Goal: Task Accomplishment & Management: Complete application form

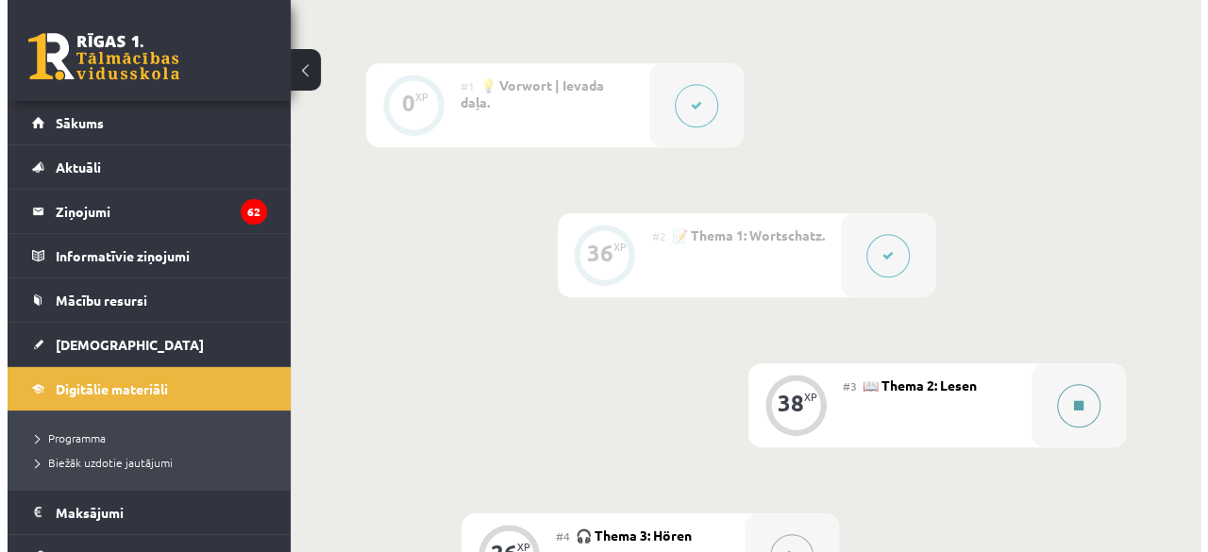
scroll to position [489, 0]
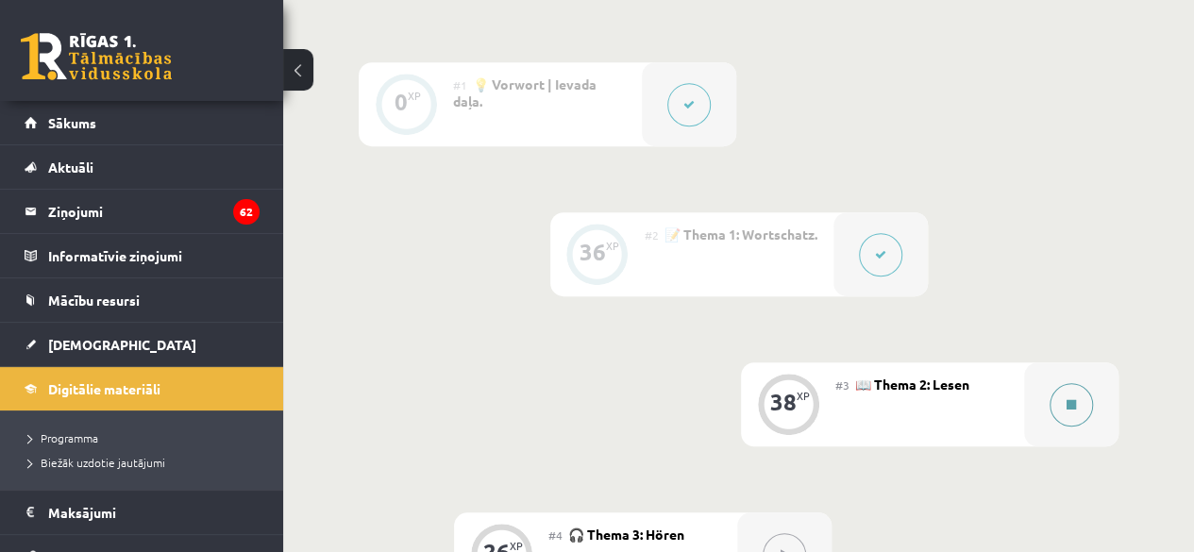
click at [1081, 405] on button at bounding box center [1070, 404] width 43 height 43
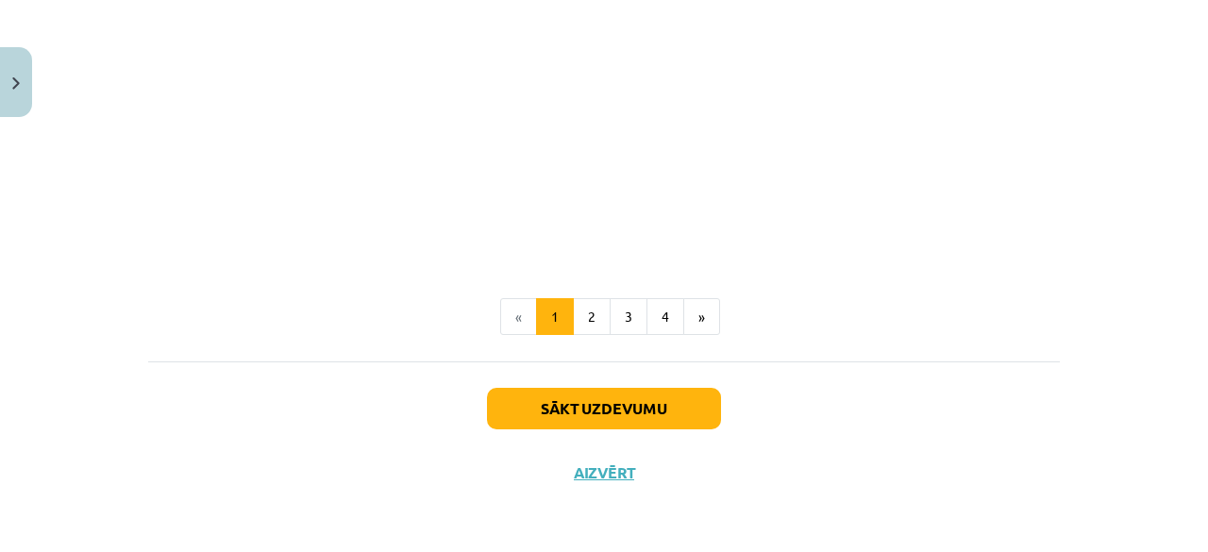
scroll to position [946, 0]
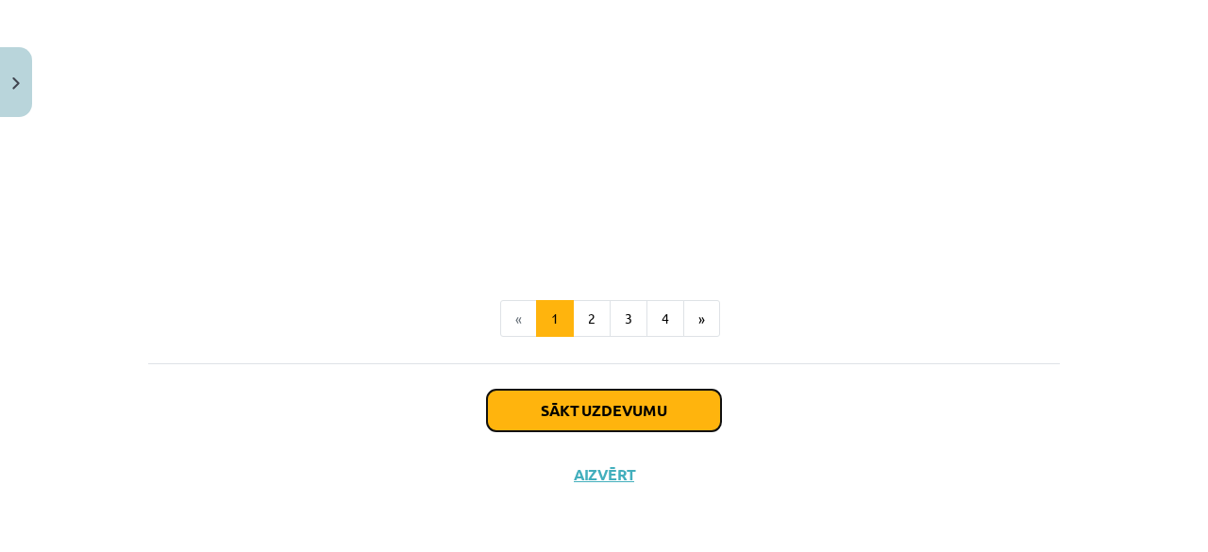
click at [633, 410] on button "Sākt uzdevumu" at bounding box center [604, 411] width 234 height 42
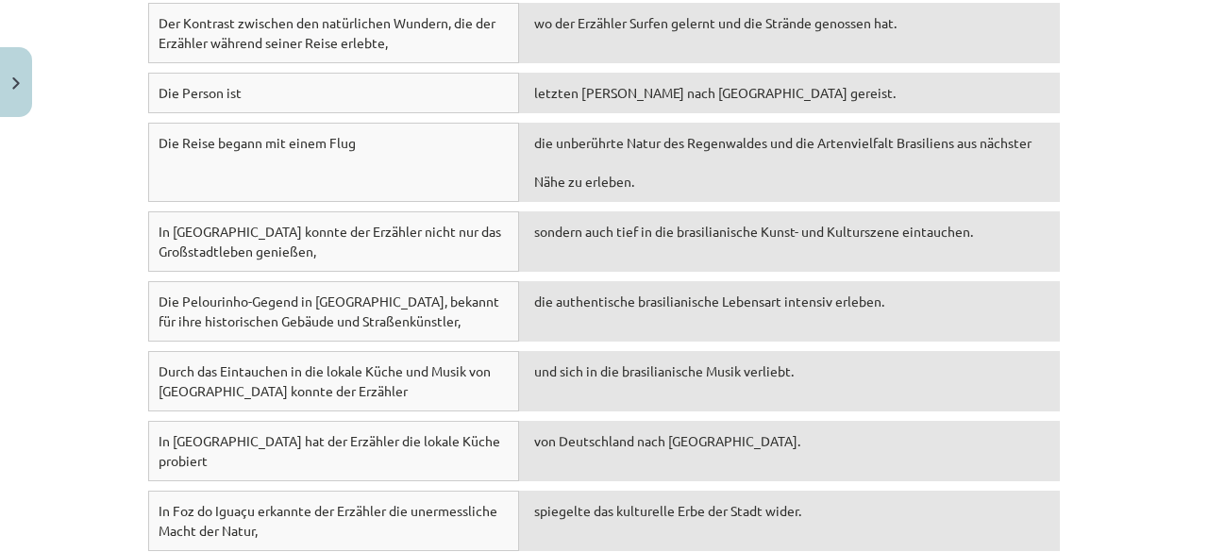
scroll to position [2632, 0]
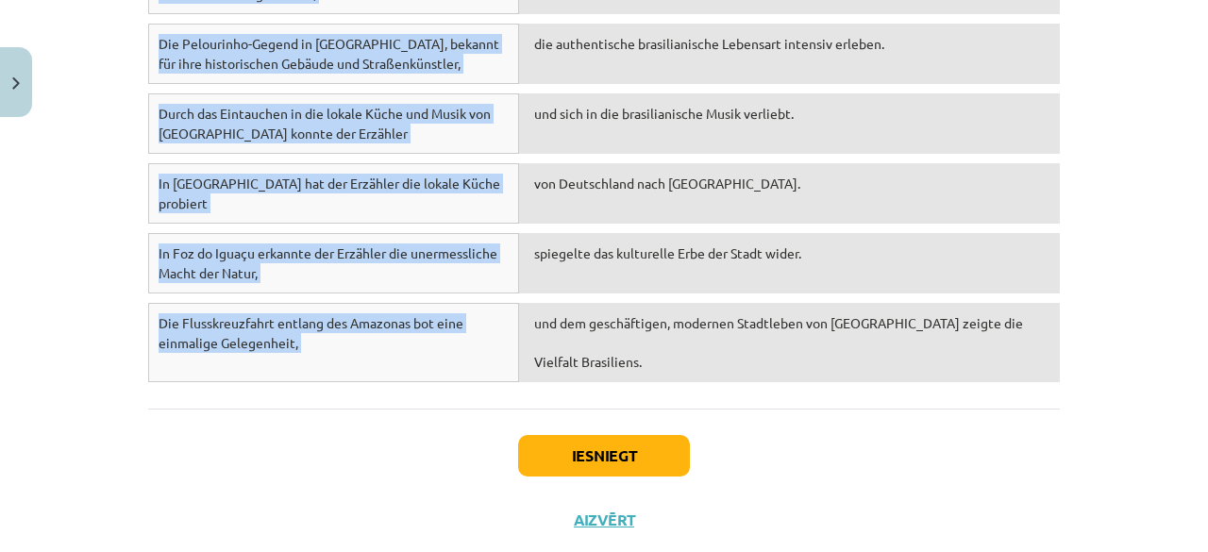
drag, startPoint x: 136, startPoint y: 171, endPoint x: 610, endPoint y: 327, distance: 499.8
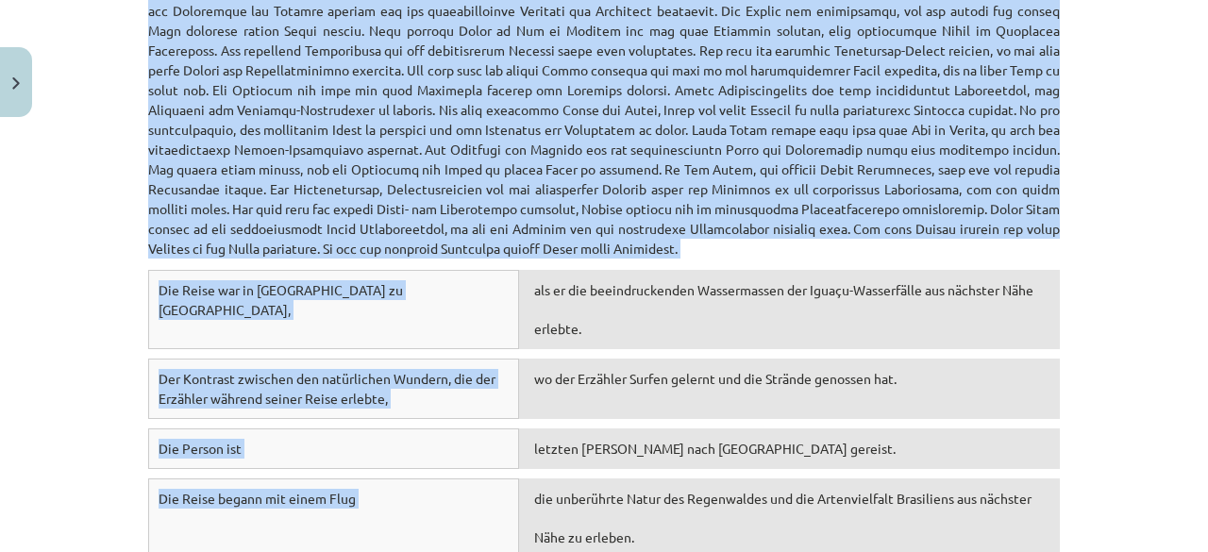
scroll to position [2017, 0]
click at [678, 295] on div "als er die beeindruckenden Wassermassen der Iguaçu-Wasserfälle aus nächster Näh…" at bounding box center [789, 310] width 541 height 79
click at [972, 359] on div "wo der Erzähler Surfen gelernt und die Strände genossen hat." at bounding box center [789, 389] width 541 height 60
click at [1007, 271] on div "als er die beeindruckenden Wassermassen der Iguaçu-Wasserfälle aus nächster Näh…" at bounding box center [789, 310] width 541 height 79
click at [1127, 141] on div "Mācību tēma: Vācu valodas b1 - 12. klases 1. ieskaites mācību materiāls #3 📖 Th…" at bounding box center [604, 276] width 1208 height 552
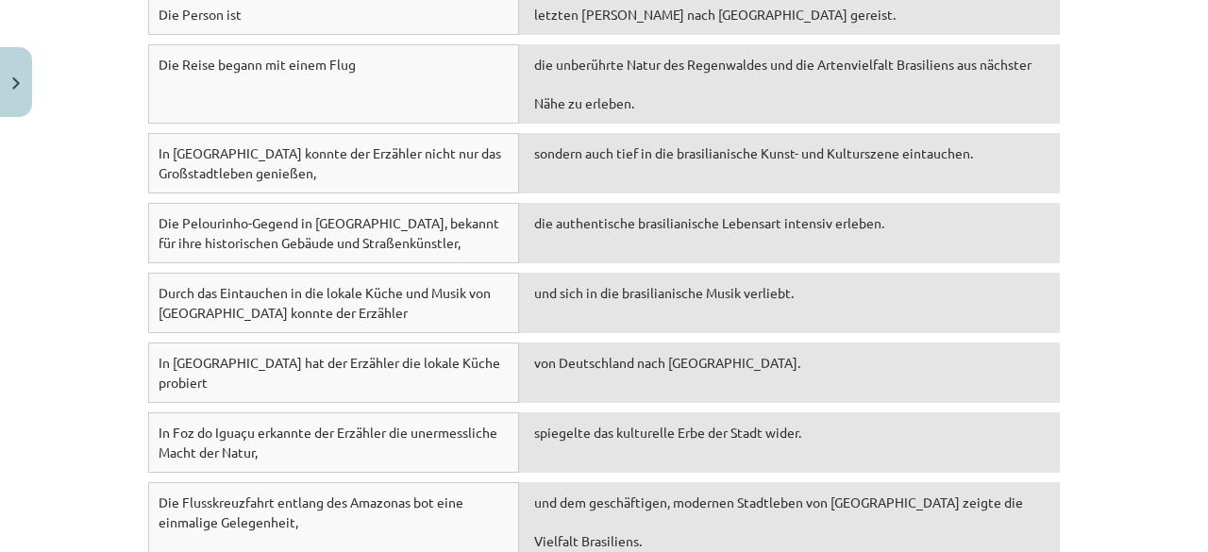
scroll to position [2632, 0]
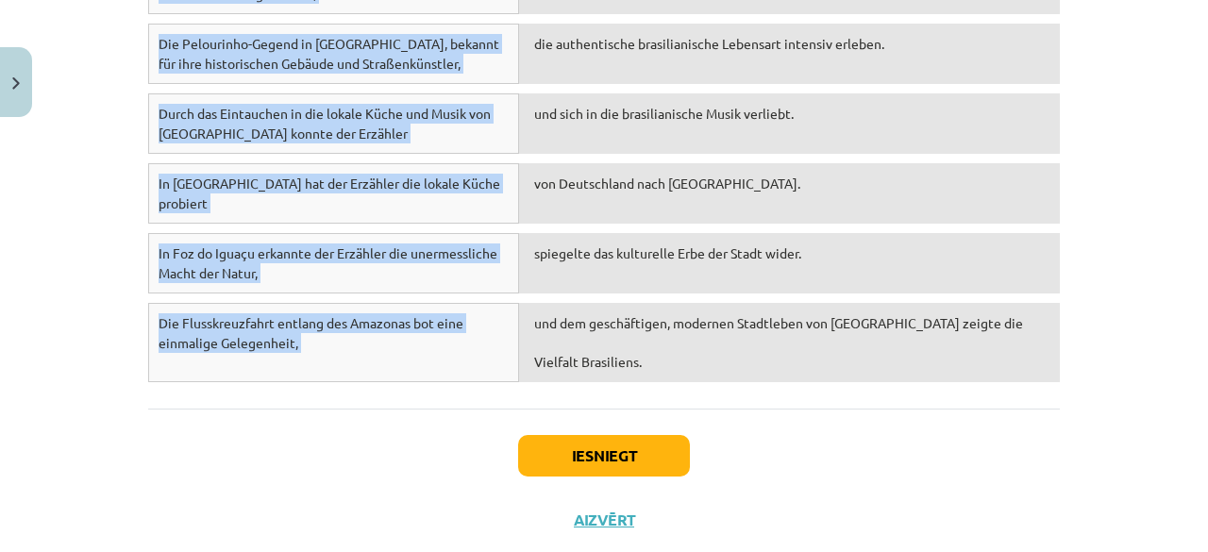
drag, startPoint x: 134, startPoint y: 78, endPoint x: 638, endPoint y: 331, distance: 563.7
copy form "1 . Lies das Märchen „Der süße Brei“ und wähle die passende Antwort! Tests Es w…"
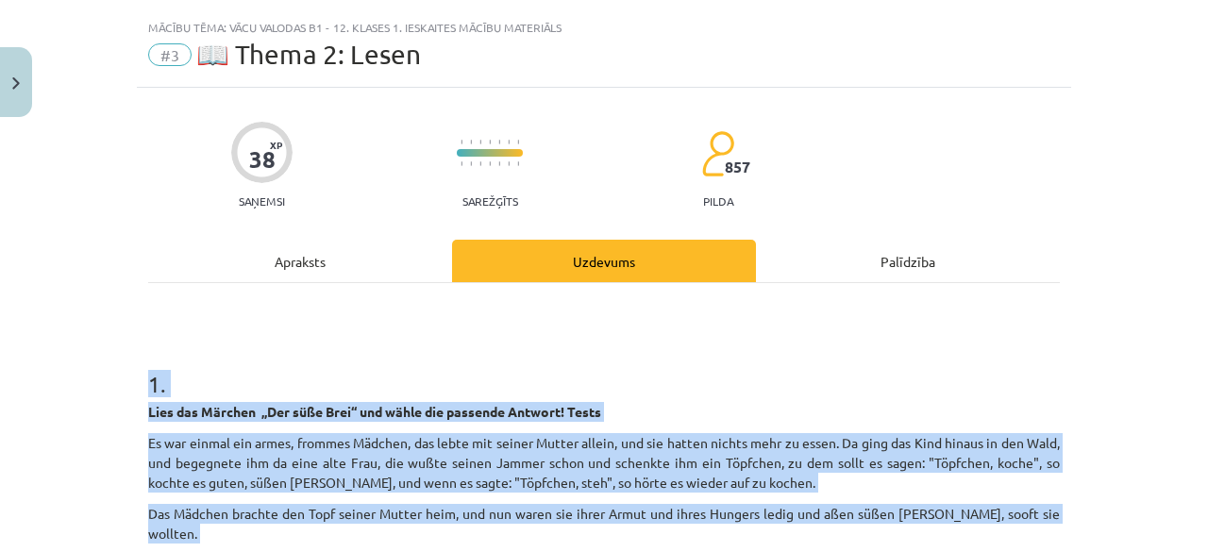
scroll to position [0, 0]
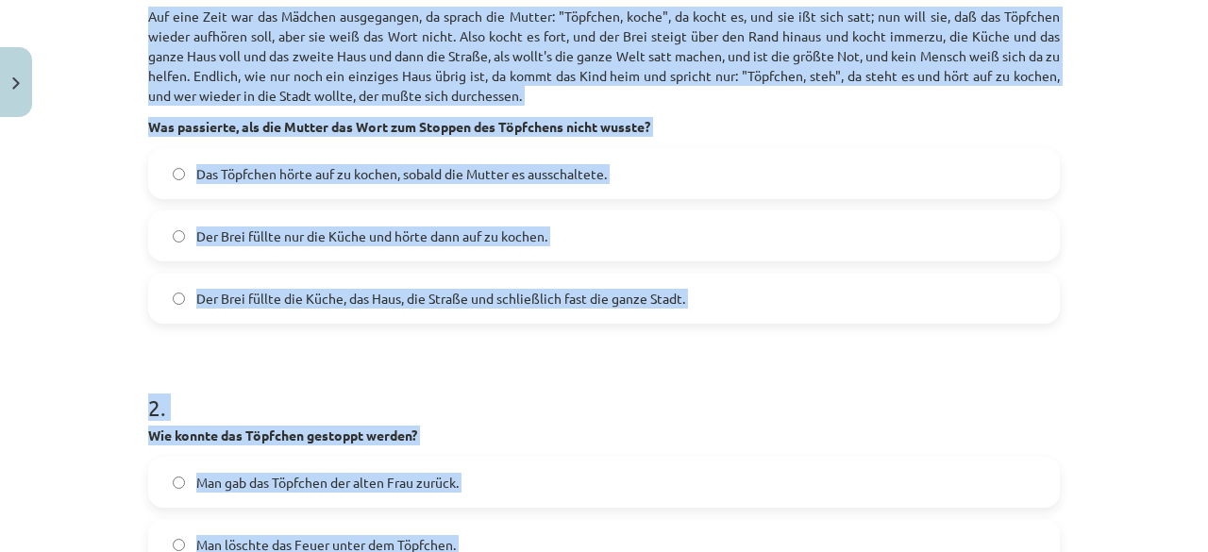
click at [470, 366] on h1 "2 ." at bounding box center [603, 390] width 911 height 58
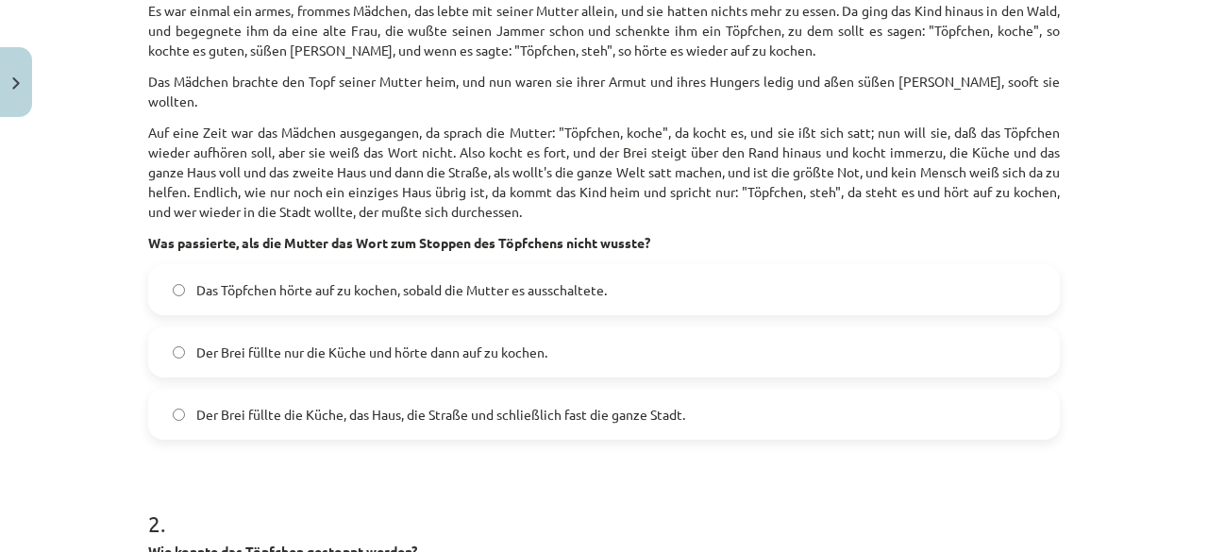
scroll to position [461, 0]
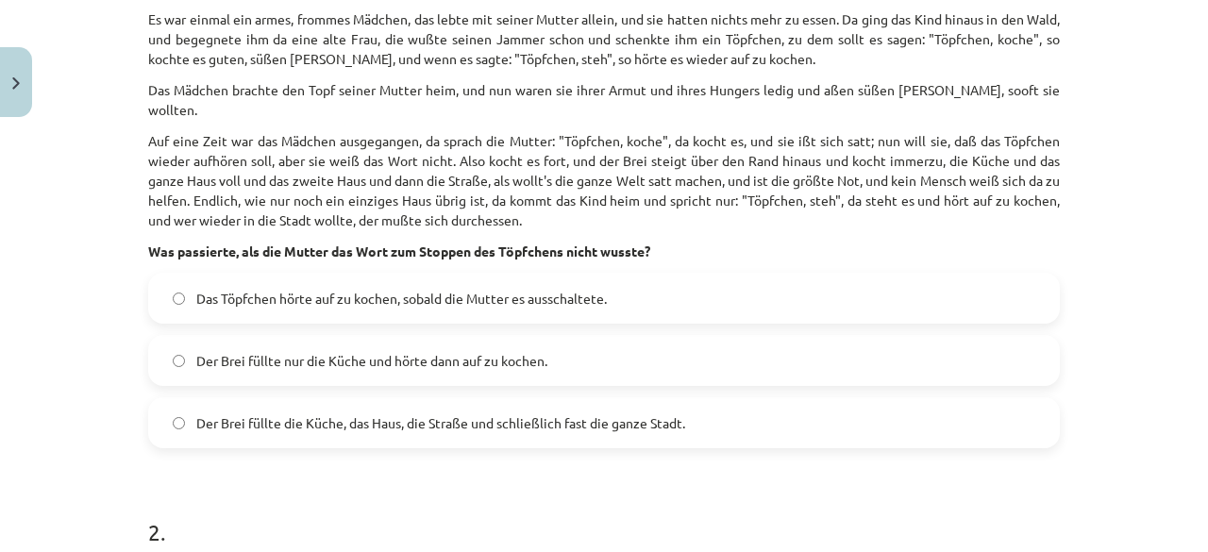
click at [294, 351] on span "Der Brei füllte nur die Küche und hörte dann auf zu kochen." at bounding box center [371, 361] width 351 height 20
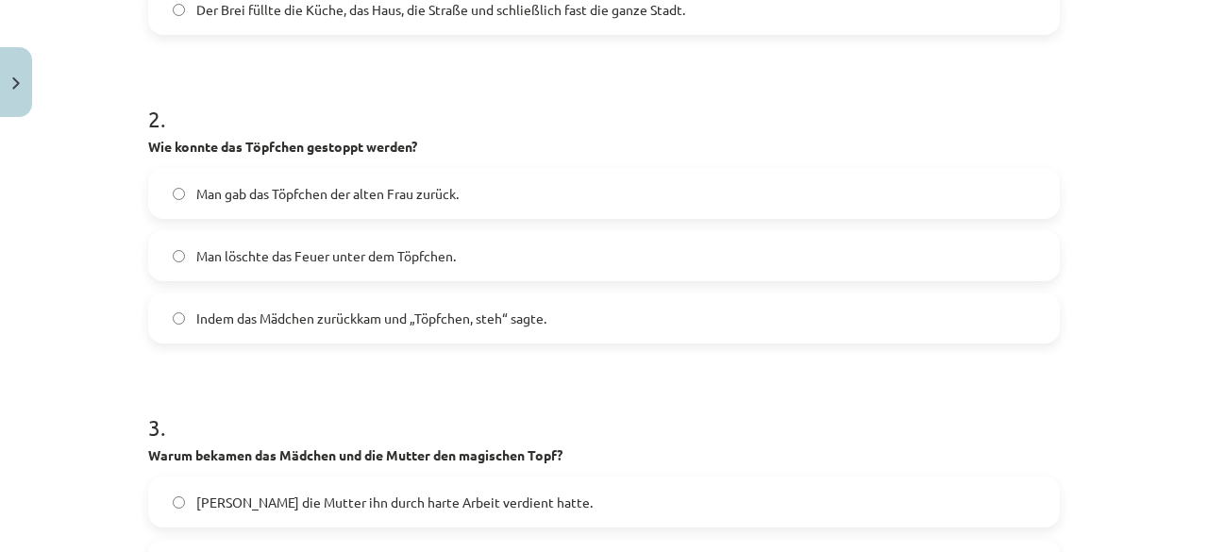
scroll to position [881, 0]
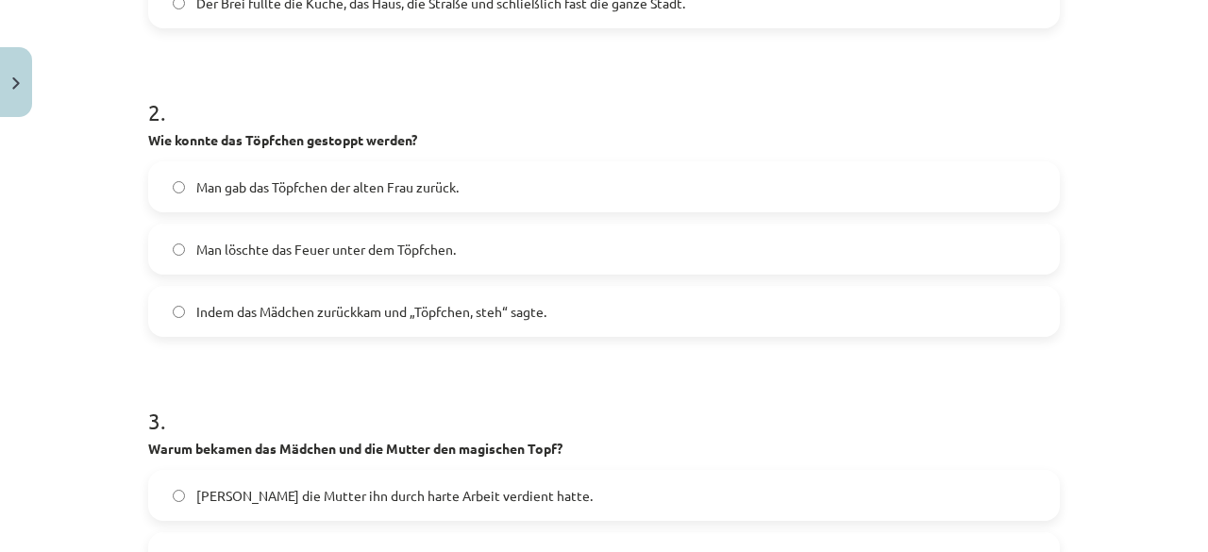
click at [334, 302] on span "Indem das Mädchen zurückkam und „Töpfchen, steh“ sagte." at bounding box center [371, 312] width 350 height 20
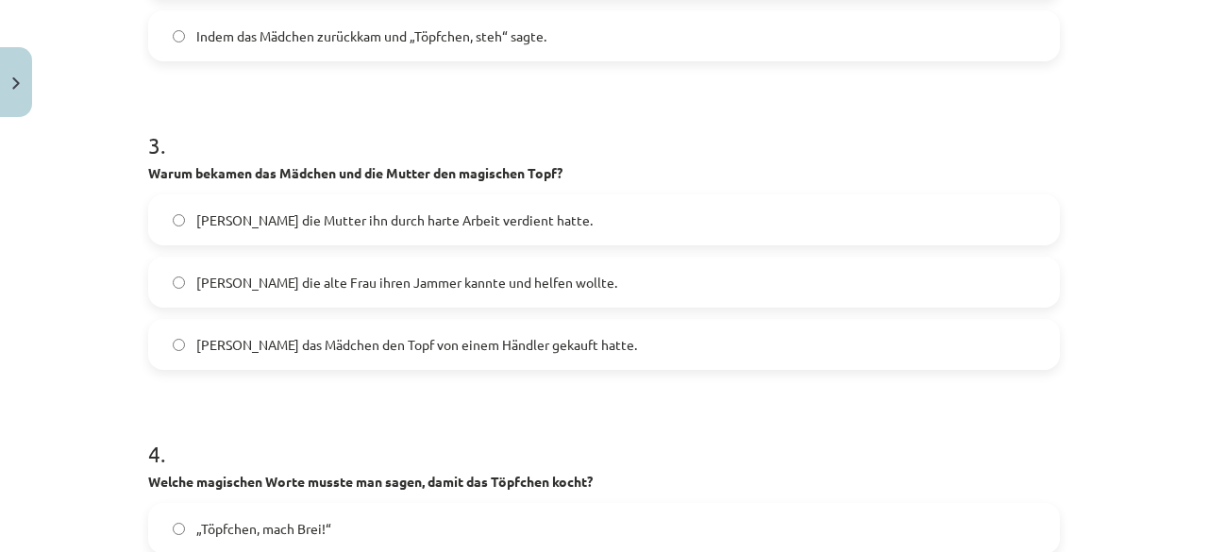
scroll to position [1161, 0]
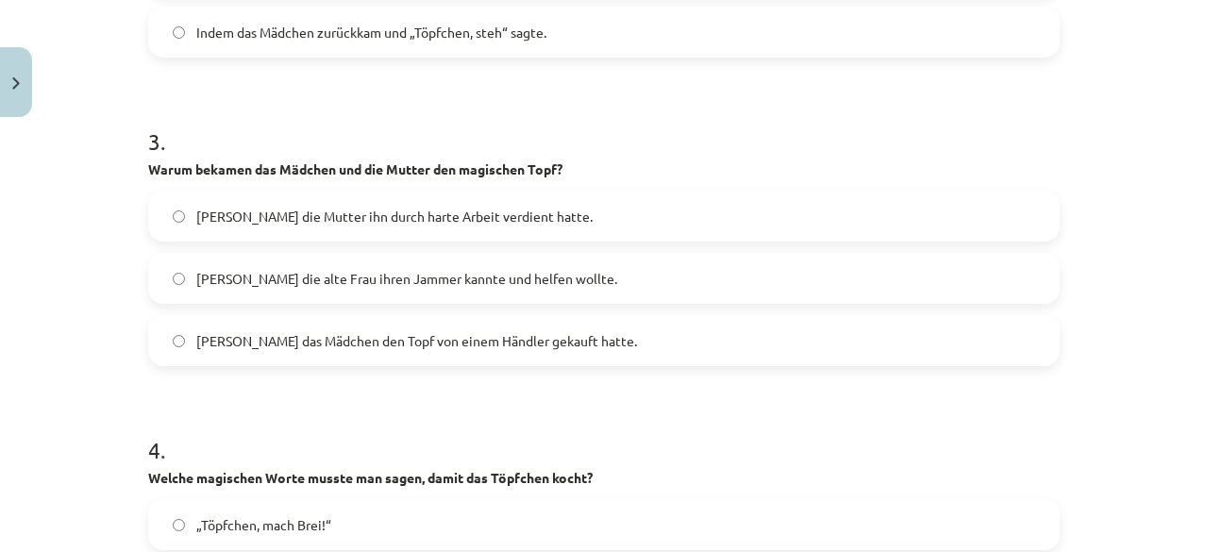
click at [294, 269] on span "Weil die alte Frau ihren Jammer kannte und helfen wollte." at bounding box center [406, 279] width 421 height 20
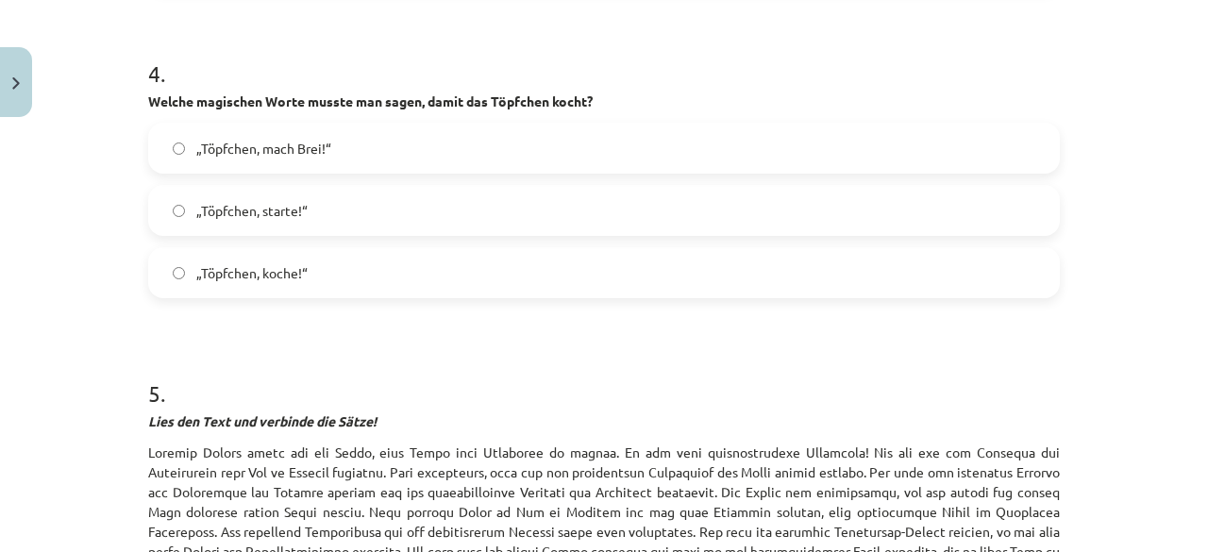
scroll to position [1539, 0]
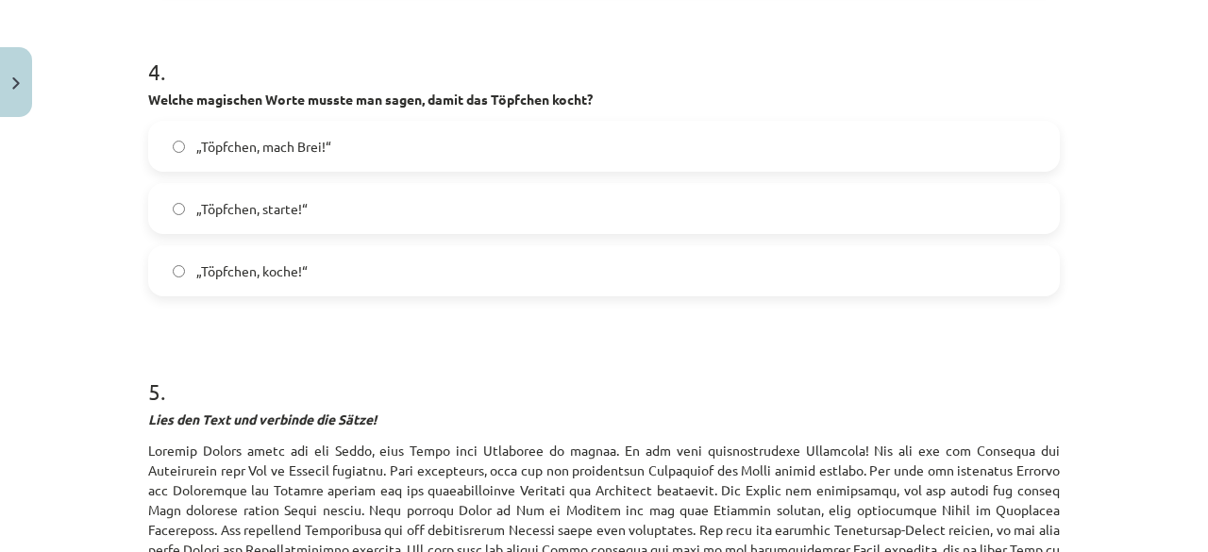
click at [346, 254] on label "„Töpfchen, koche!“" at bounding box center [604, 270] width 908 height 47
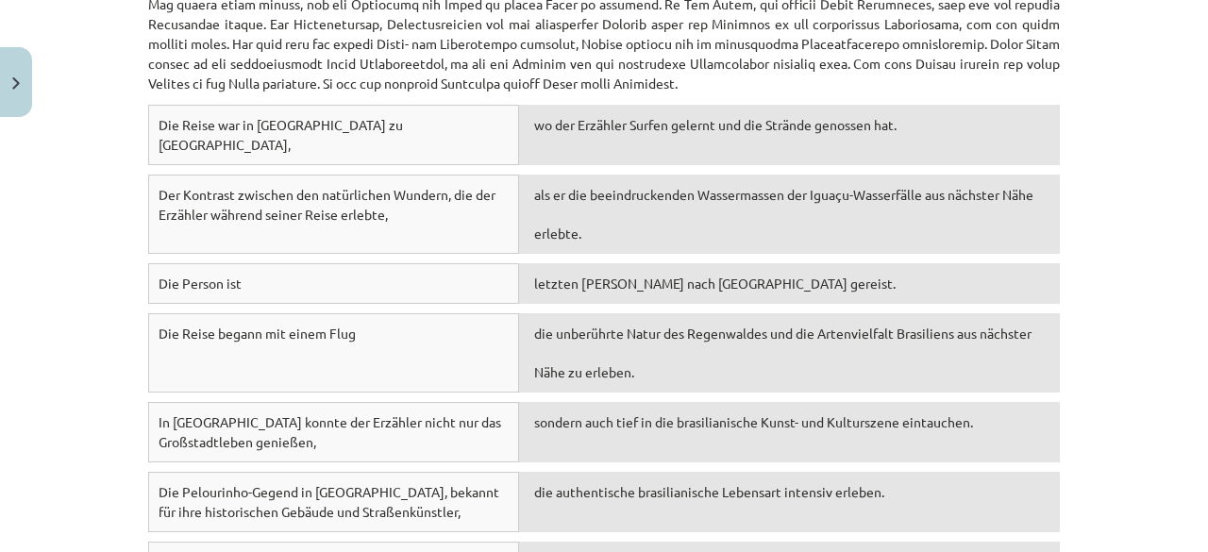
scroll to position [2073, 0]
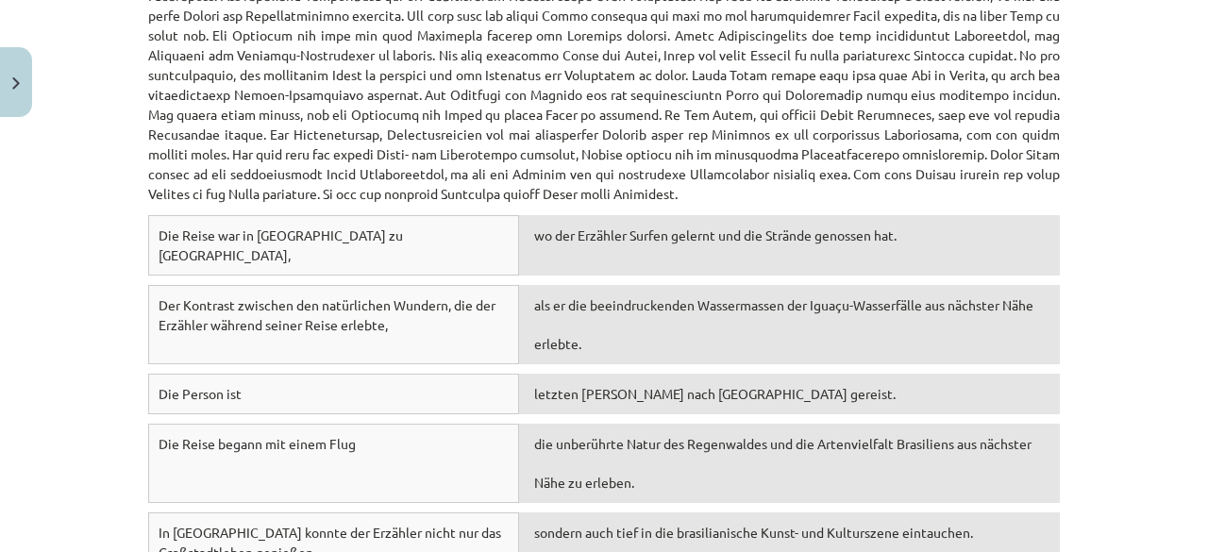
click at [534, 226] on span "wo der Erzähler Surfen gelernt und die Strände genossen hat." at bounding box center [715, 234] width 362 height 17
drag, startPoint x: 526, startPoint y: 213, endPoint x: 640, endPoint y: 218, distance: 113.3
drag, startPoint x: 640, startPoint y: 218, endPoint x: 565, endPoint y: 246, distance: 79.7
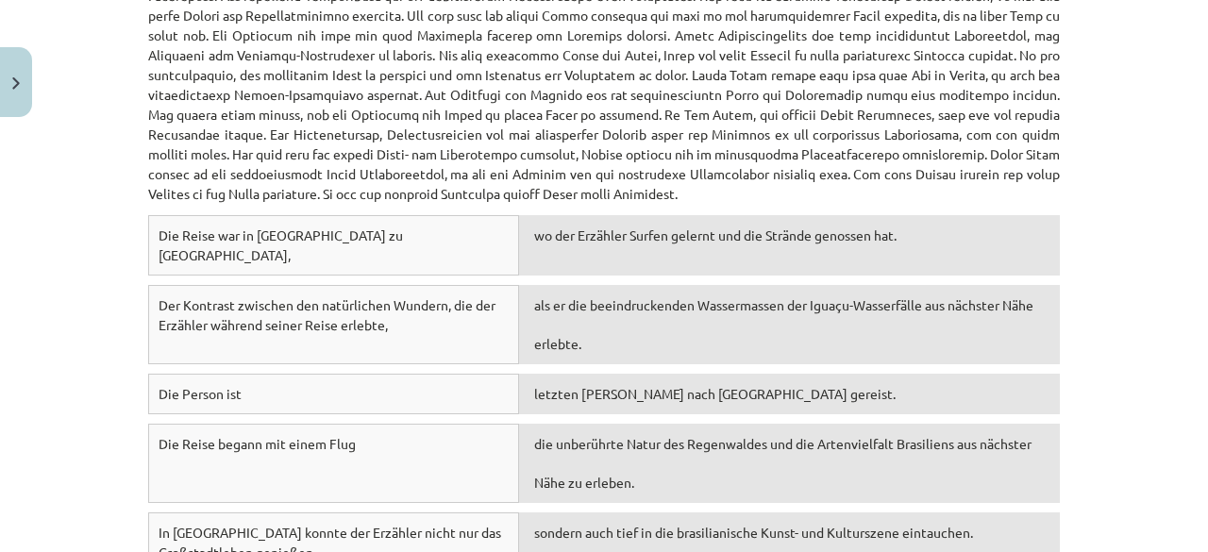
click at [565, 285] on div "als er die beeindruckenden Wassermassen der Iguaçu-Wasserfälle aus nächster Näh…" at bounding box center [789, 324] width 541 height 79
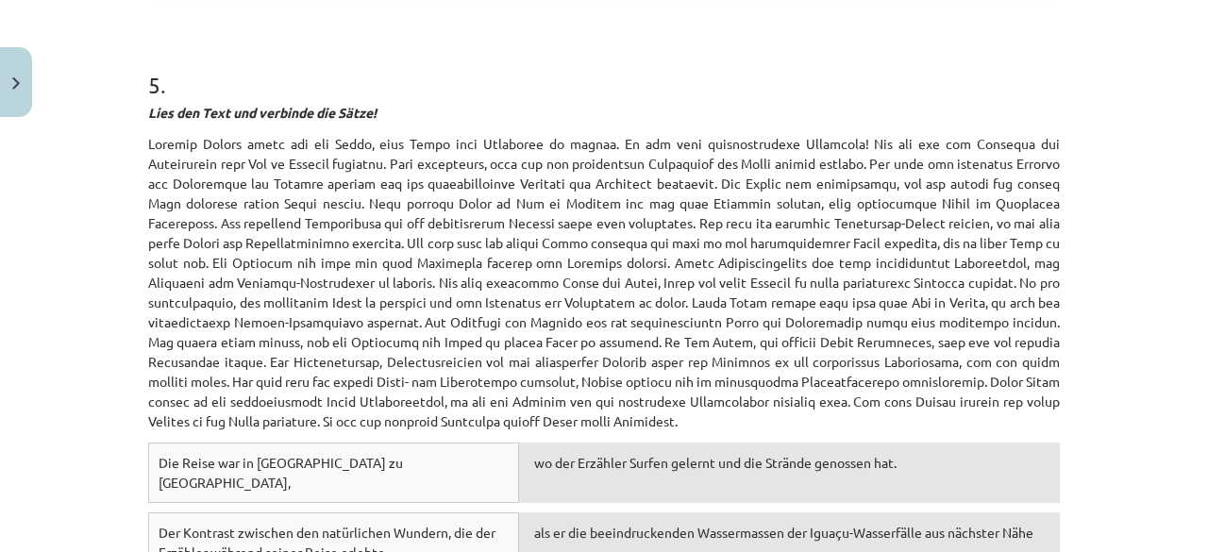
scroll to position [1845, 0]
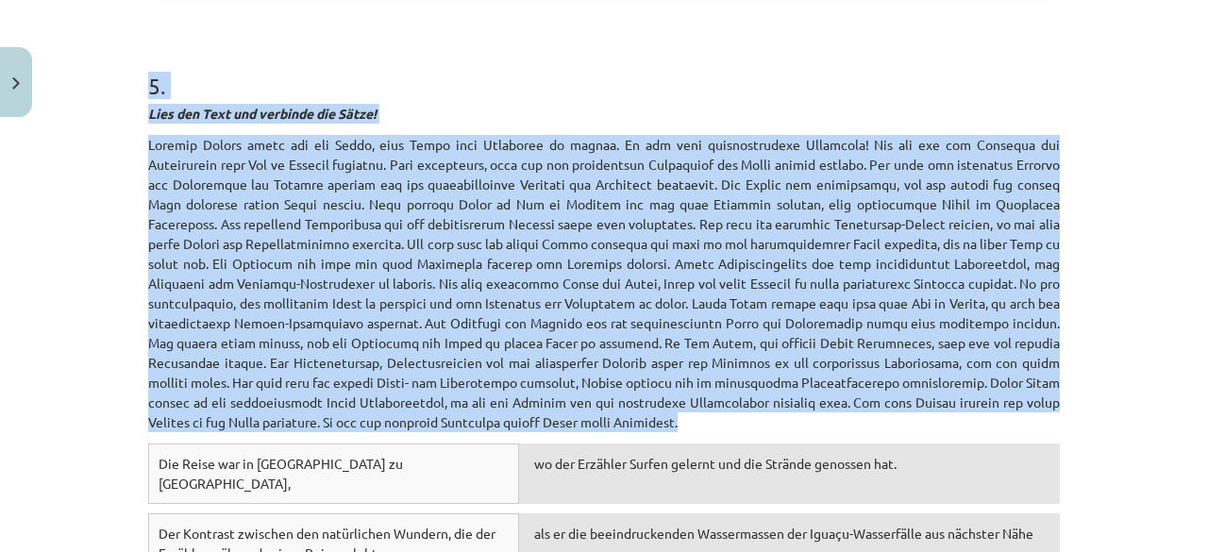
drag, startPoint x: 117, startPoint y: 44, endPoint x: 805, endPoint y: 405, distance: 776.6
click at [805, 405] on div "Mācību tēma: Vācu valodas b1 - 12. klases 1. ieskaites mācību materiāls #3 📖 Th…" at bounding box center [604, 276] width 1208 height 552
copy div "5 . Lies den Text und verbinde die Sätze! Letzten Sommer hatte ich das Glück, e…"
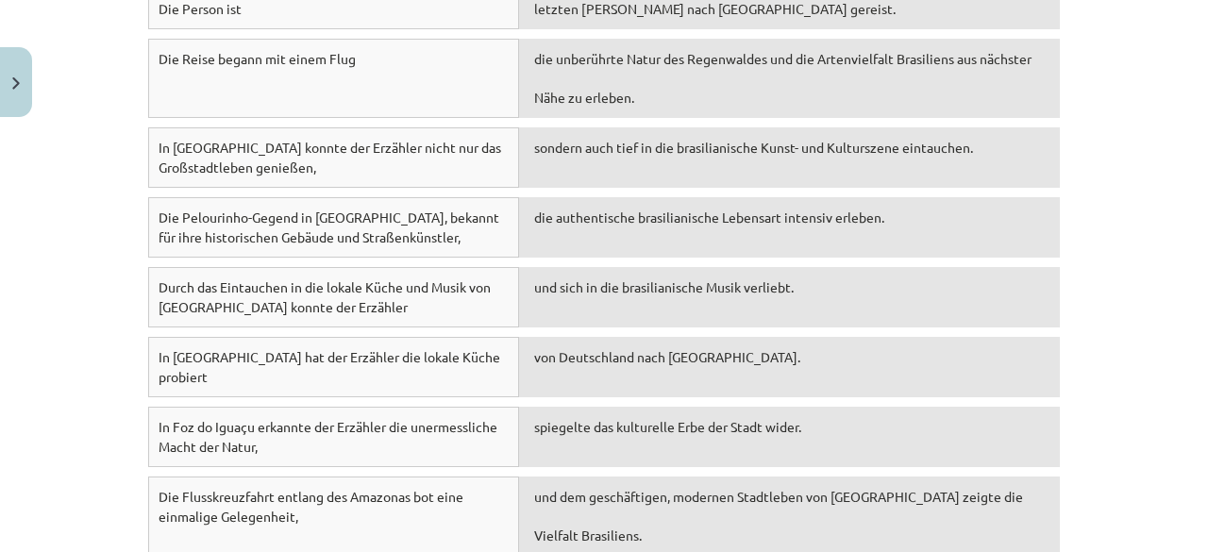
scroll to position [2612, 0]
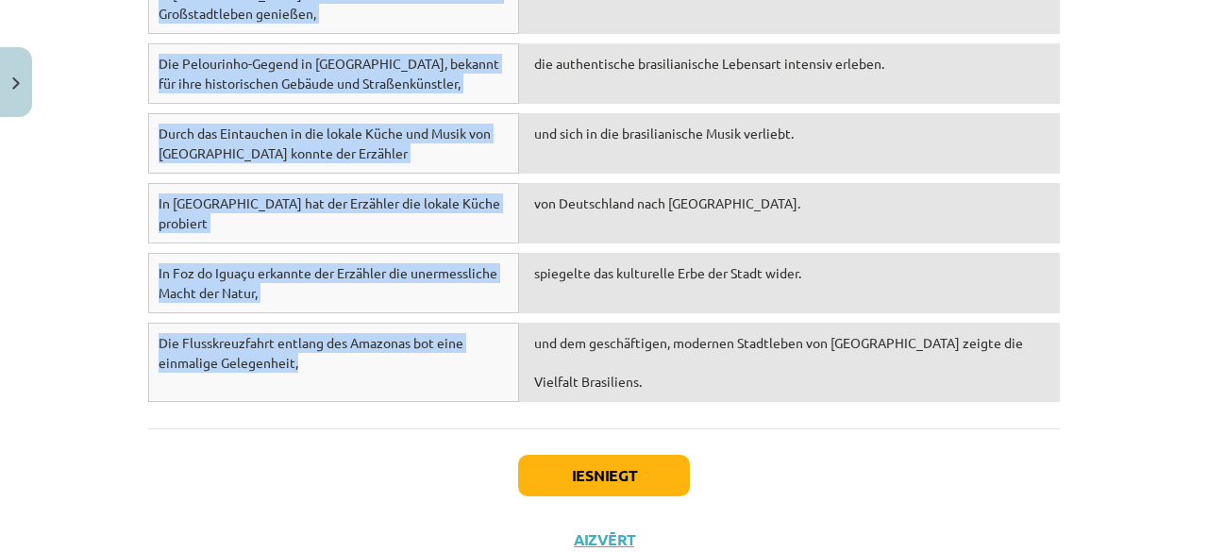
drag, startPoint x: 147, startPoint y: 159, endPoint x: 453, endPoint y: 309, distance: 340.1
click at [453, 309] on div "Die Reise war in Florianópolis zu Ende, wo der Erzähler Surfen gelernt und die …" at bounding box center [603, 43] width 911 height 735
copy div "Die Reise war in Florianópolis zu Ende, wo der Erzähler Surfen gelernt und die …"
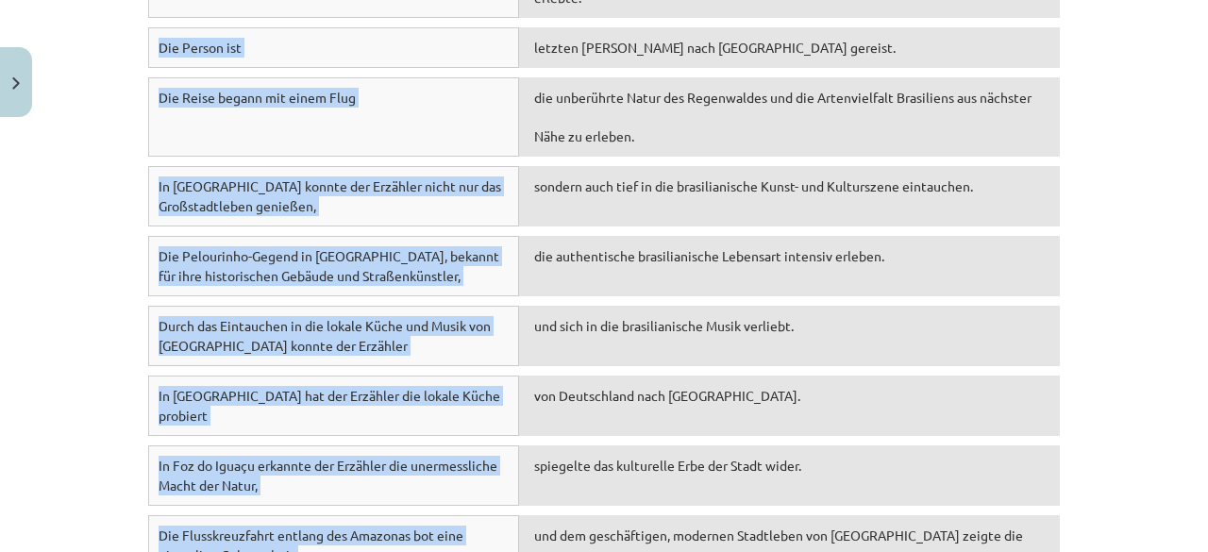
scroll to position [2417, 0]
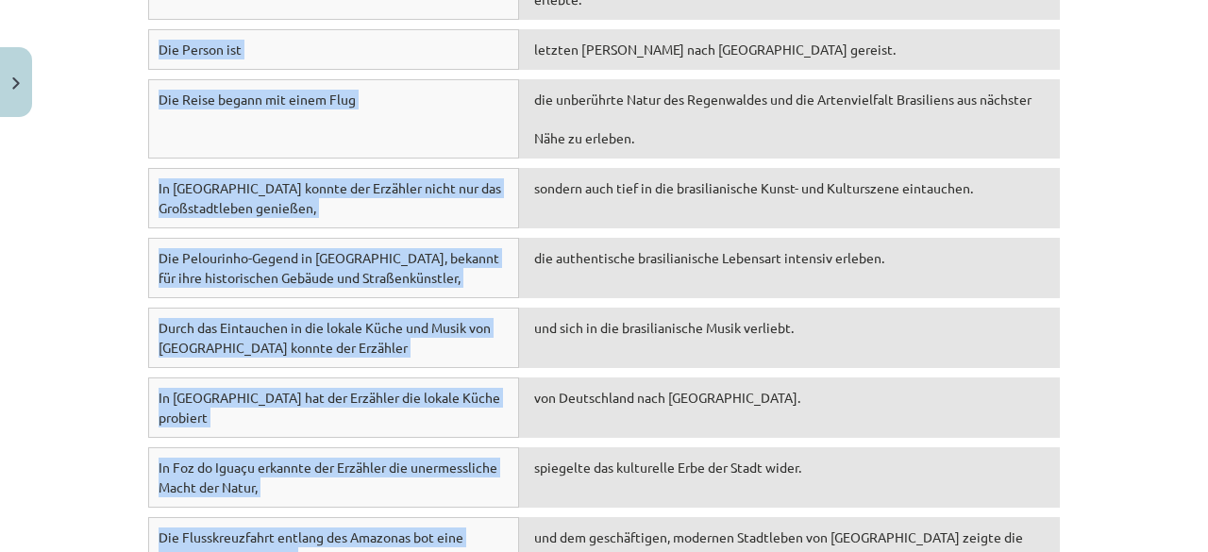
drag, startPoint x: 581, startPoint y: 491, endPoint x: 575, endPoint y: 475, distance: 17.3
drag, startPoint x: 575, startPoint y: 475, endPoint x: 1164, endPoint y: 226, distance: 639.8
click at [1164, 226] on div "Mācību tēma: Vācu valodas b1 - 12. klases 1. ieskaites mācību materiāls #3 📖 Th…" at bounding box center [604, 276] width 1208 height 552
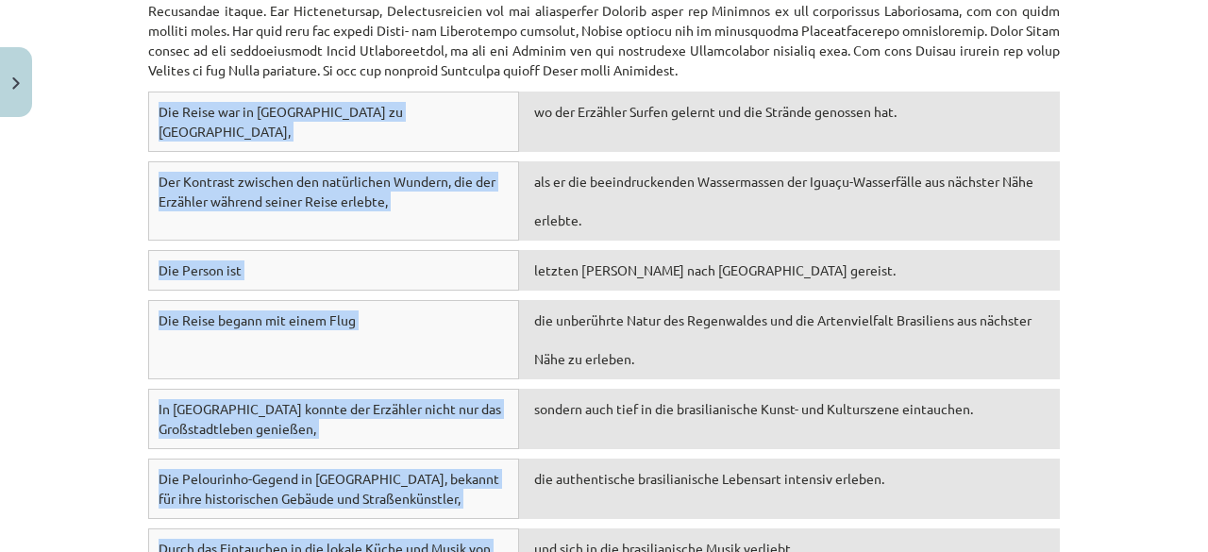
scroll to position [2195, 0]
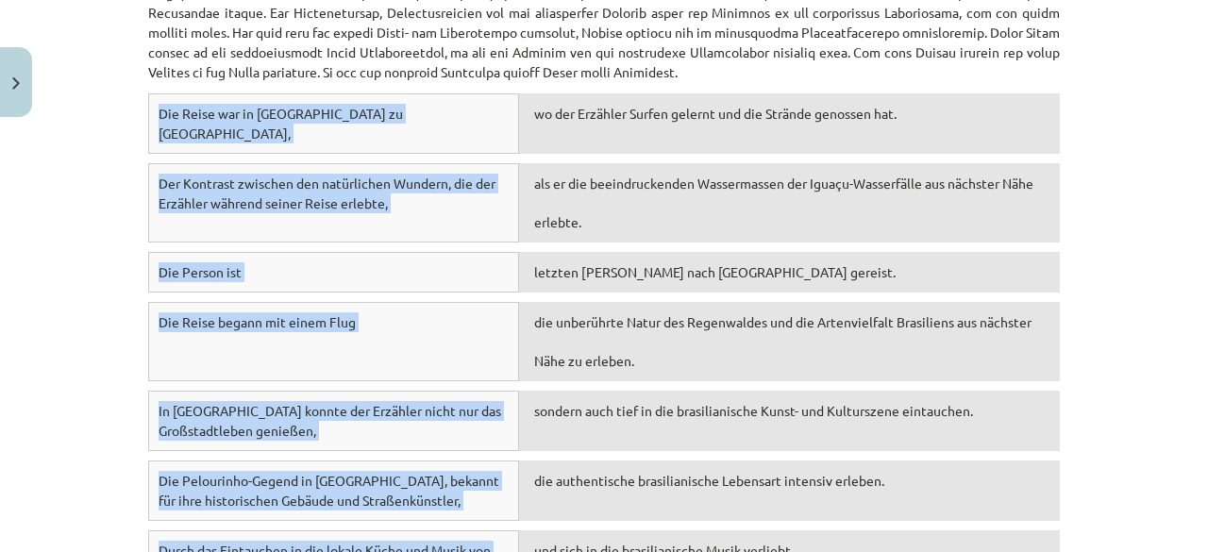
copy div "Die Reise war in Florianópolis zu Ende, wo der Erzähler Surfen gelernt und die …"
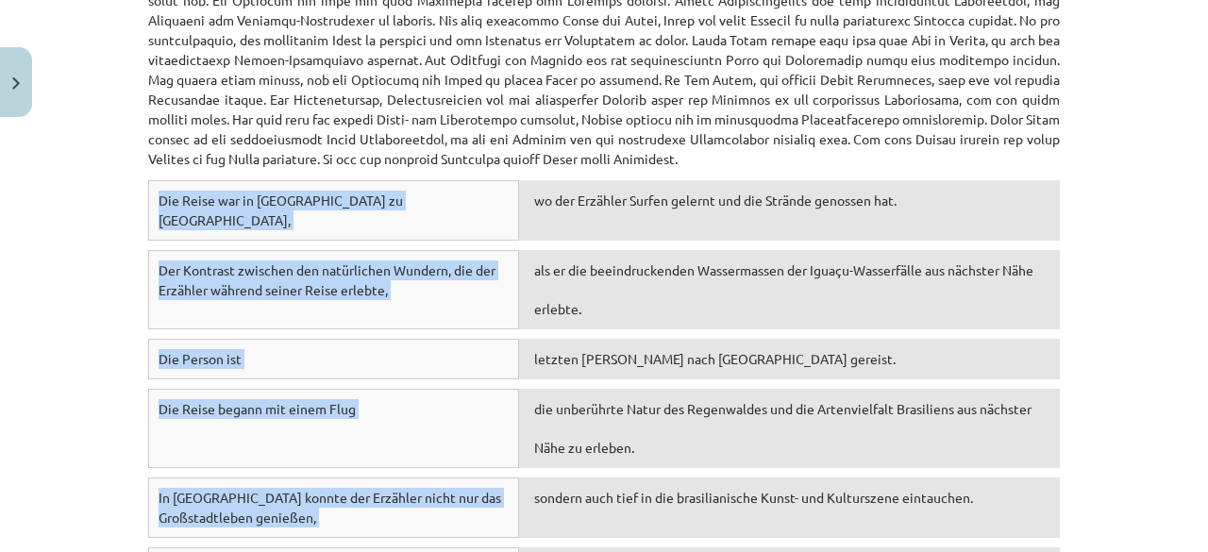
scroll to position [2100, 0]
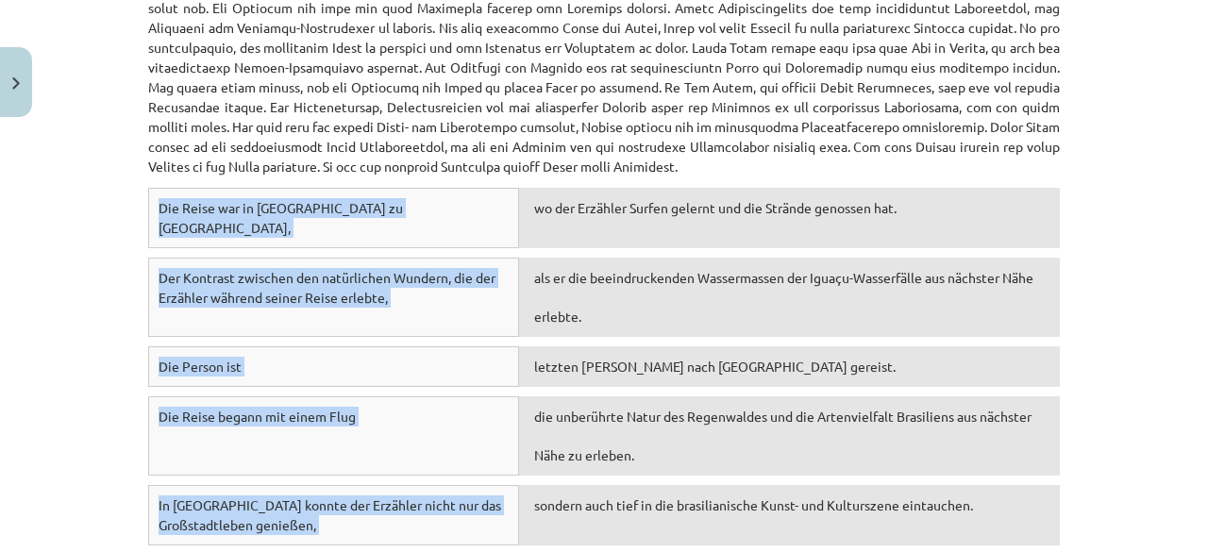
drag, startPoint x: 718, startPoint y: 200, endPoint x: 666, endPoint y: 244, distance: 68.3
click at [666, 258] on div "als er die beeindruckenden Wassermassen der Iguaçu-Wasserfälle aus nächster Näh…" at bounding box center [789, 297] width 541 height 79
click at [668, 258] on div "als er die beeindruckenden Wassermassen der Iguaçu-Wasserfälle aus nächster Näh…" at bounding box center [789, 297] width 541 height 79
copy div "Die Reise war in Florianópolis zu Ende, wo der Erzähler Surfen gelernt und die …"
drag, startPoint x: 636, startPoint y: 242, endPoint x: 574, endPoint y: 313, distance: 94.3
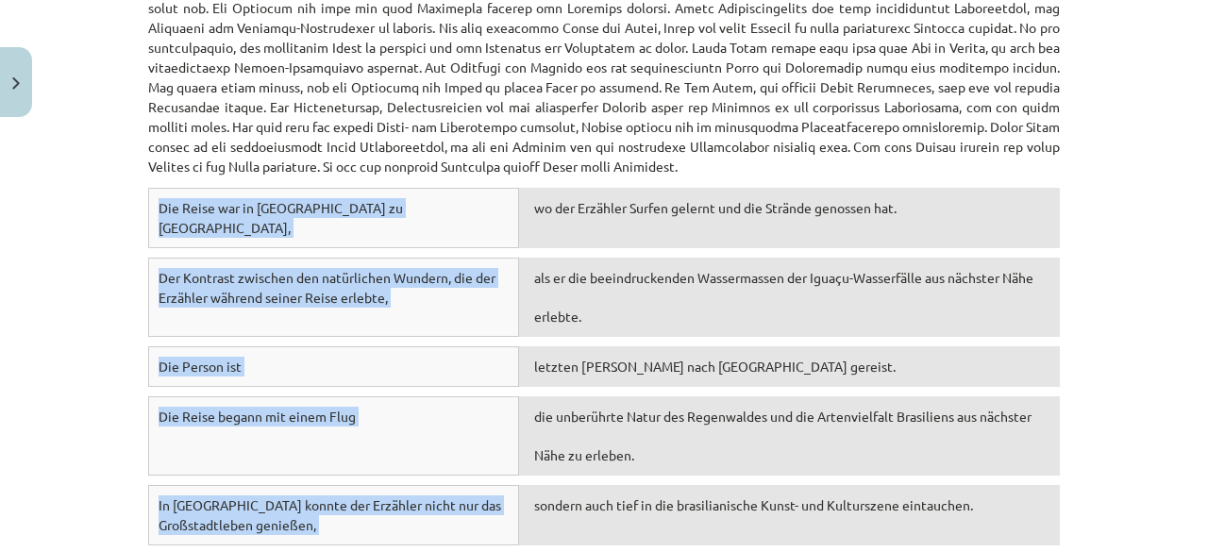
click at [574, 346] on div "letzten Sommer nach Brasilien gereist." at bounding box center [789, 366] width 541 height 41
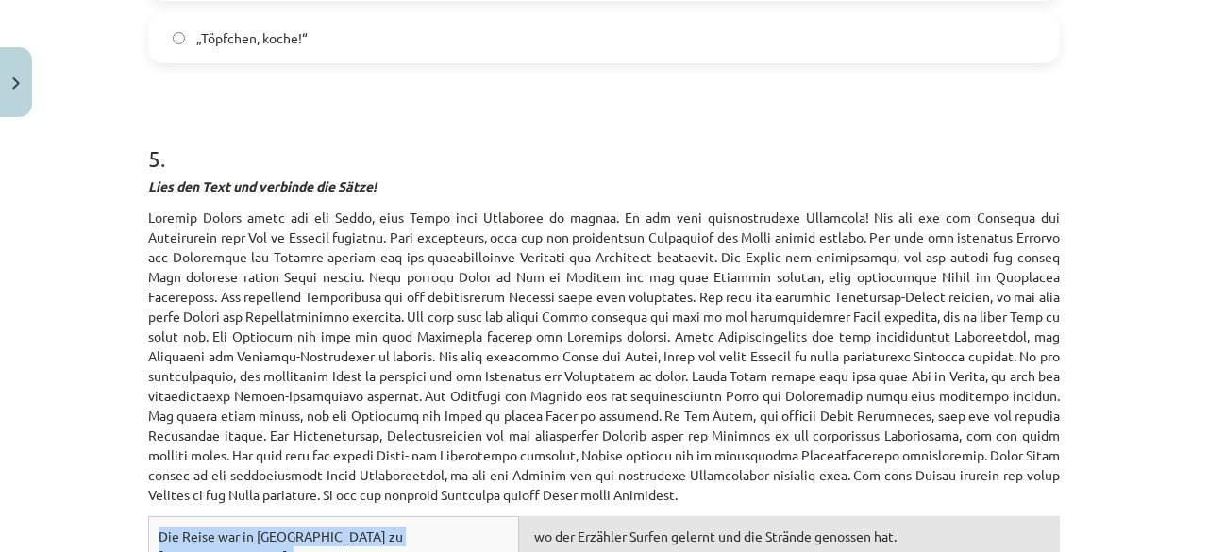
scroll to position [1772, 0]
click at [148, 137] on h1 "5 ." at bounding box center [603, 141] width 911 height 58
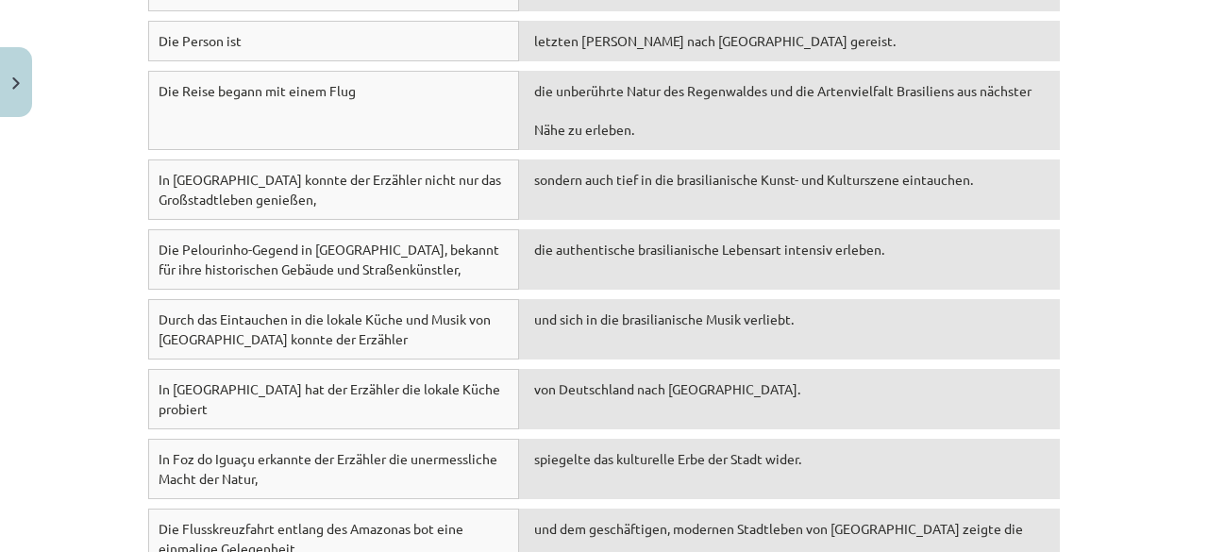
scroll to position [2612, 0]
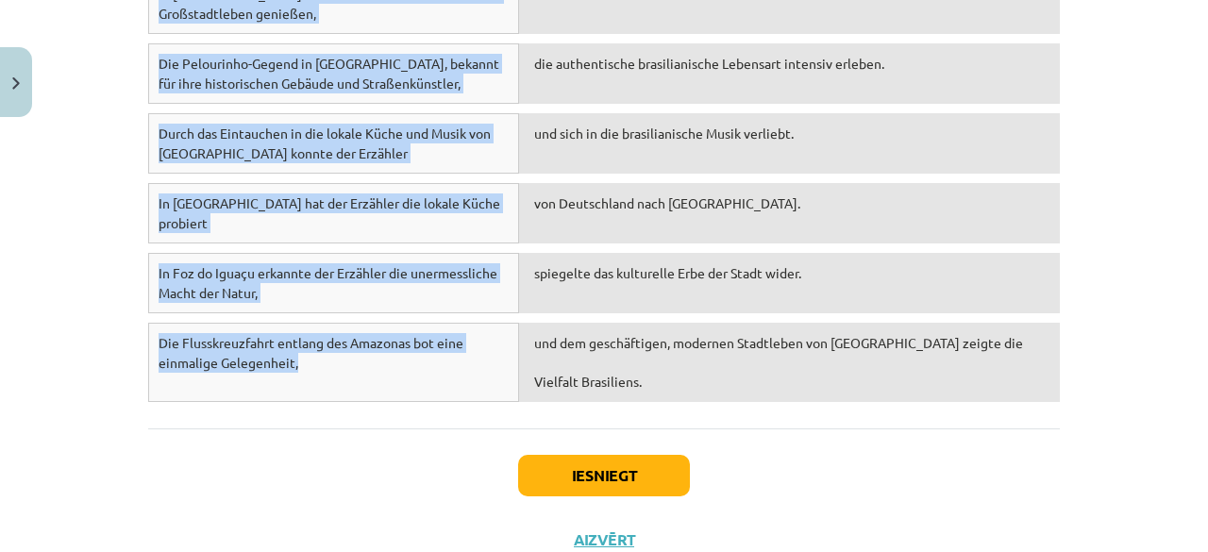
drag, startPoint x: 141, startPoint y: 134, endPoint x: 352, endPoint y: 333, distance: 290.4
copy div "5 . Lies den Text und verbinde die Sätze! Letzten Sommer hatte ich das Glück, e…"
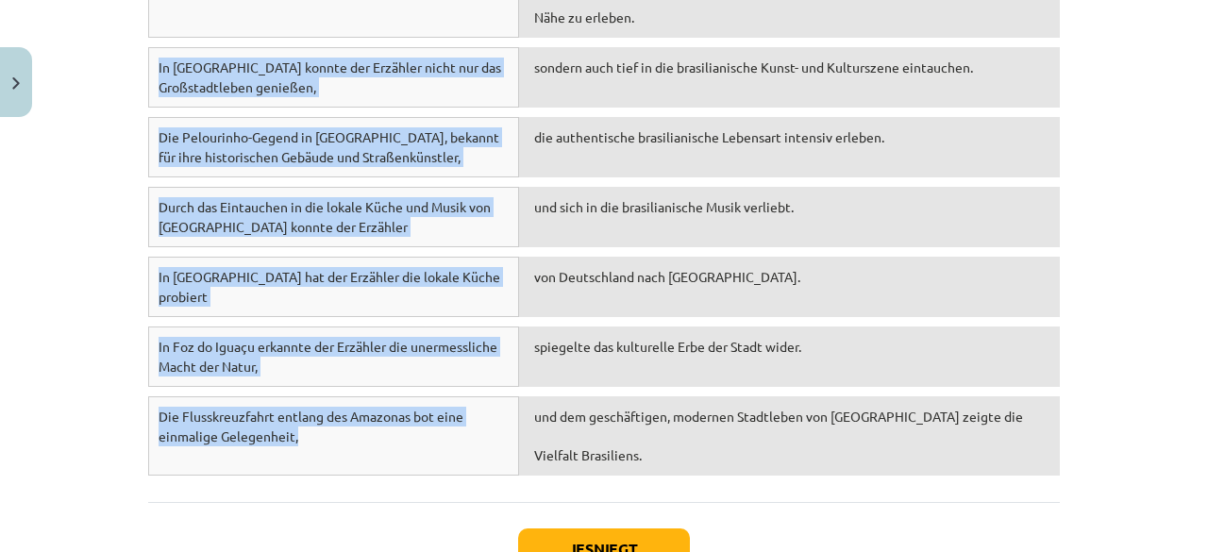
scroll to position [2540, 0]
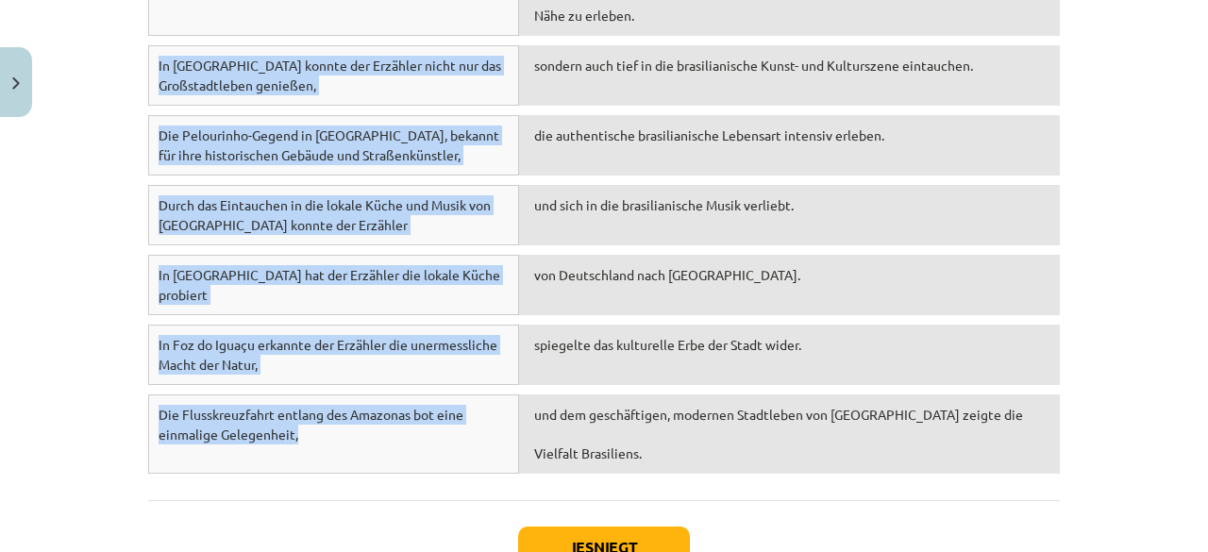
click at [1134, 169] on div "Mācību tēma: Vācu valodas b1 - 12. klases 1. ieskaites mācību materiāls #3 📖 Th…" at bounding box center [604, 276] width 1208 height 552
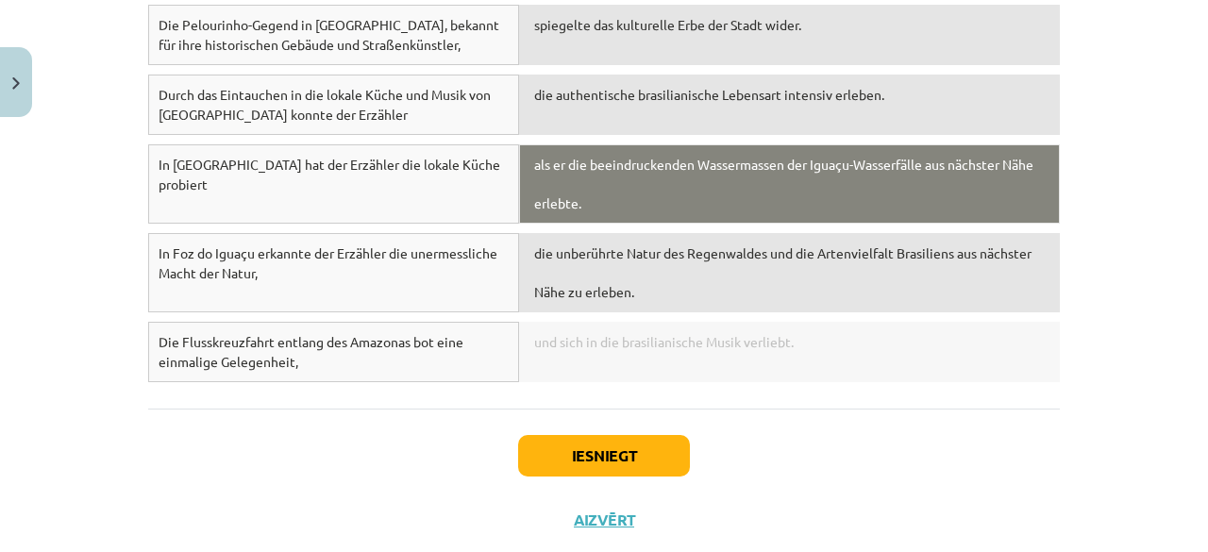
scroll to position [2592, 0]
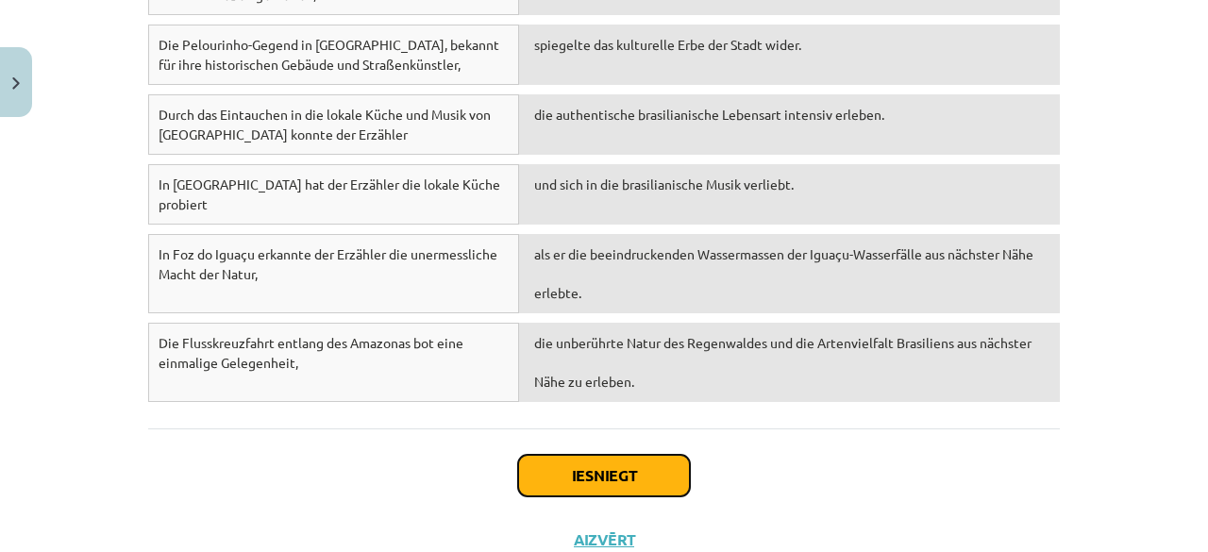
click at [604, 455] on button "Iesniegt" at bounding box center [604, 476] width 172 height 42
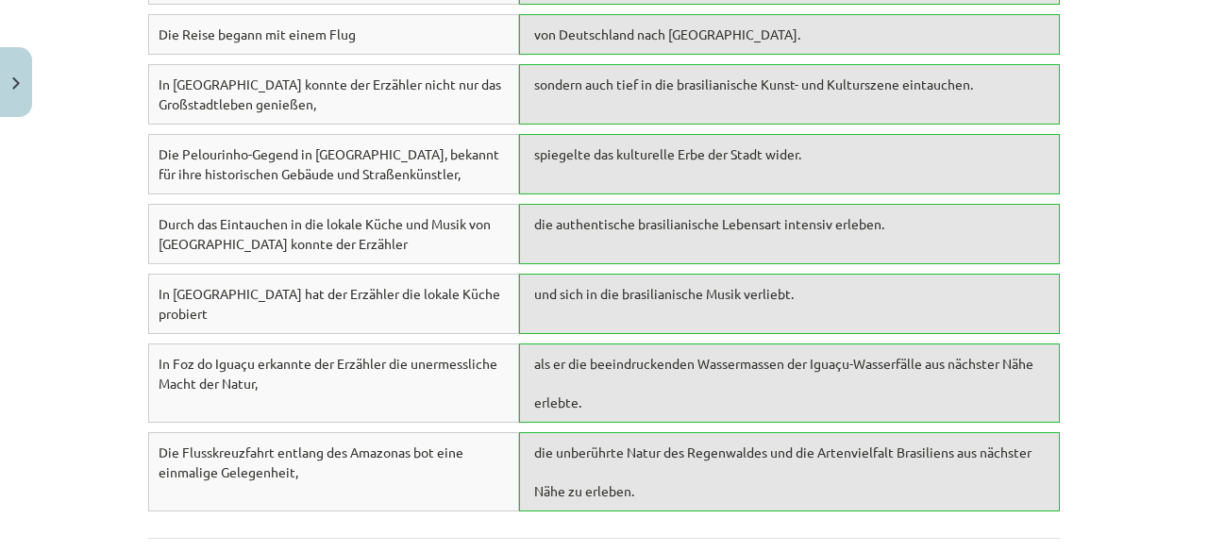
scroll to position [2651, 0]
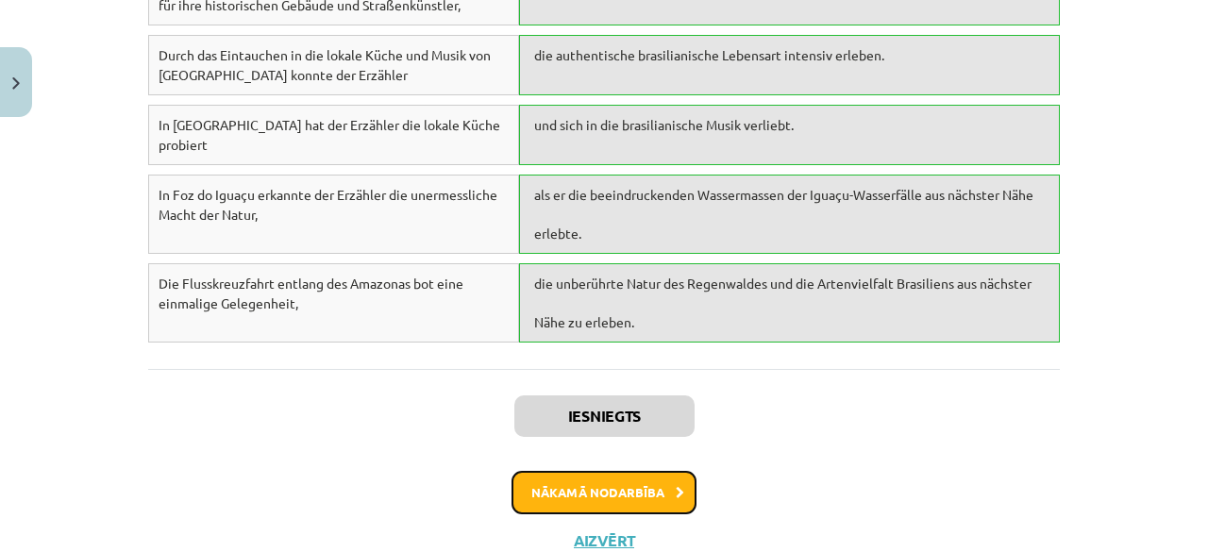
click at [616, 471] on button "Nākamā nodarbība" at bounding box center [603, 492] width 185 height 43
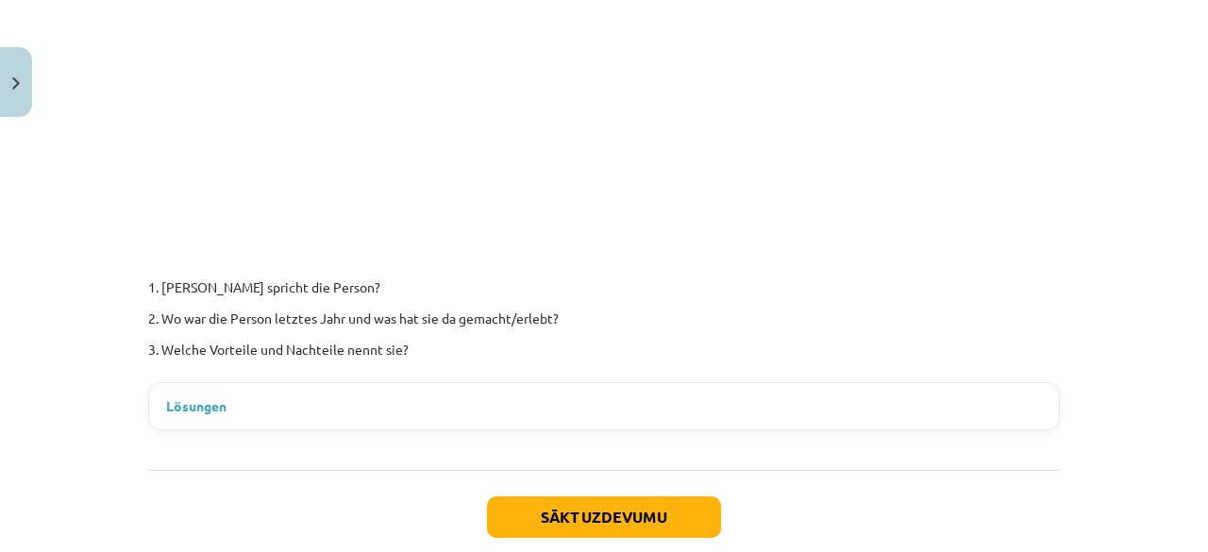
scroll to position [585, 0]
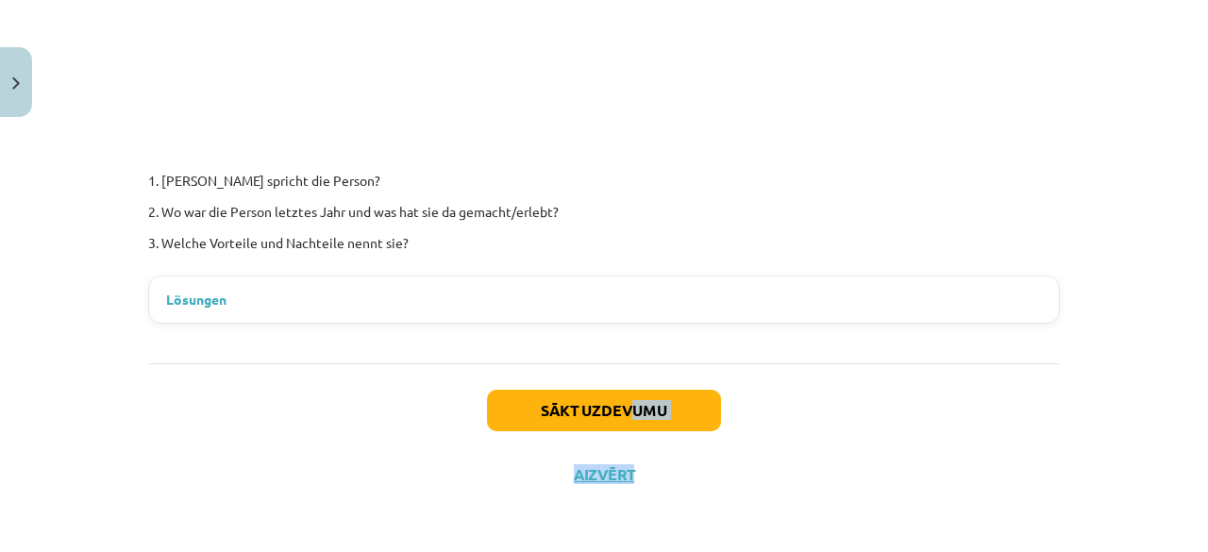
drag, startPoint x: 628, startPoint y: 435, endPoint x: 633, endPoint y: 393, distance: 41.8
click at [633, 393] on div "Sākt uzdevumu Aizvērt" at bounding box center [603, 429] width 911 height 132
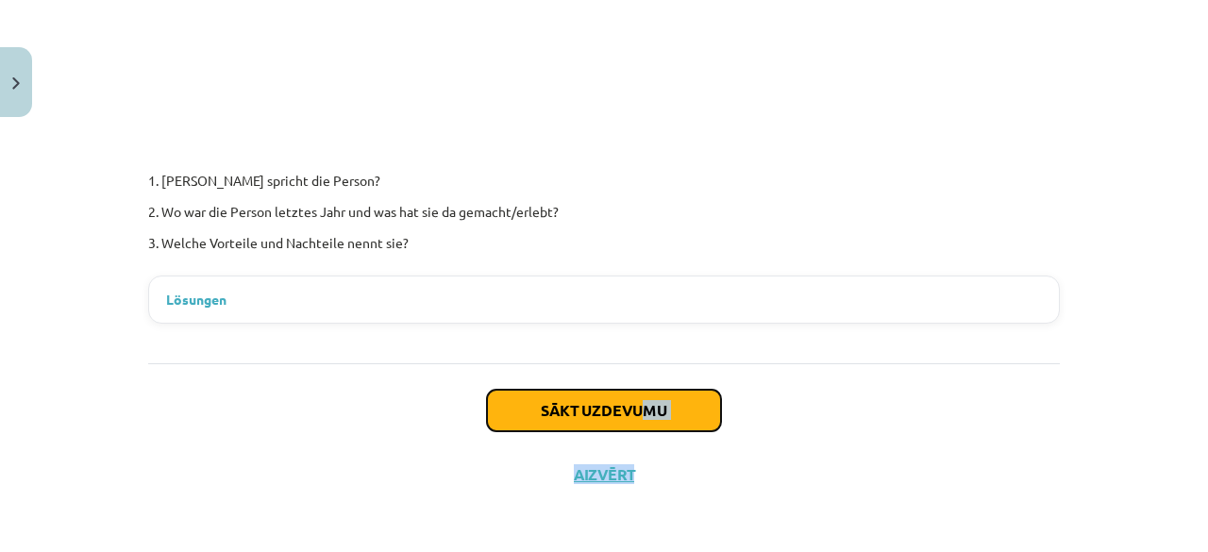
click at [633, 393] on button "Sākt uzdevumu" at bounding box center [604, 411] width 234 height 42
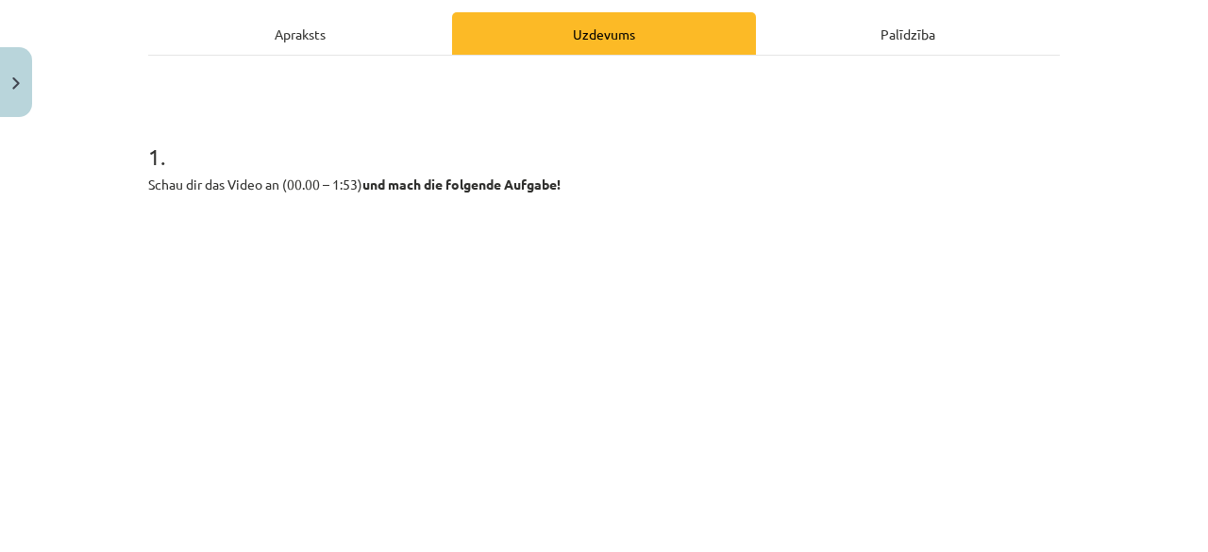
scroll to position [378, 0]
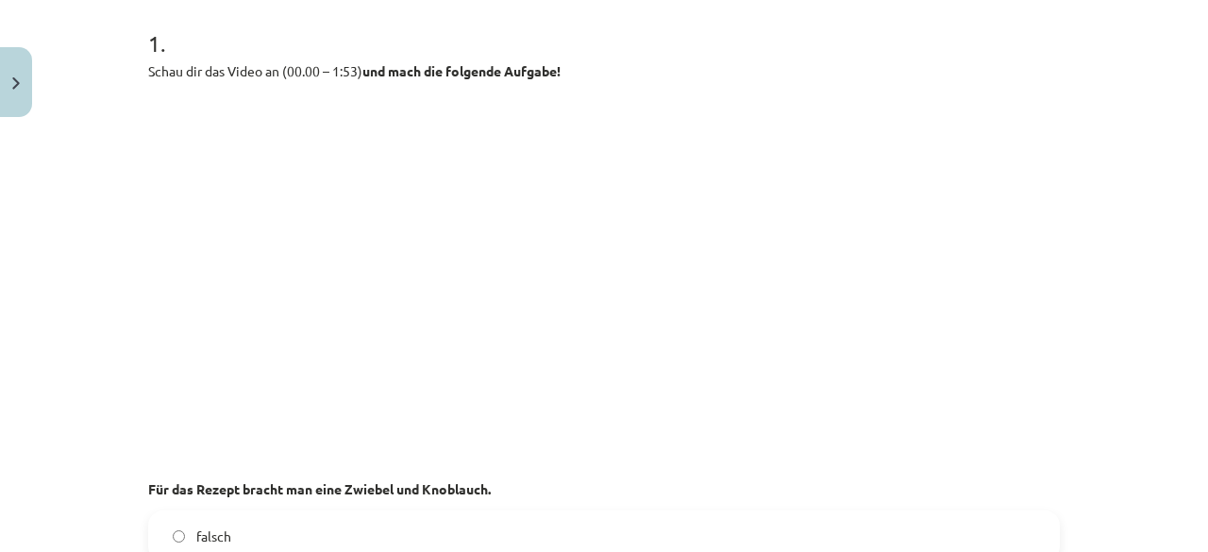
click at [817, 357] on p at bounding box center [603, 264] width 911 height 344
click at [831, 310] on p at bounding box center [603, 264] width 911 height 344
click at [873, 234] on p at bounding box center [603, 264] width 911 height 344
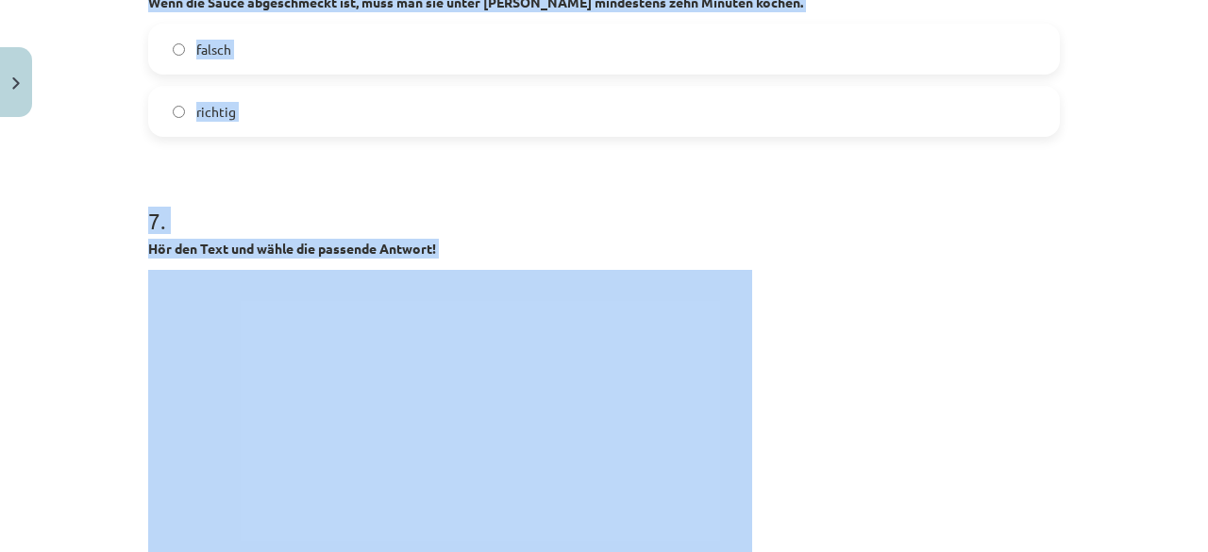
scroll to position [2106, 0]
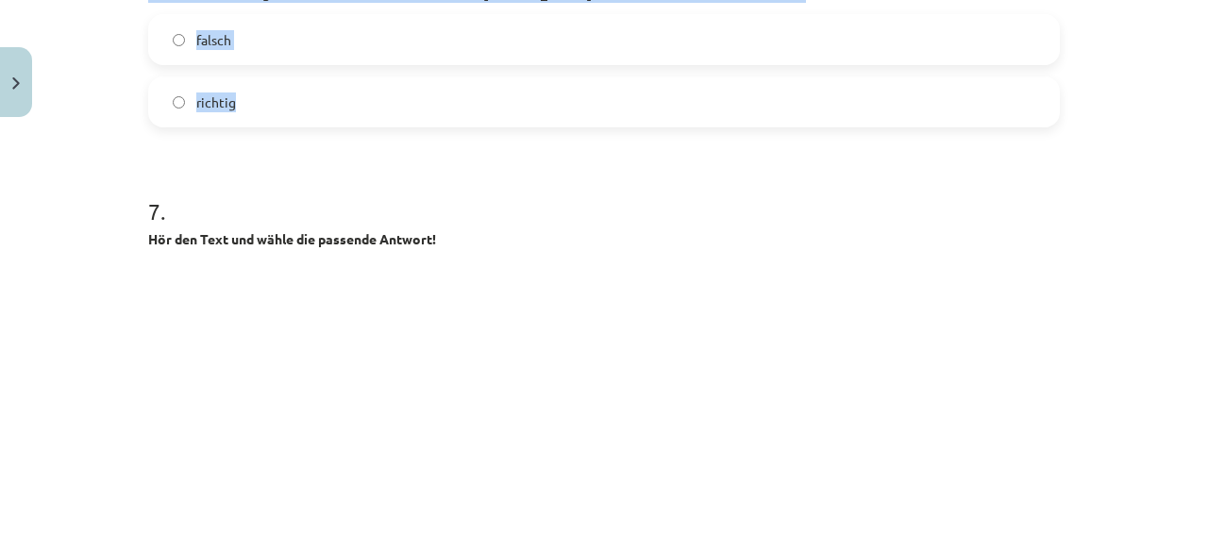
drag, startPoint x: 138, startPoint y: 131, endPoint x: 347, endPoint y: 101, distance: 211.6
click at [347, 101] on div "26 XP Saņemsi Sarežģīts 857 pilda Apraksts Uzdevums Palīdzība 1 . Schau dir das…" at bounding box center [604, 443] width 934 height 4846
copy form "Für das Rezept bracht man eine Zwiebel und Knoblauch. falsch richtig 2 . Der Zu…"
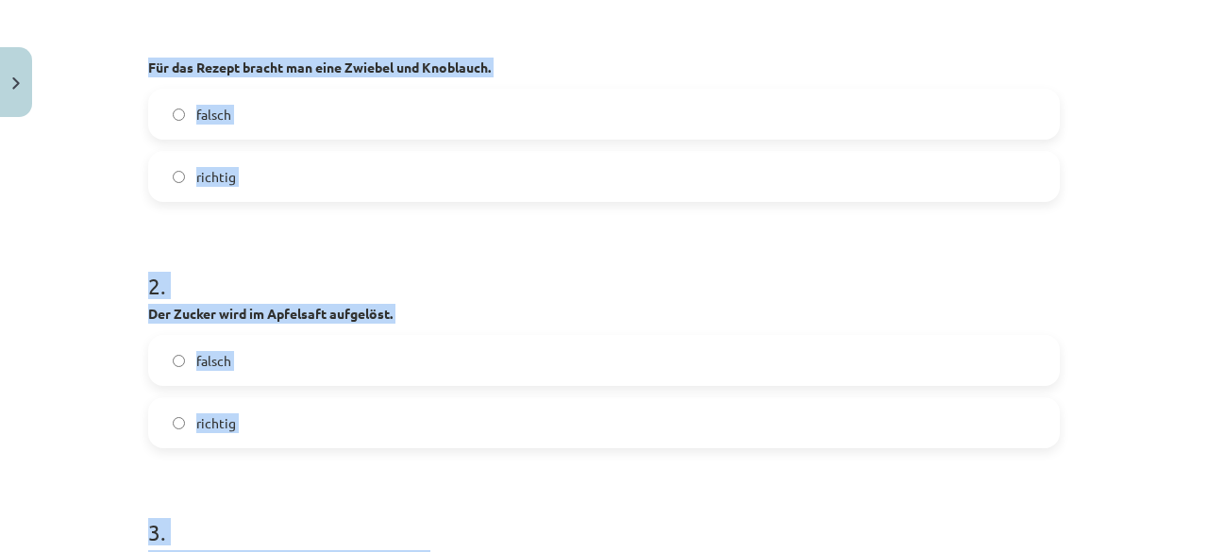
scroll to position [808, 0]
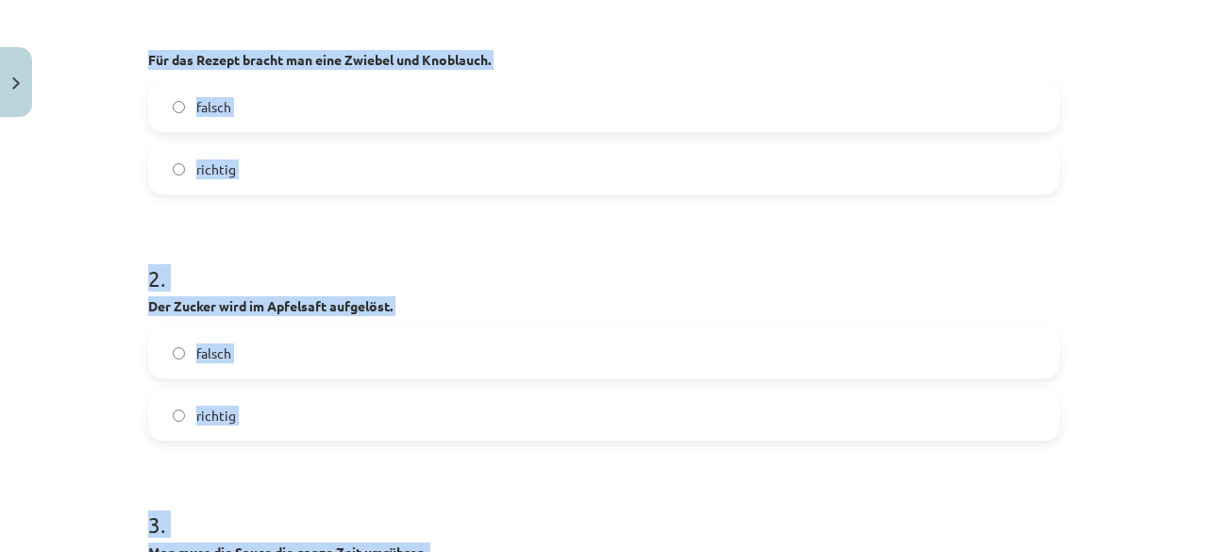
click at [285, 105] on label "falsch" at bounding box center [604, 106] width 908 height 47
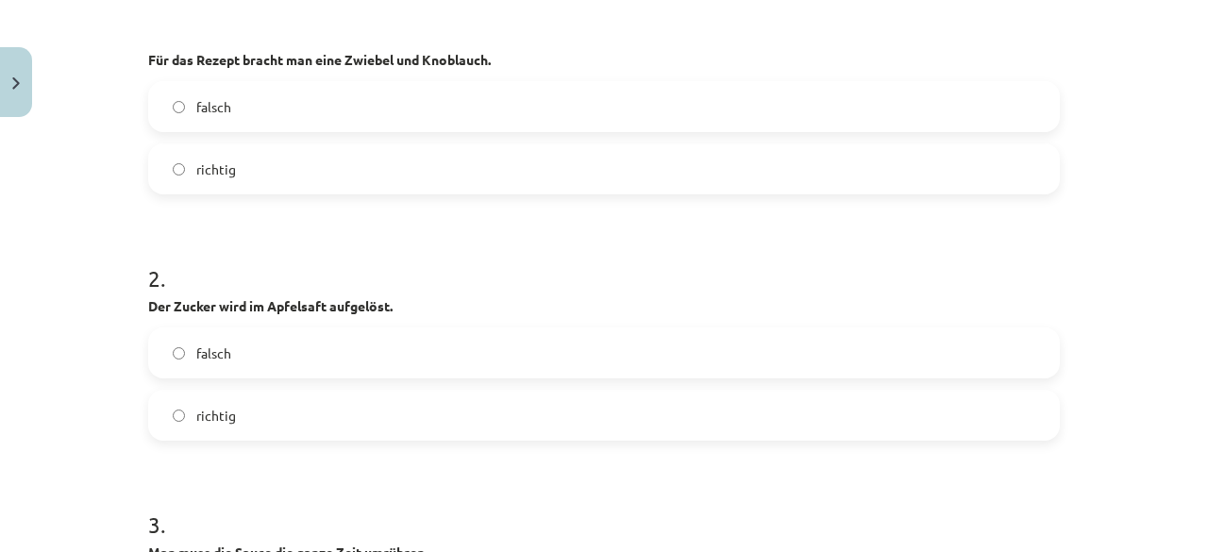
click at [266, 412] on label "richtig" at bounding box center [604, 415] width 908 height 47
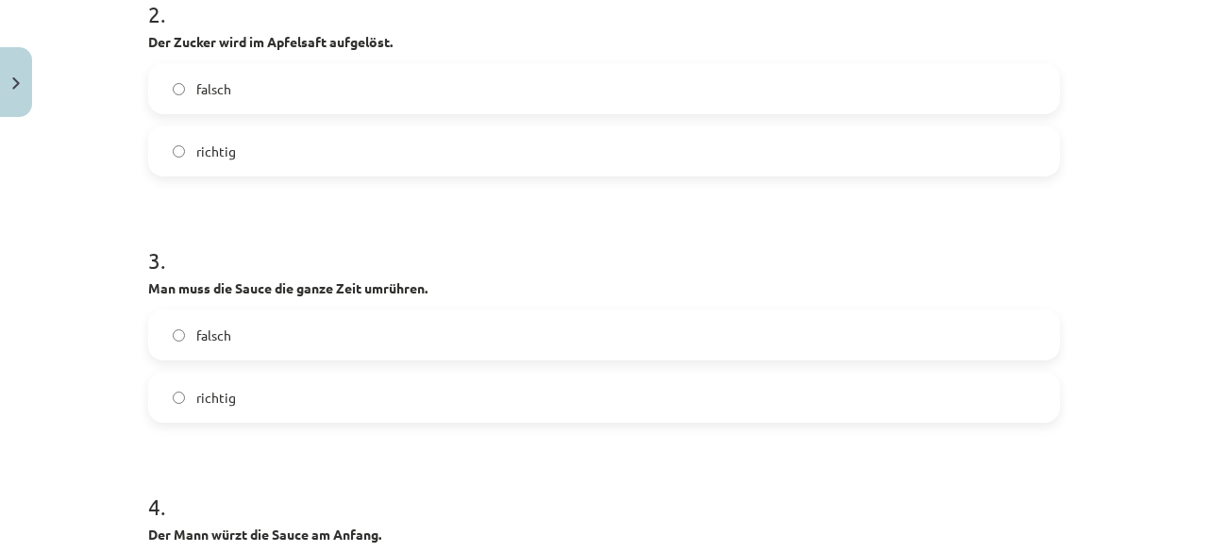
scroll to position [1073, 0]
click at [236, 316] on label "falsch" at bounding box center [604, 333] width 908 height 47
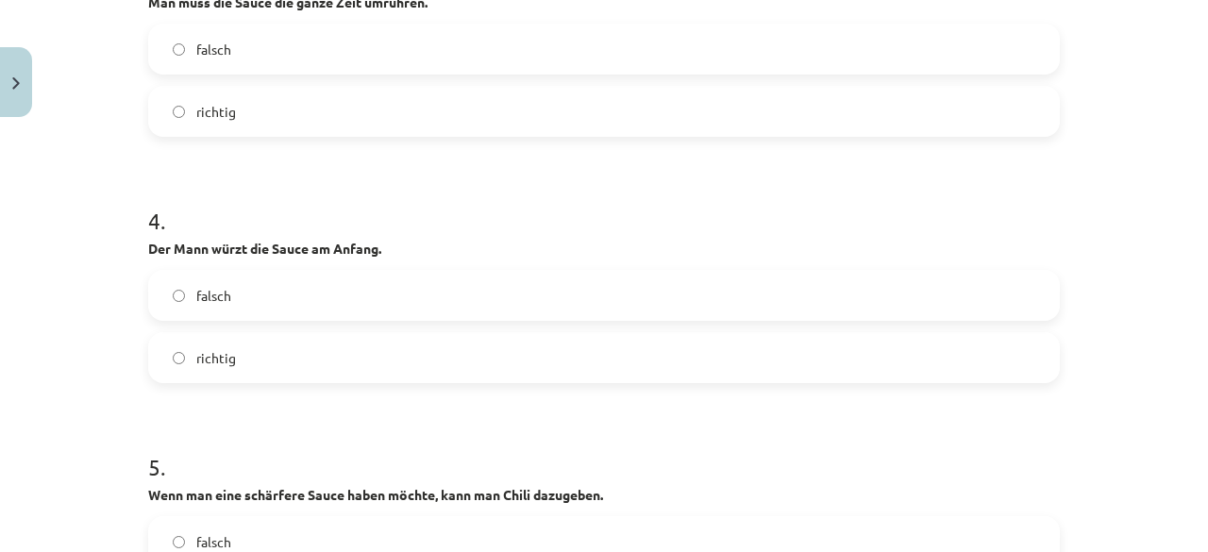
click at [241, 309] on label "falsch" at bounding box center [604, 295] width 908 height 47
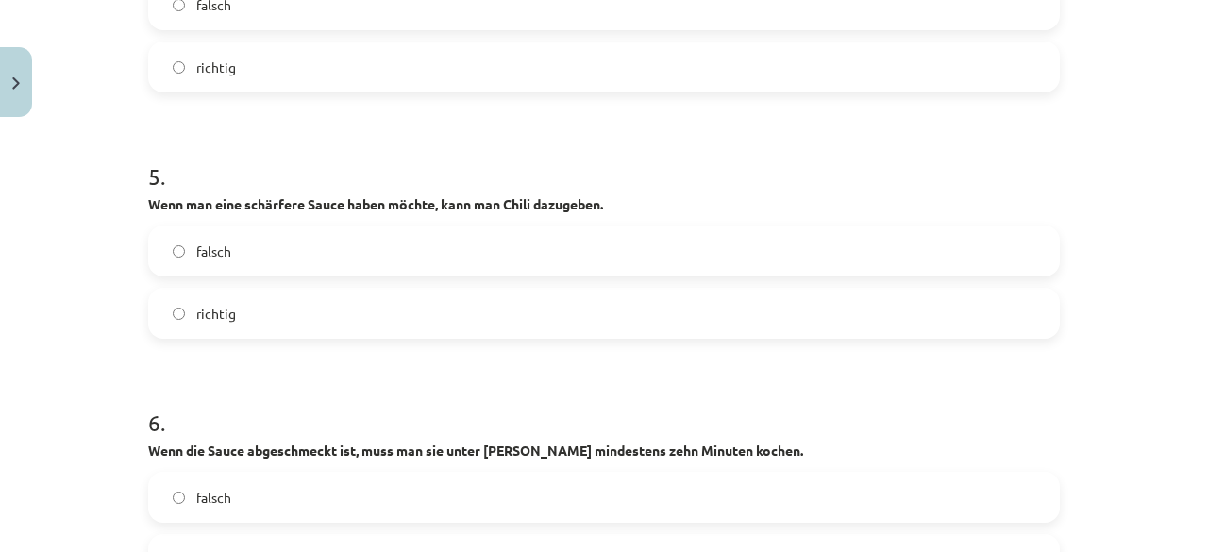
scroll to position [1659, 0]
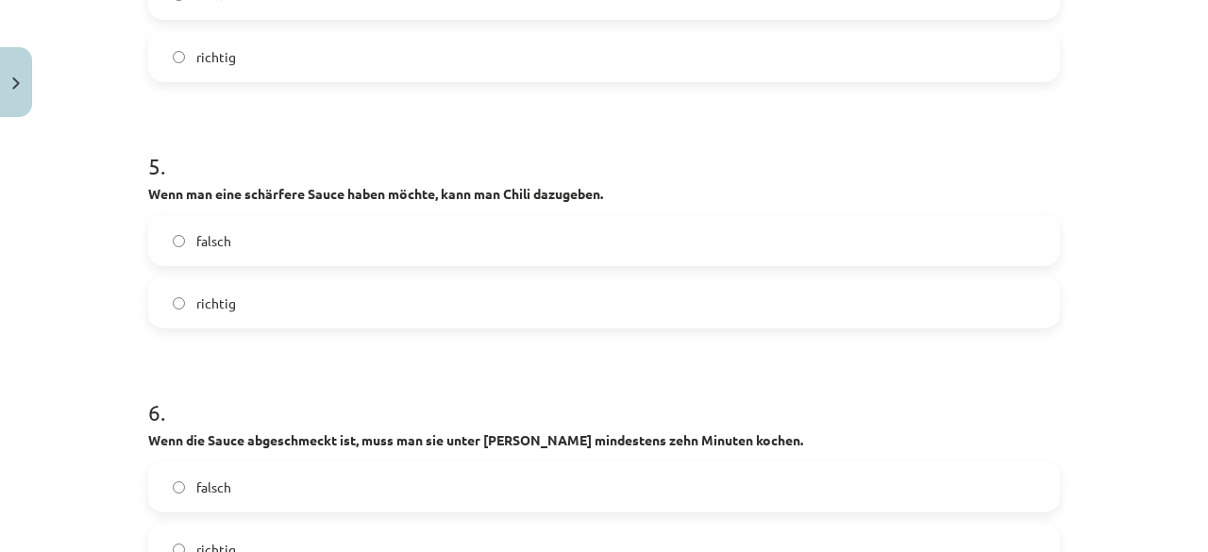
click at [217, 307] on span "richtig" at bounding box center [216, 303] width 40 height 20
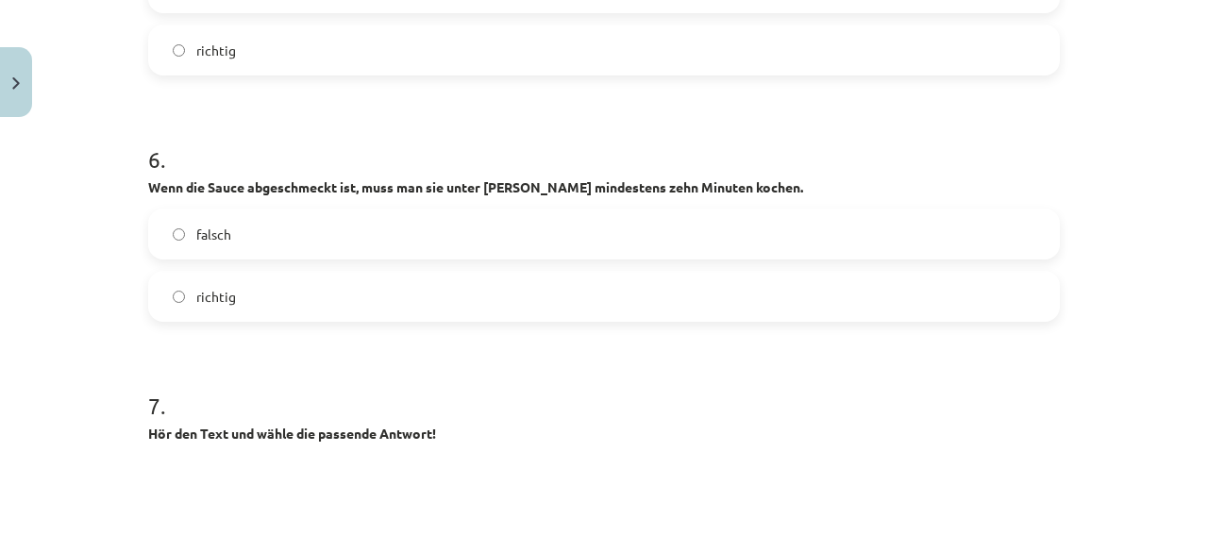
scroll to position [1919, 0]
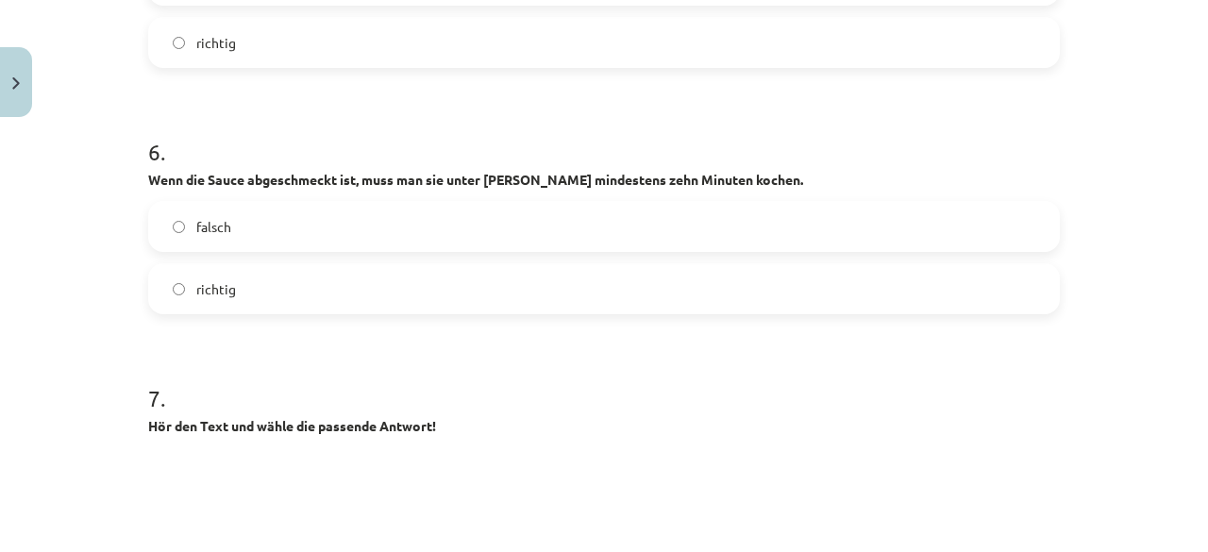
click at [208, 207] on label "falsch" at bounding box center [604, 226] width 908 height 47
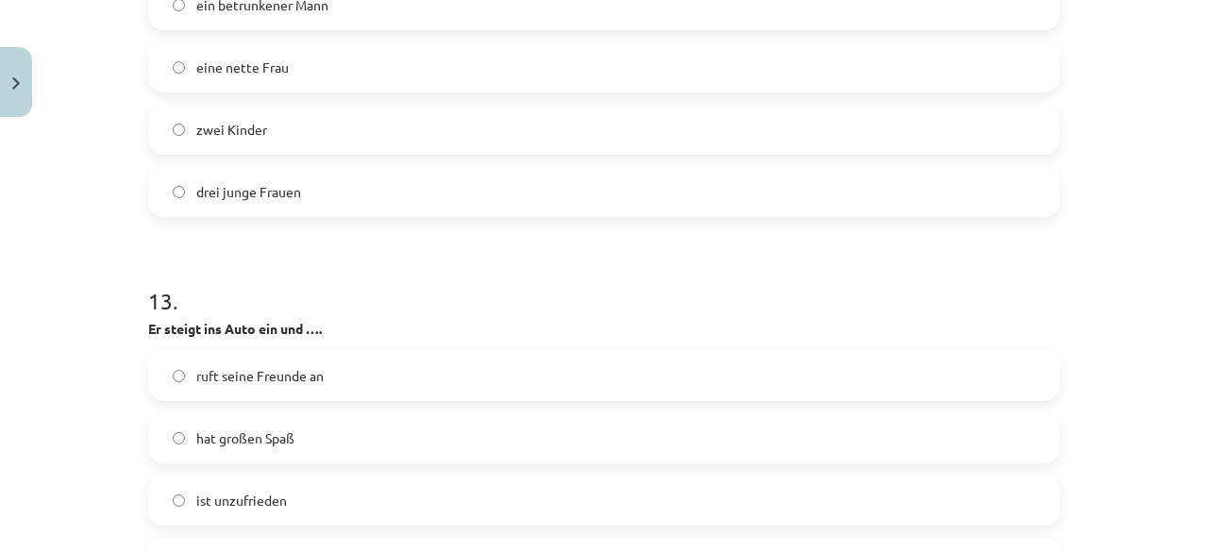
scroll to position [4467, 0]
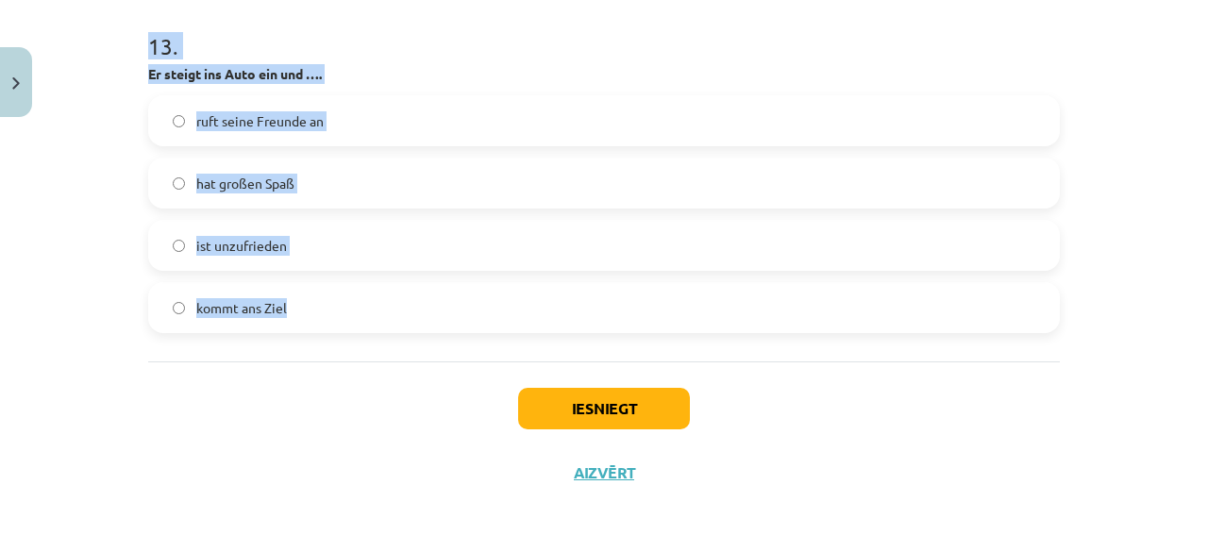
drag, startPoint x: 128, startPoint y: 169, endPoint x: 284, endPoint y: 309, distance: 209.1
click at [284, 309] on div "Mācību tēma: Vācu valodas b1 - 12. klases 1. ieskaites mācību materiāls #4 🎧 Th…" at bounding box center [604, 276] width 1208 height 552
copy form "Michi liebt das Reisen und reist immer als Anhalter. falsch richtig 8 . Der Jug…"
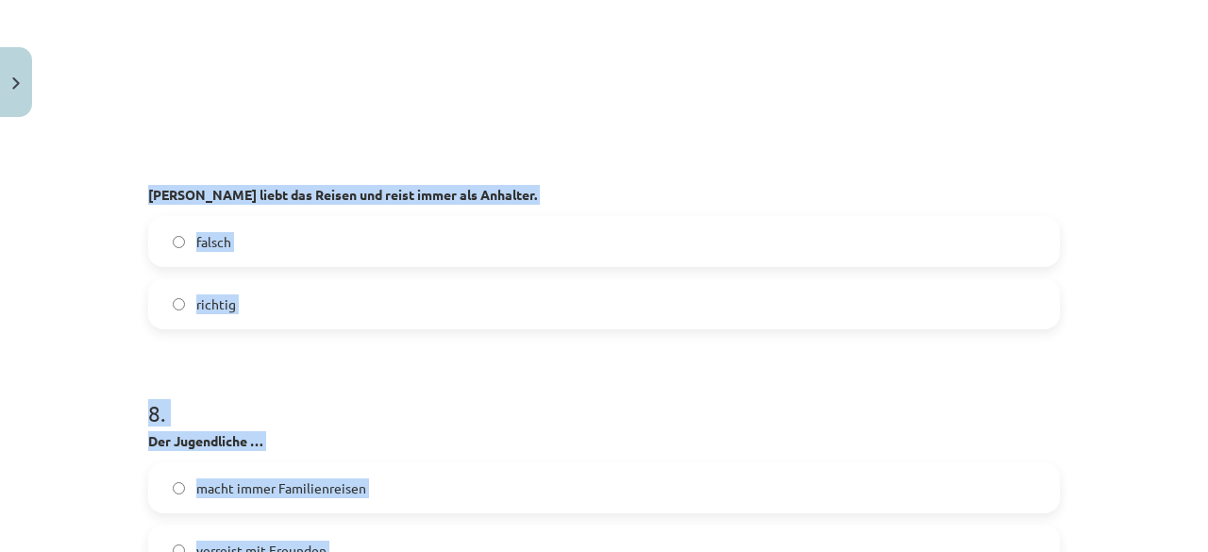
scroll to position [2559, 0]
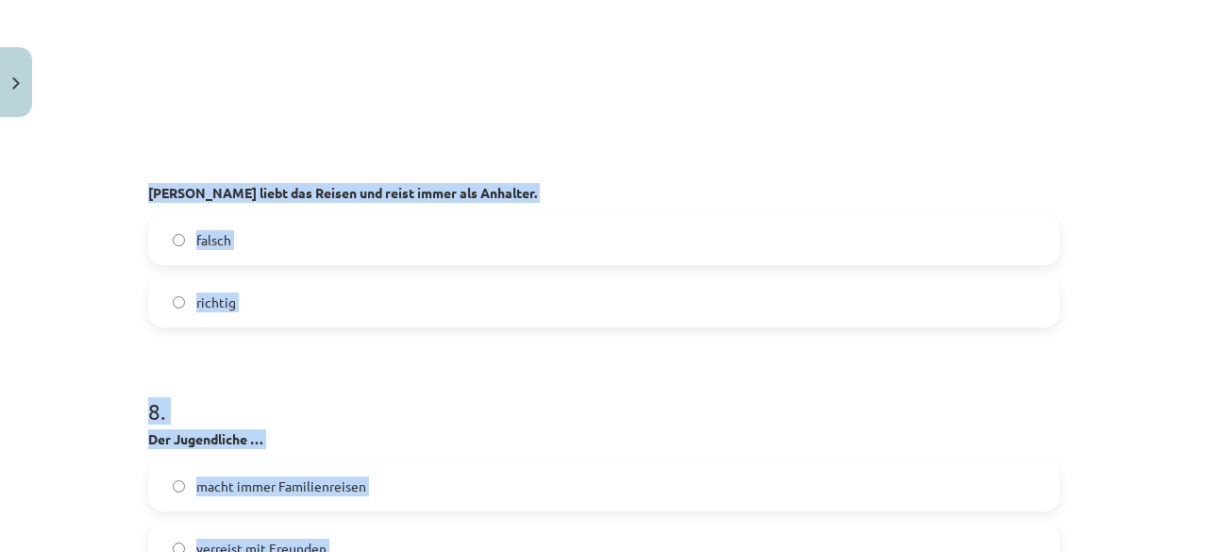
click at [247, 237] on label "falsch" at bounding box center [604, 239] width 908 height 47
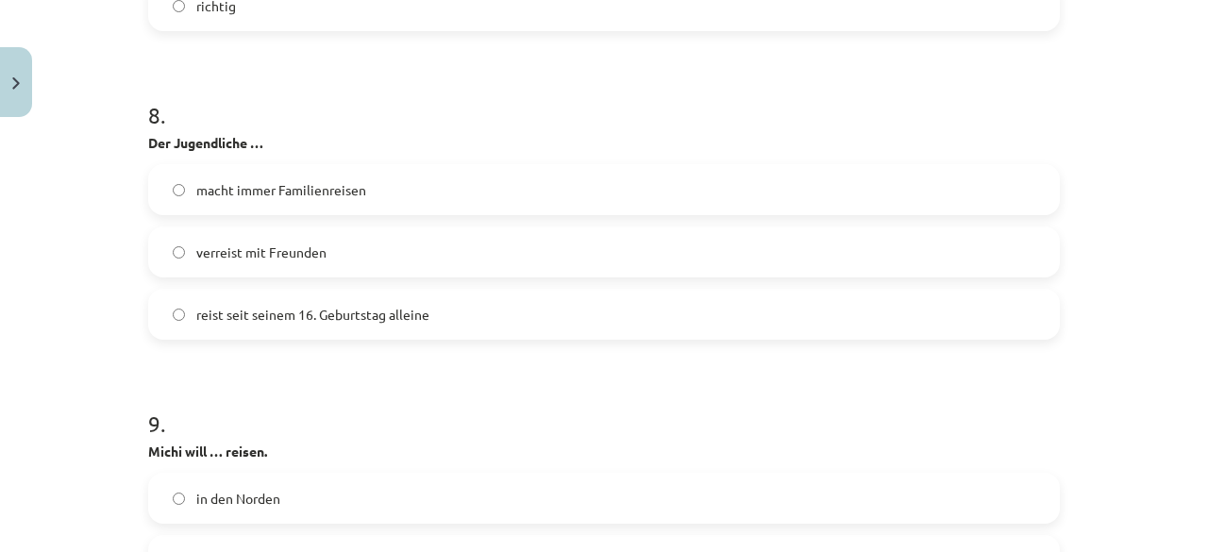
scroll to position [2859, 0]
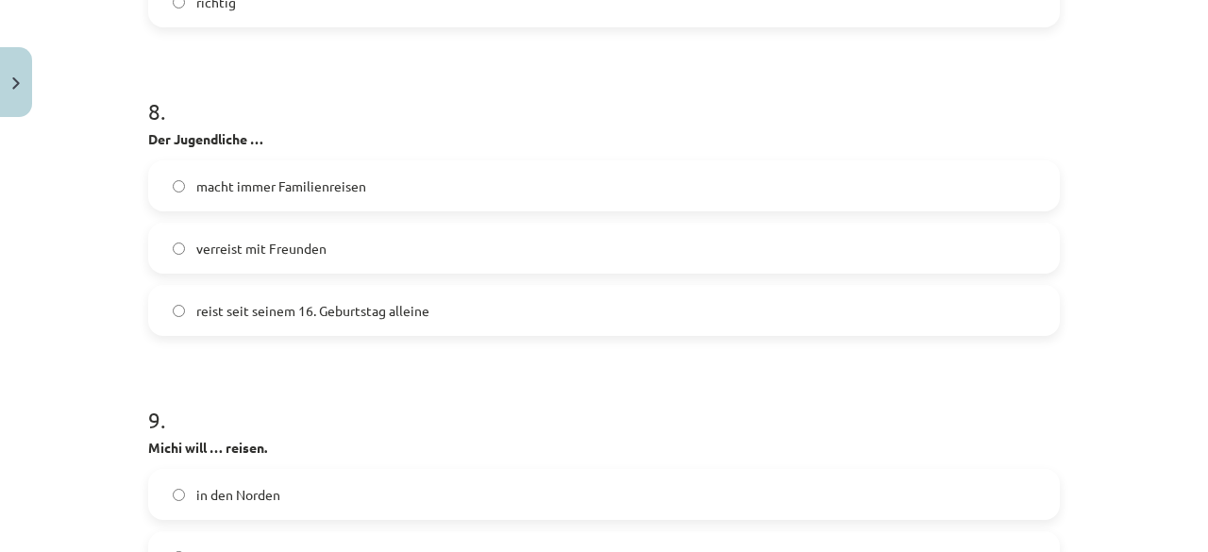
click at [426, 299] on label "reist seit seinem 16. Geburtstag alleine" at bounding box center [604, 310] width 908 height 47
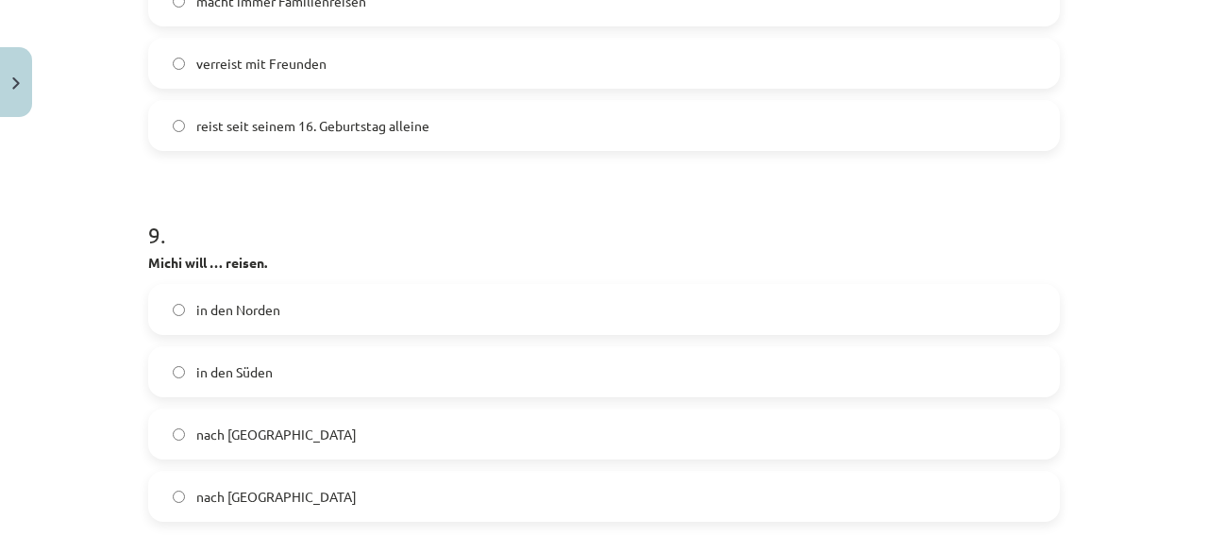
scroll to position [3080, 0]
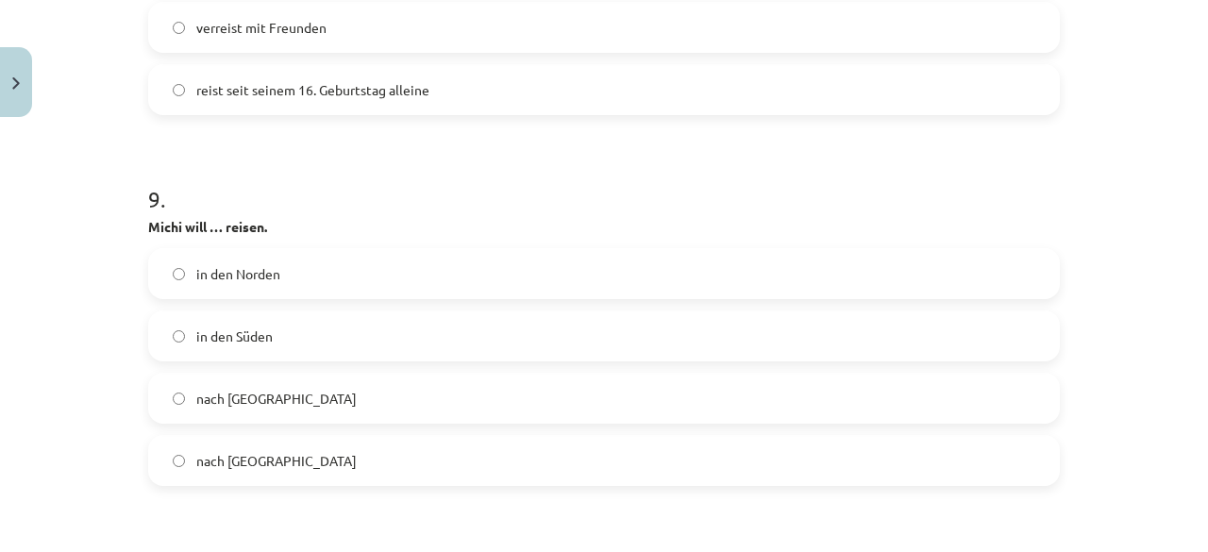
click at [325, 331] on label "in den Süden" at bounding box center [604, 335] width 908 height 47
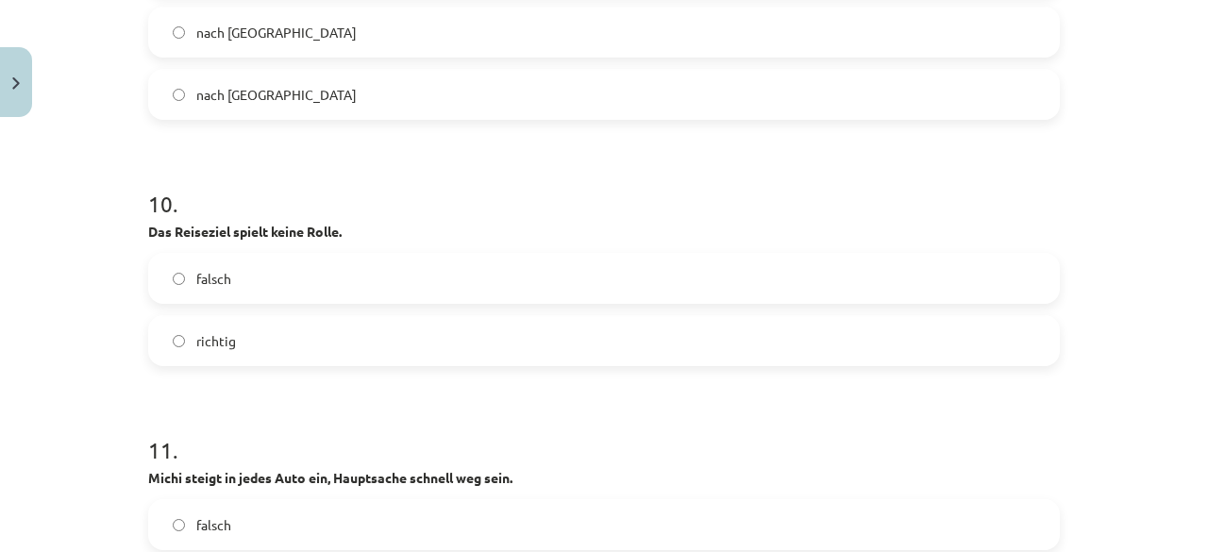
scroll to position [3448, 0]
click at [300, 347] on label "richtig" at bounding box center [604, 338] width 908 height 47
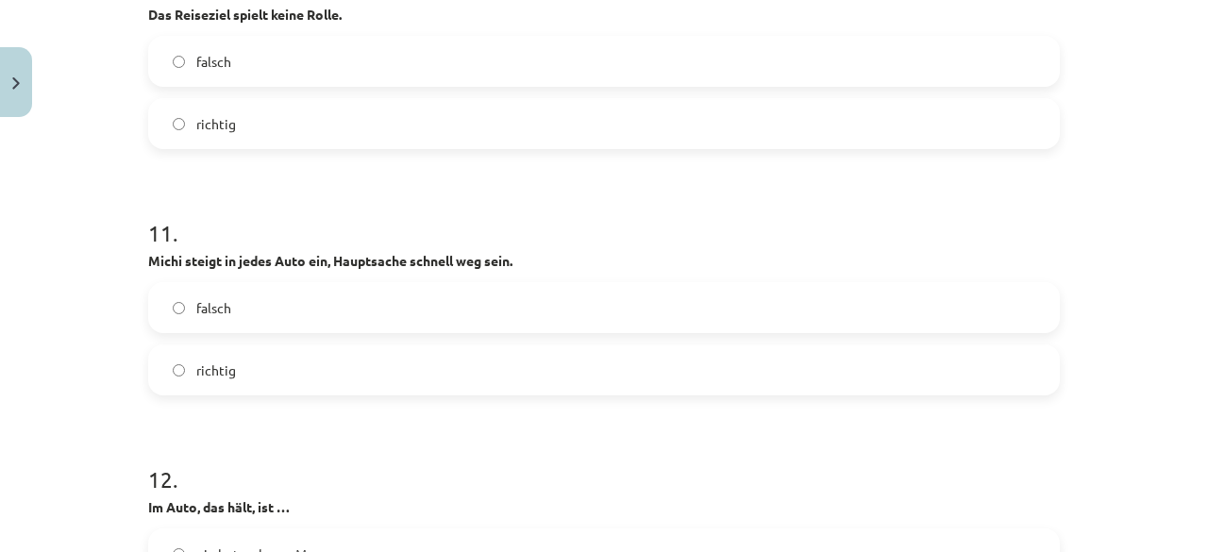
scroll to position [3665, 0]
click at [267, 309] on label "falsch" at bounding box center [604, 305] width 908 height 47
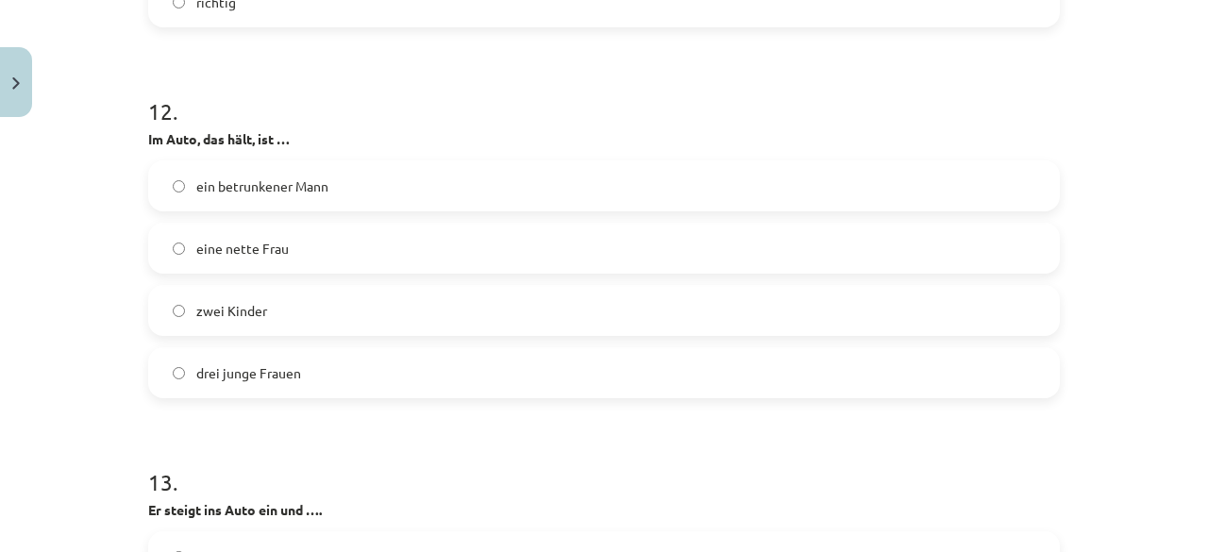
scroll to position [4095, 0]
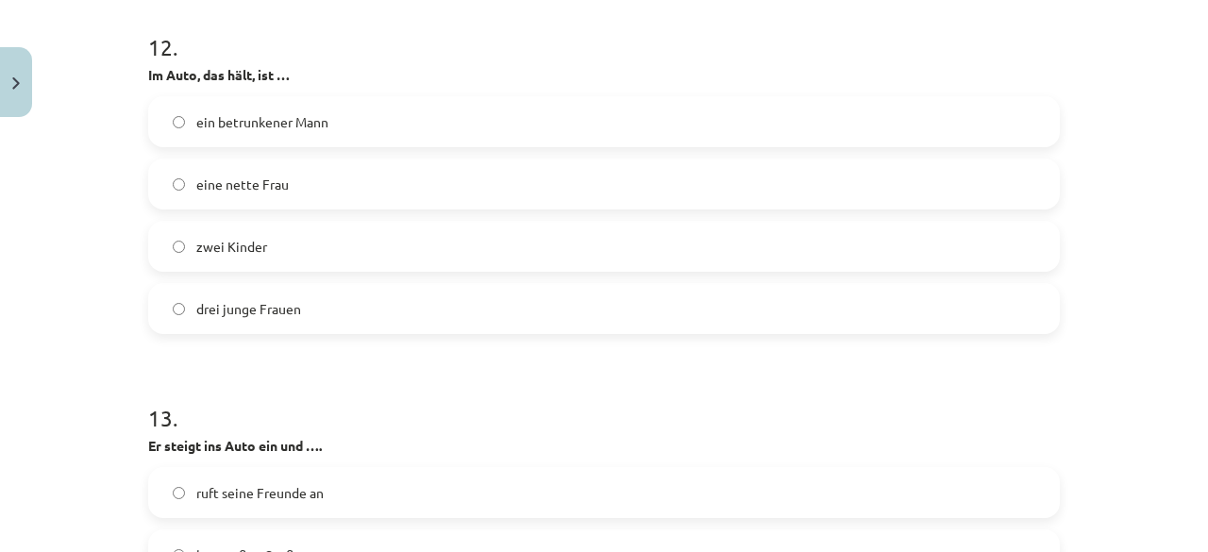
click at [264, 326] on label "drei junge Frauen" at bounding box center [604, 308] width 908 height 47
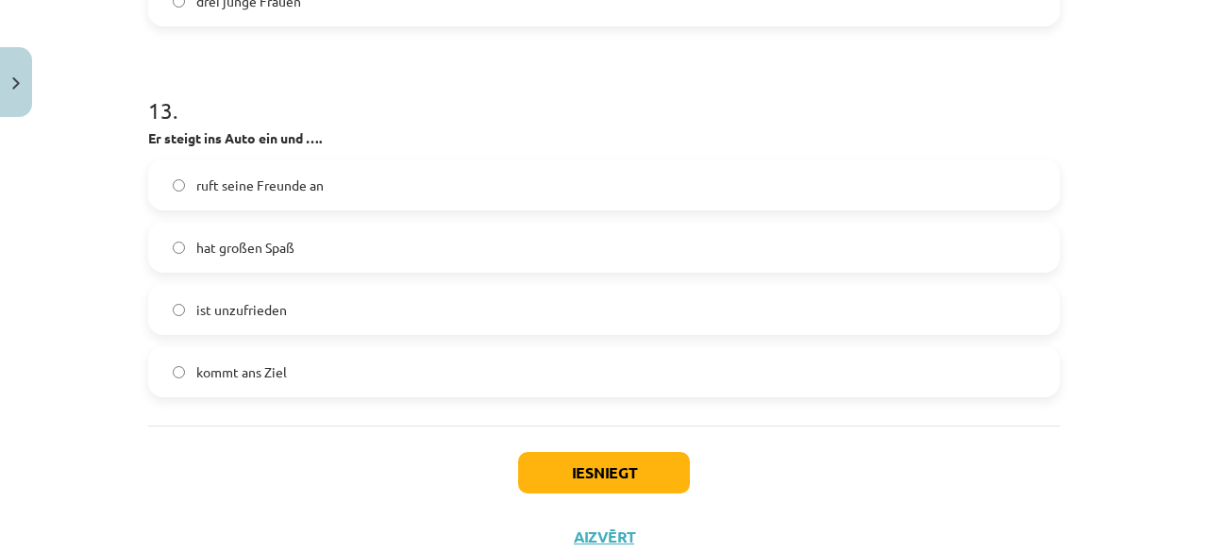
scroll to position [4404, 0]
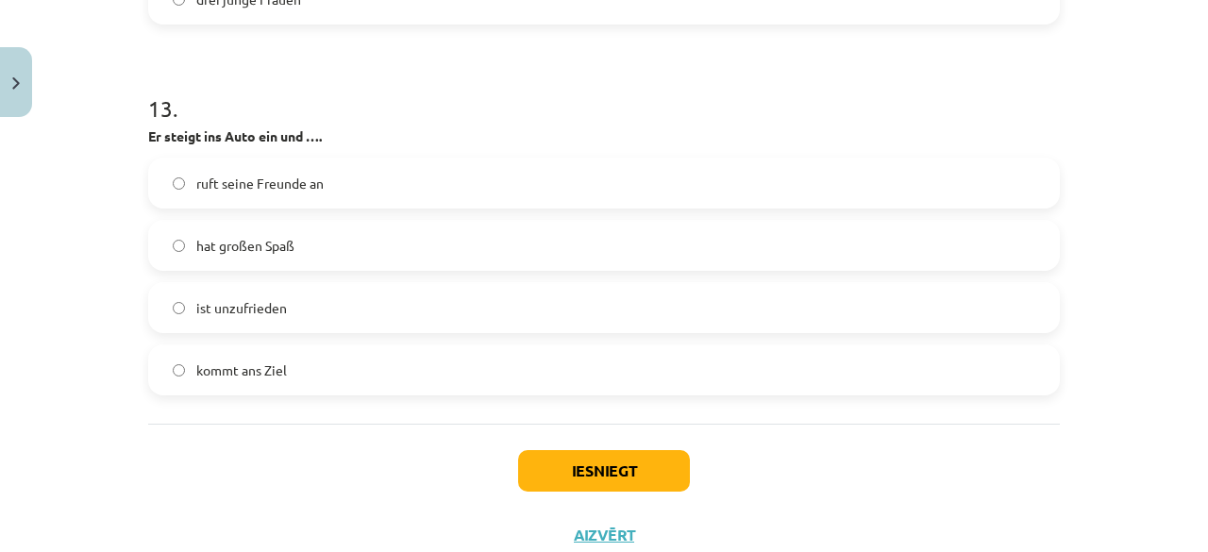
click at [253, 256] on span "hat großen Spaß" at bounding box center [245, 246] width 98 height 20
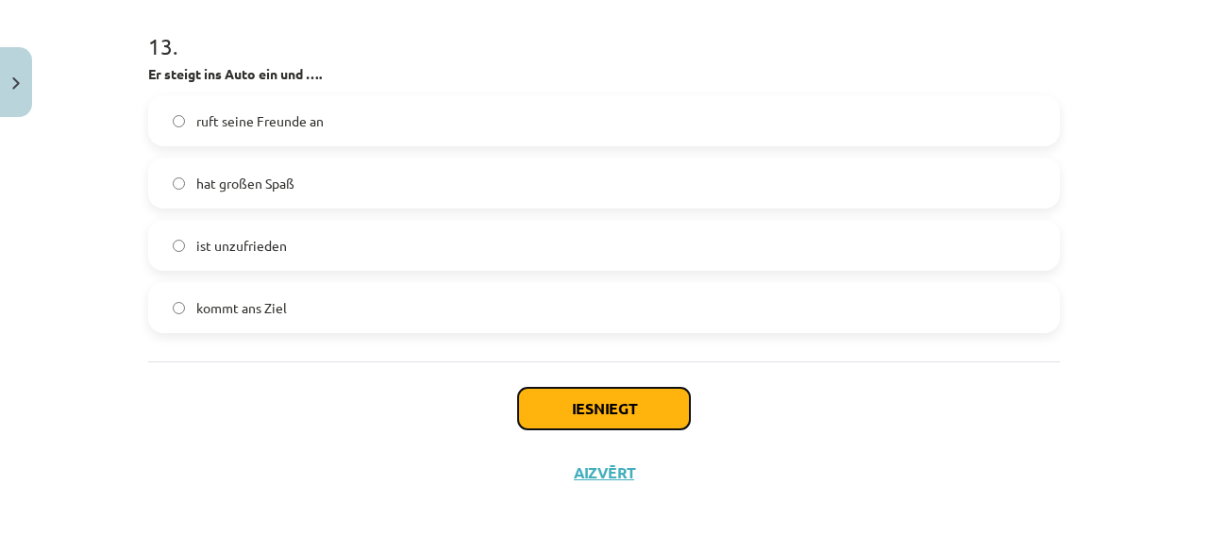
click at [574, 414] on button "Iesniegt" at bounding box center [604, 409] width 172 height 42
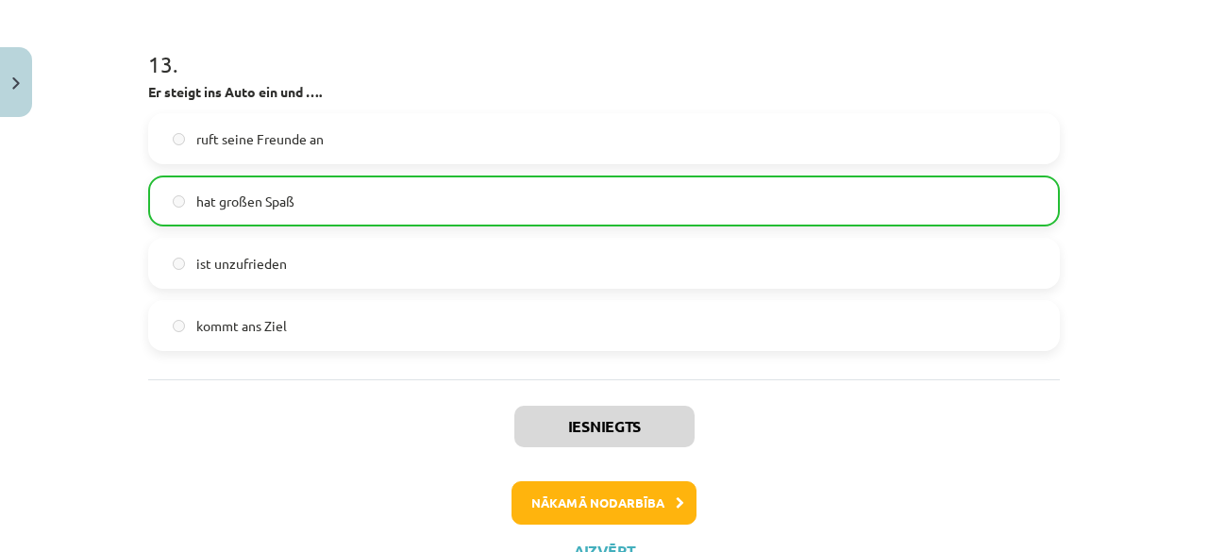
scroll to position [4525, 0]
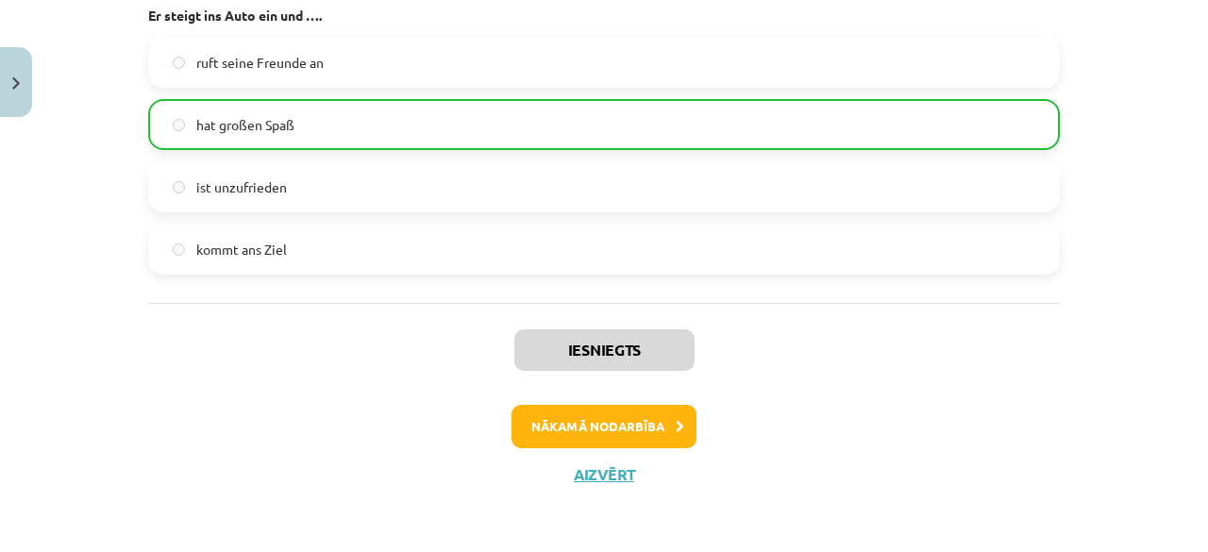
click at [628, 451] on div "Iesniegts Nākamā nodarbība Aizvērt" at bounding box center [603, 399] width 911 height 192
click at [625, 436] on button "Nākamā nodarbība" at bounding box center [603, 426] width 185 height 43
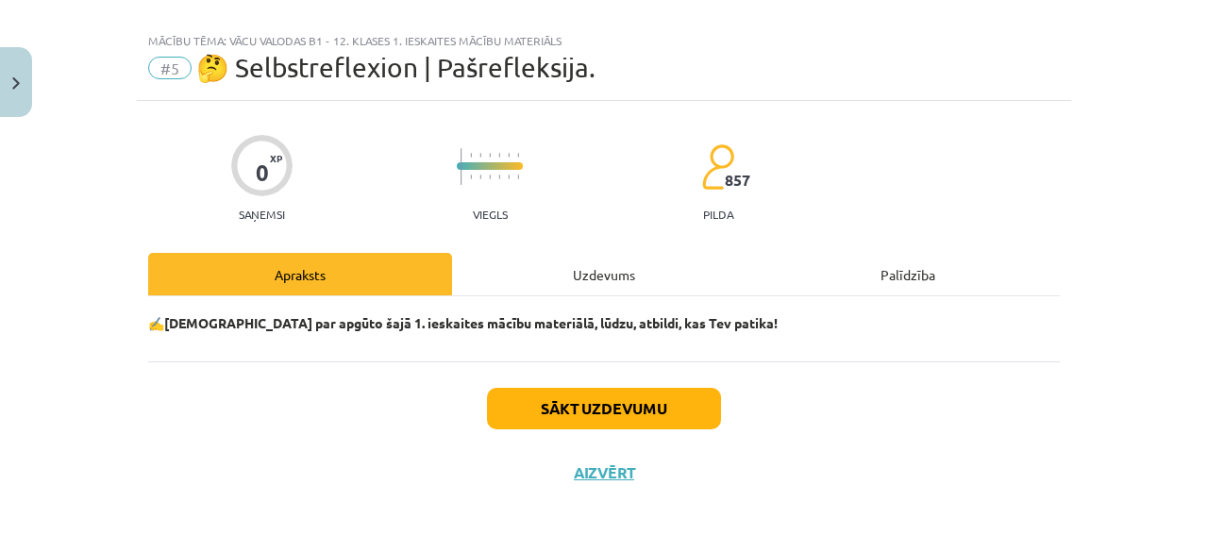
scroll to position [23, 0]
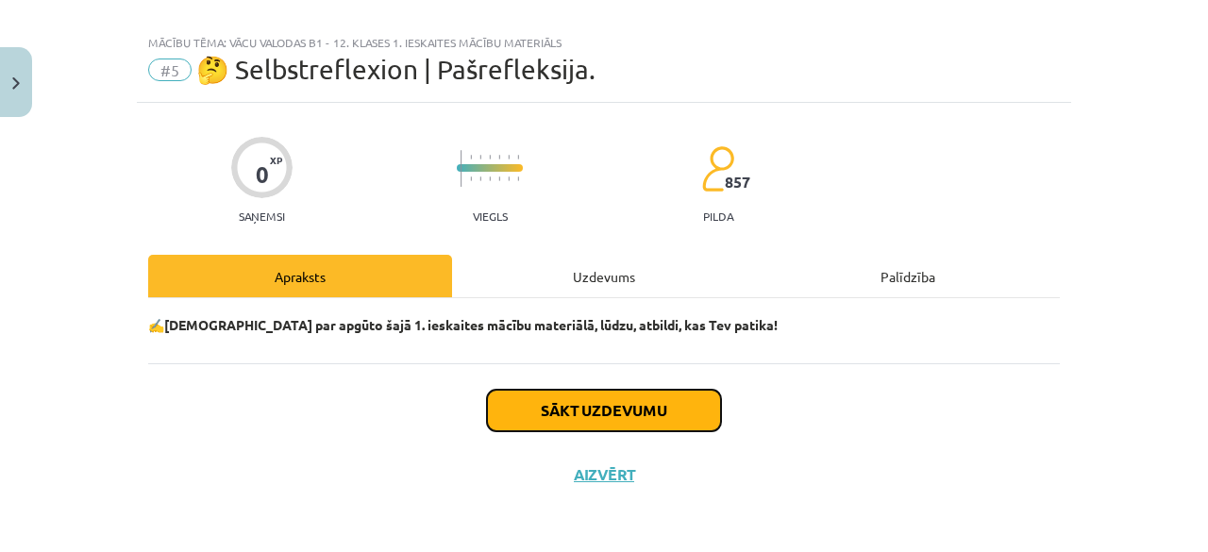
click at [611, 413] on button "Sākt uzdevumu" at bounding box center [604, 411] width 234 height 42
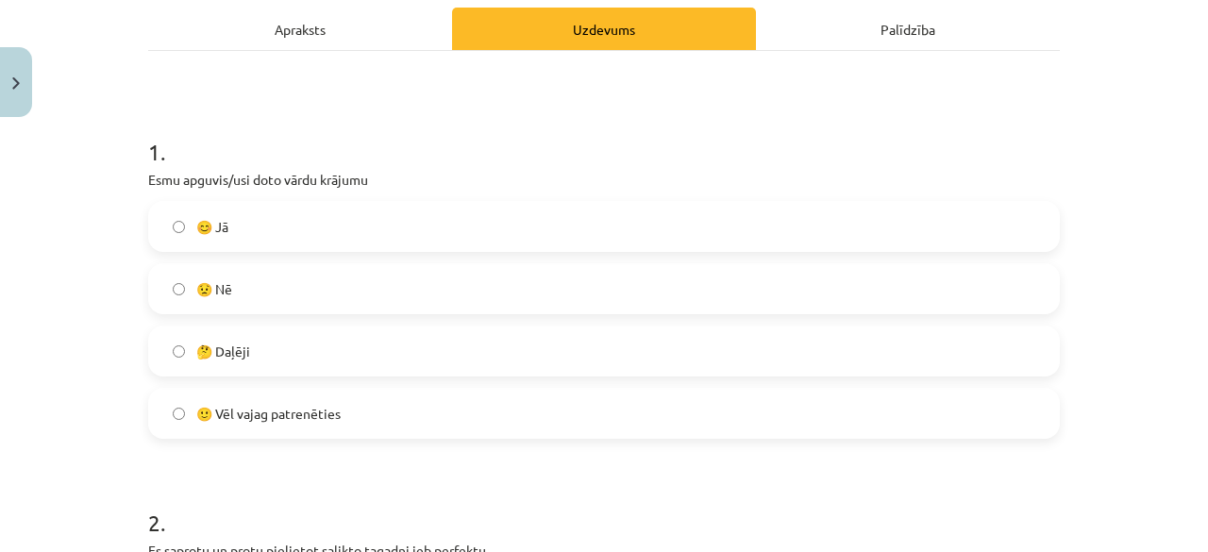
scroll to position [270, 0]
click at [283, 351] on label "🤔 Daļēji" at bounding box center [604, 350] width 908 height 47
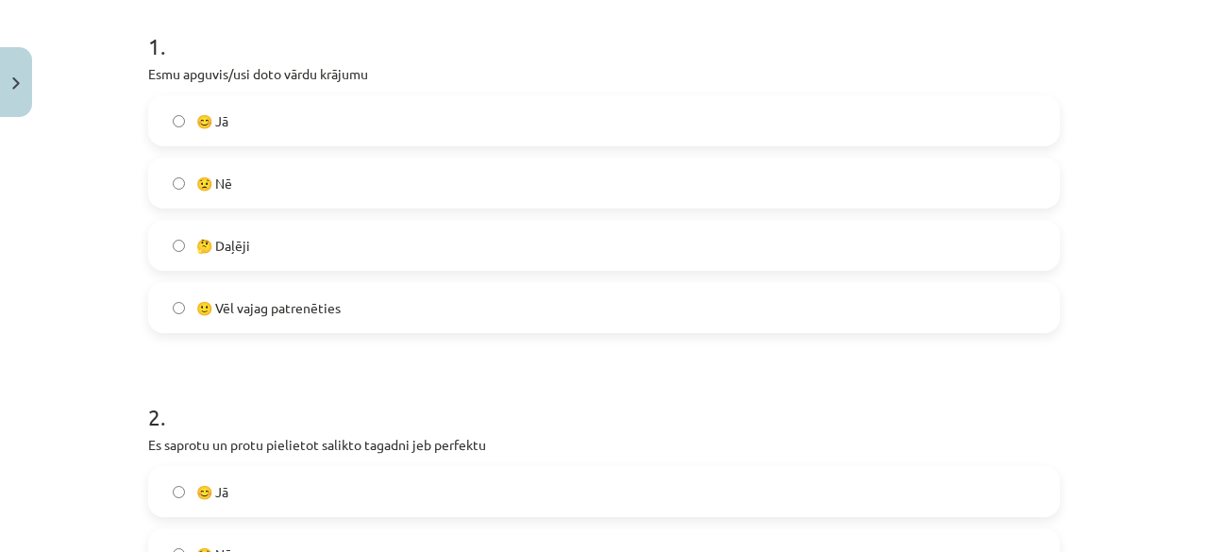
scroll to position [372, 0]
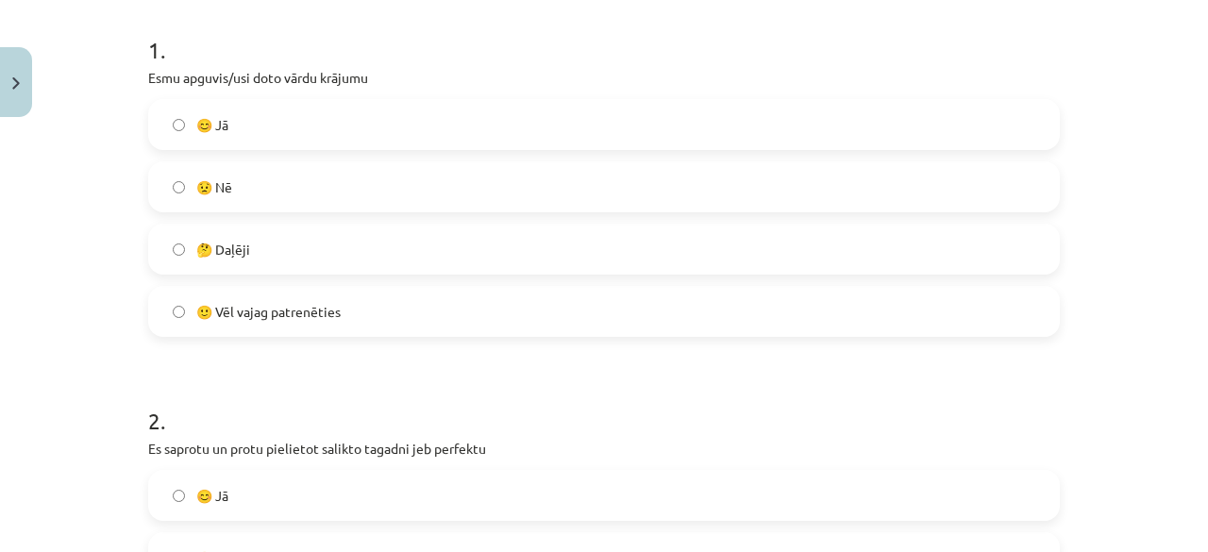
click at [232, 122] on label "😊 Jā" at bounding box center [604, 124] width 908 height 47
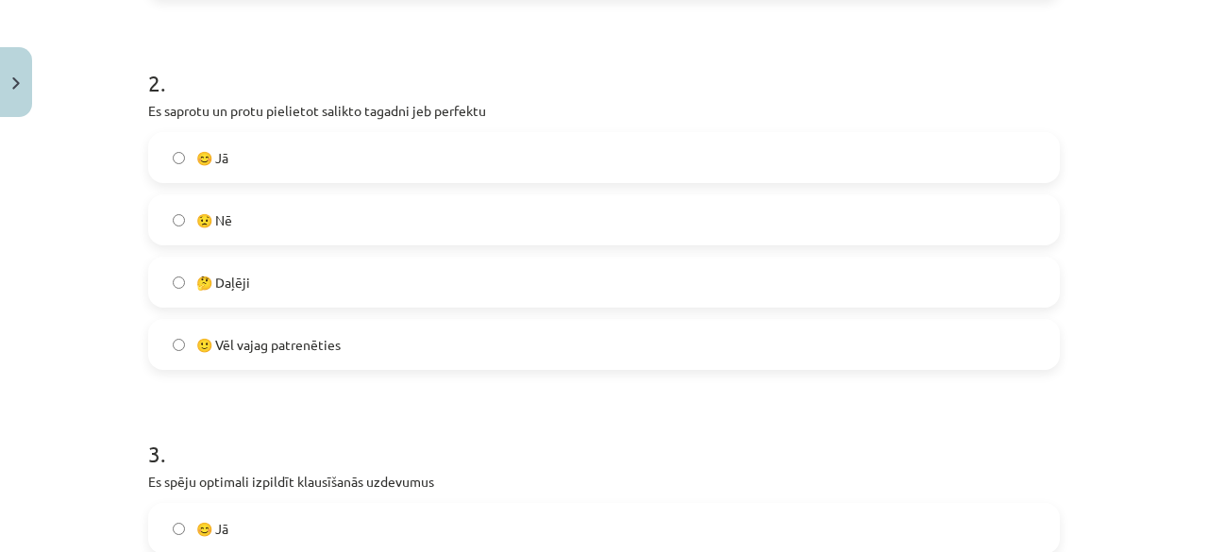
scroll to position [711, 0]
click at [230, 150] on label "😊 Jā" at bounding box center [604, 155] width 908 height 47
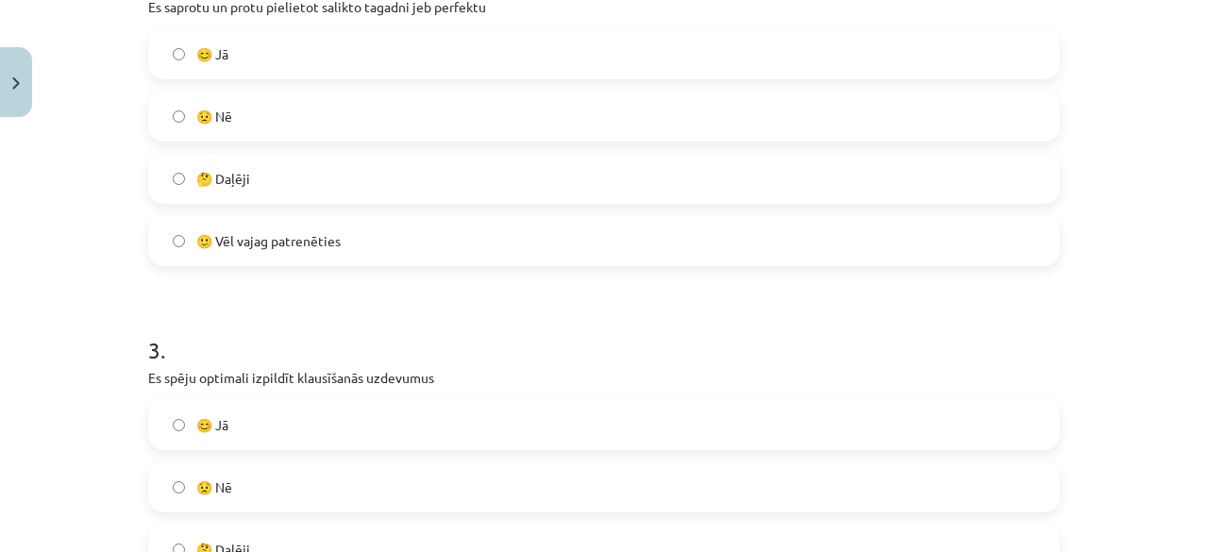
scroll to position [813, 0]
click at [283, 246] on span "🙂 Vēl vajag patrenēties" at bounding box center [268, 241] width 144 height 20
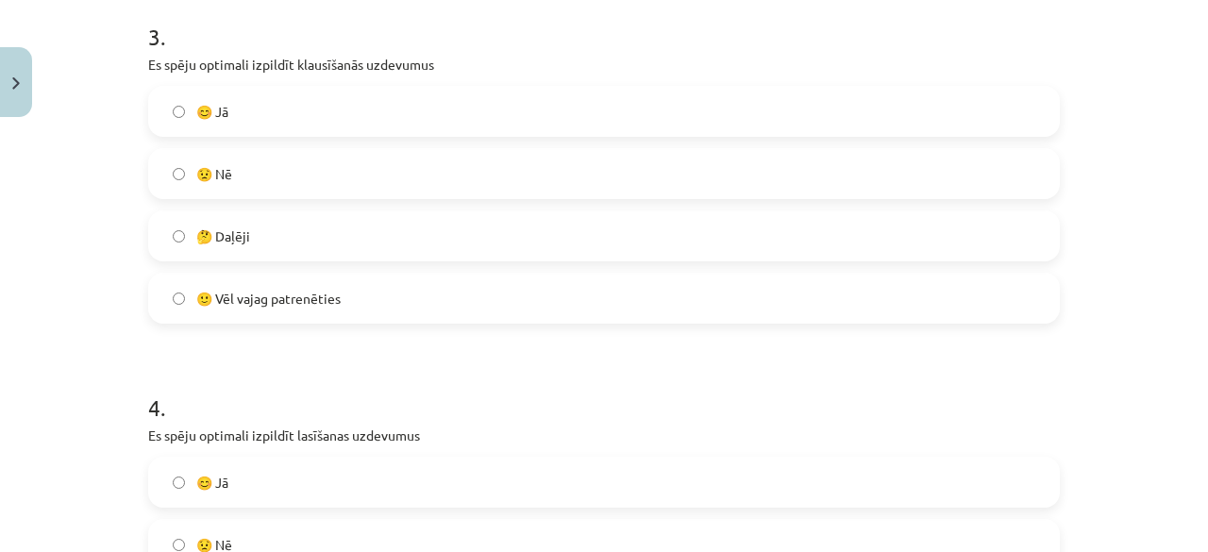
scroll to position [1130, 0]
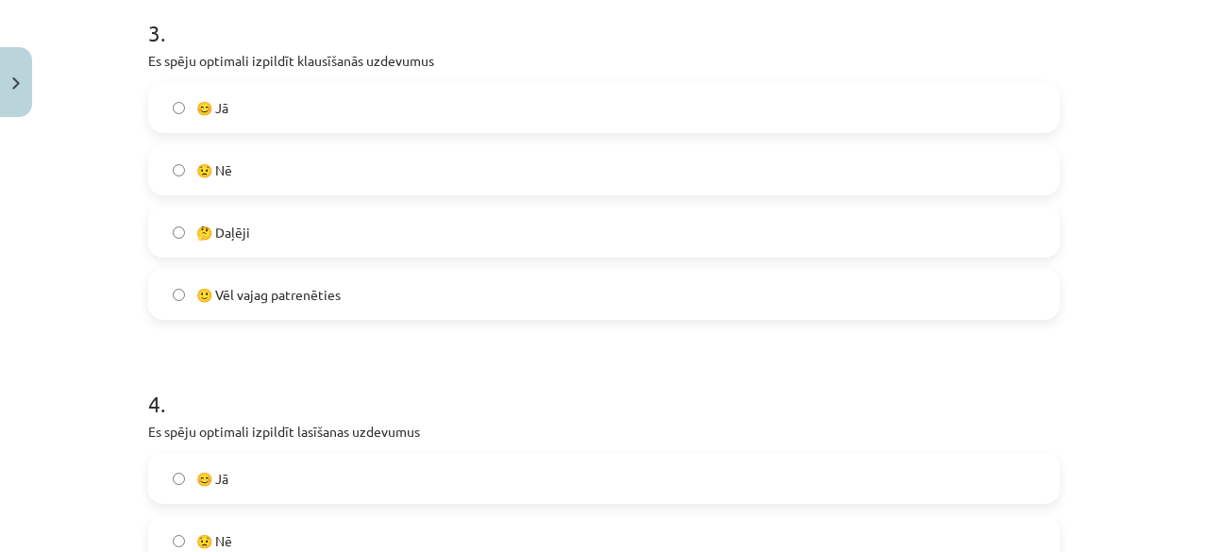
click at [245, 103] on label "😊 Jā" at bounding box center [604, 107] width 908 height 47
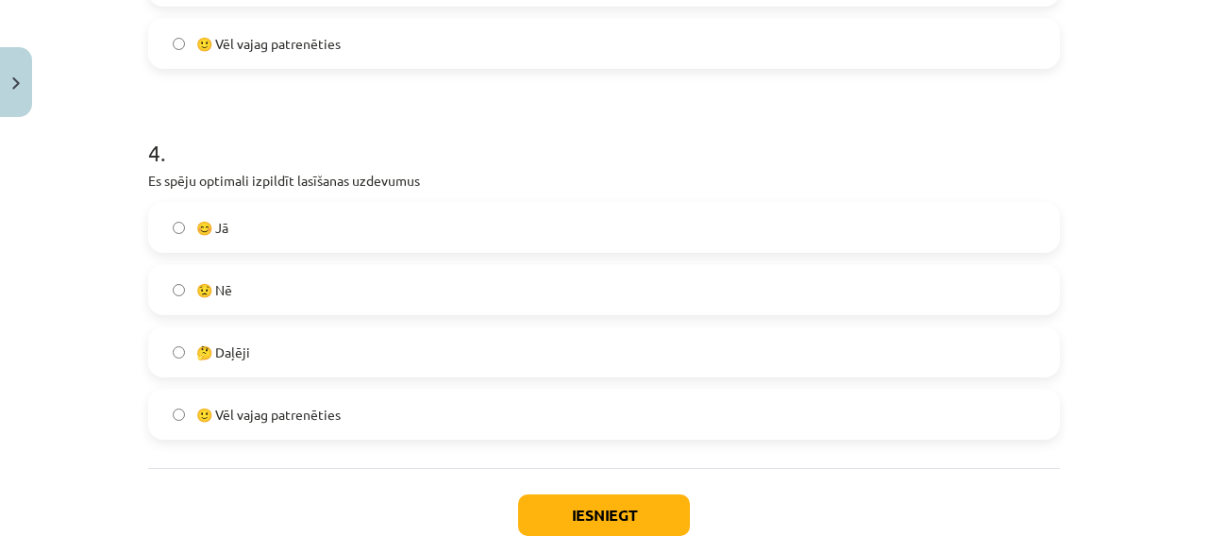
scroll to position [1406, 0]
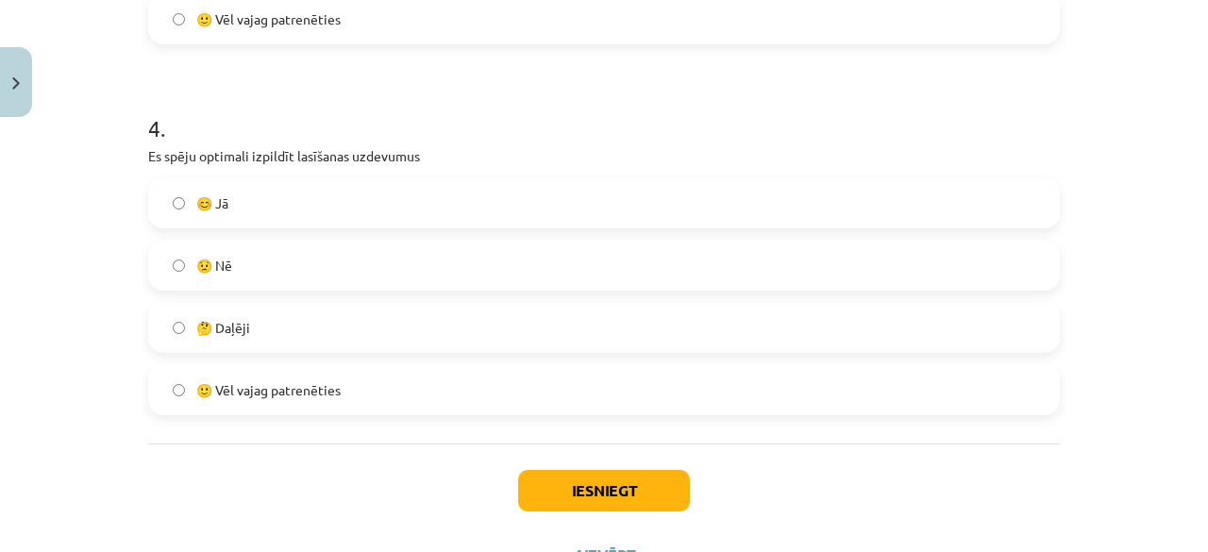
click at [206, 225] on label "😊 Jā" at bounding box center [604, 202] width 908 height 47
click at [565, 488] on button "Iesniegt" at bounding box center [604, 491] width 172 height 42
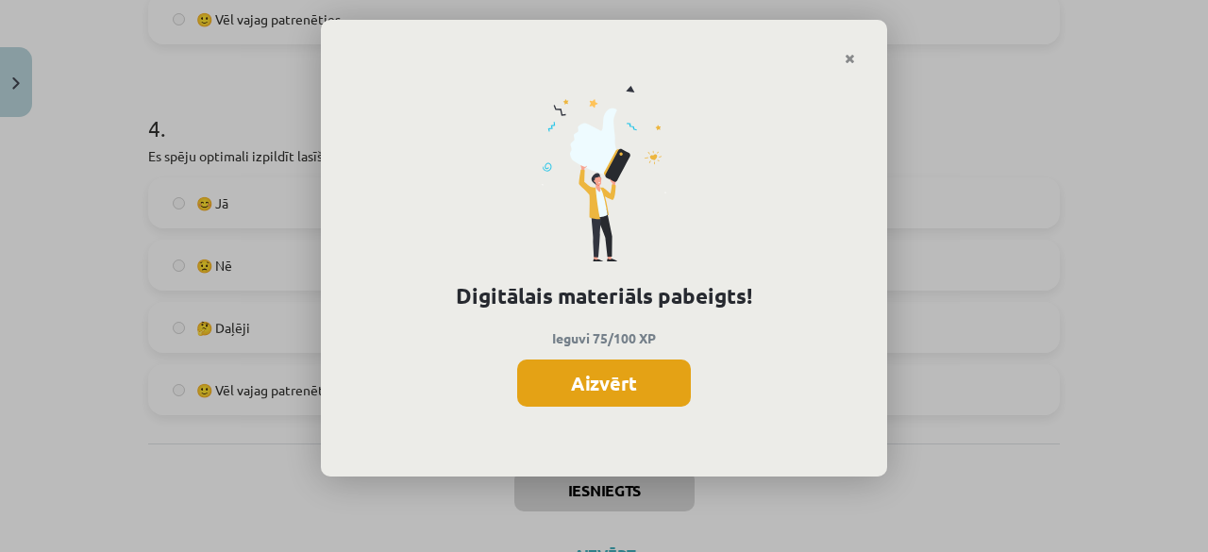
click at [613, 387] on button "Aizvērt" at bounding box center [604, 382] width 174 height 47
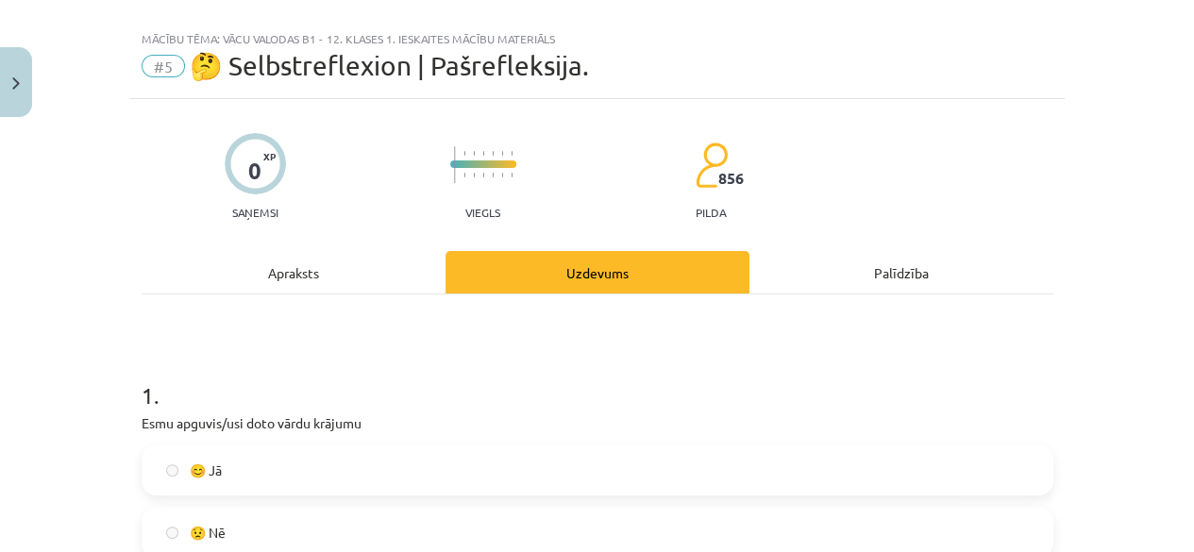
scroll to position [0, 0]
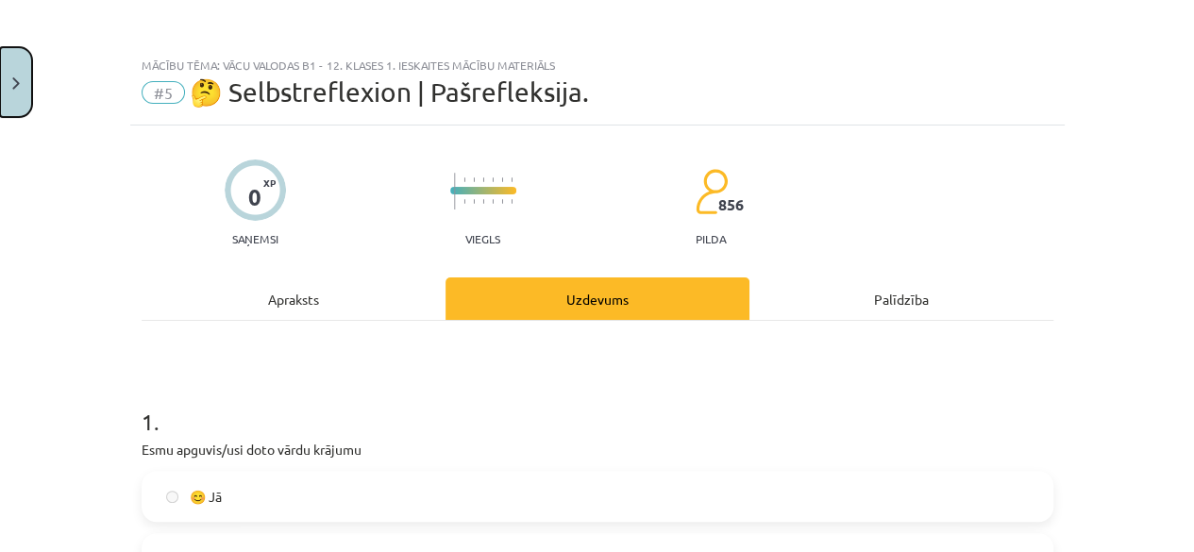
click at [8, 95] on button "Close" at bounding box center [16, 82] width 32 height 70
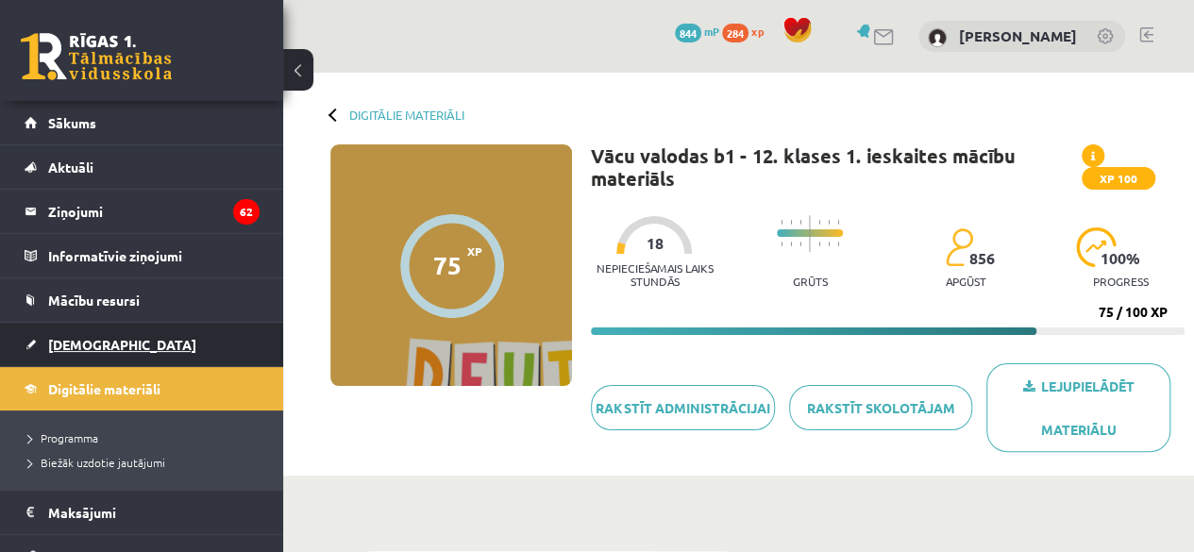
click at [91, 337] on span "[DEMOGRAPHIC_DATA]" at bounding box center [122, 344] width 148 height 17
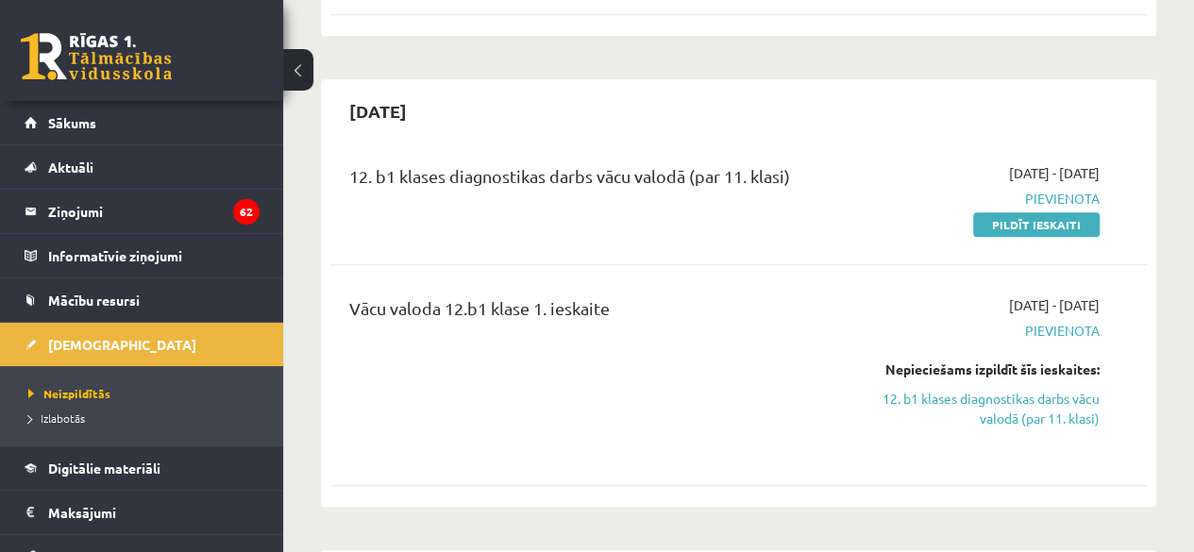
scroll to position [744, 0]
click at [1017, 388] on link "12. b1 klases diagnostikas darbs vācu valodā (par 11. klasi)" at bounding box center [983, 408] width 231 height 40
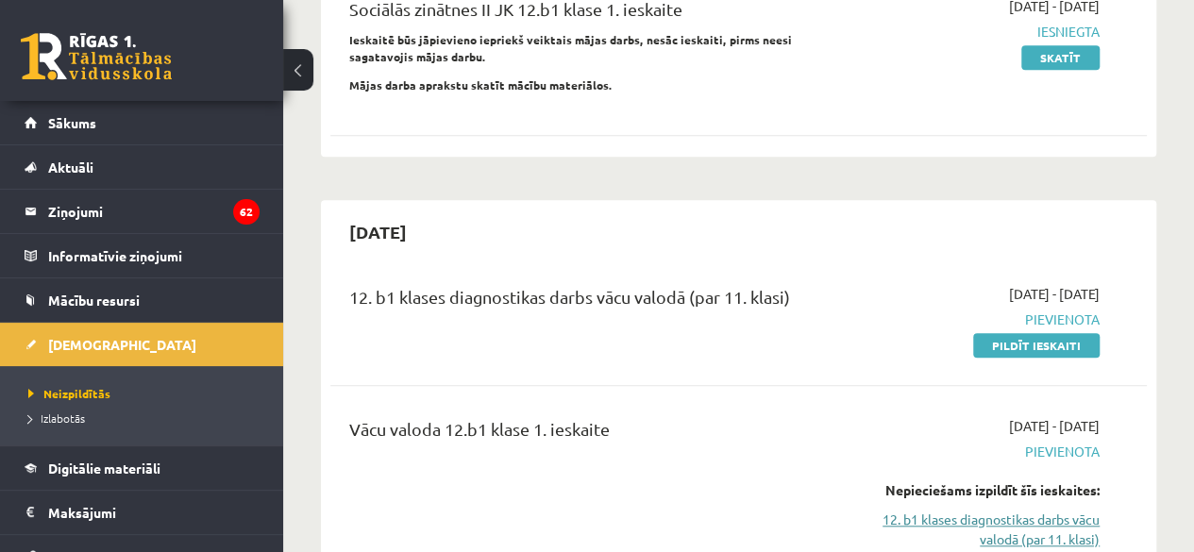
scroll to position [620, 0]
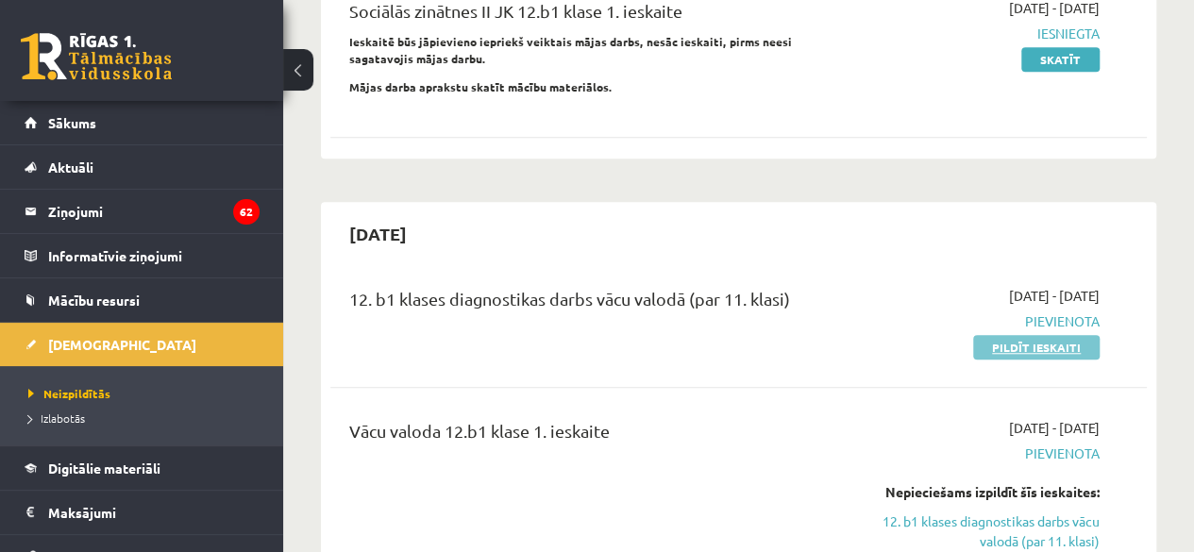
click at [996, 335] on link "Pildīt ieskaiti" at bounding box center [1036, 347] width 126 height 25
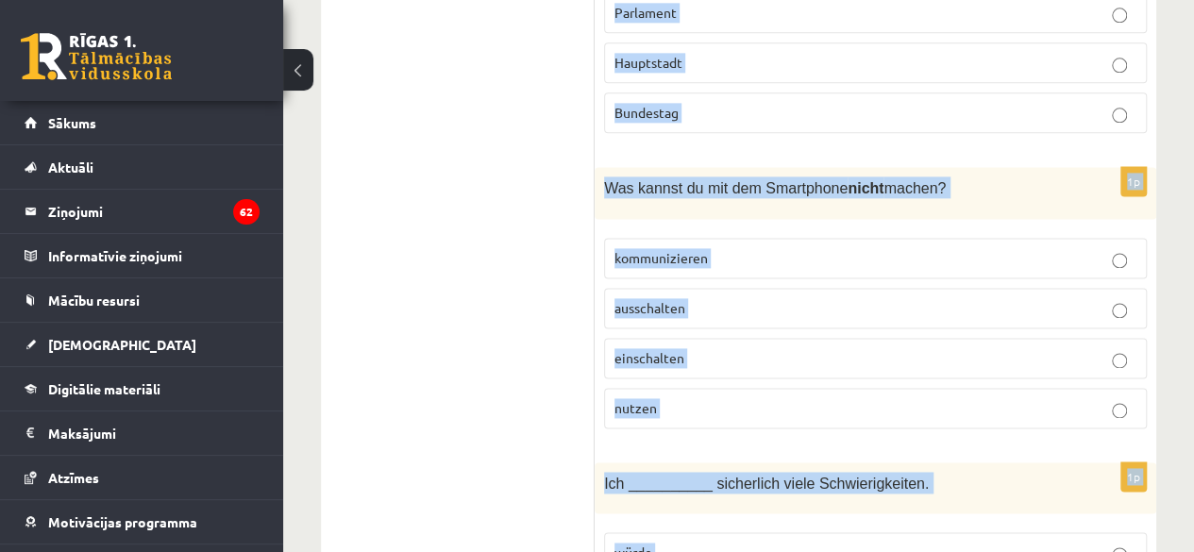
scroll to position [8381, 0]
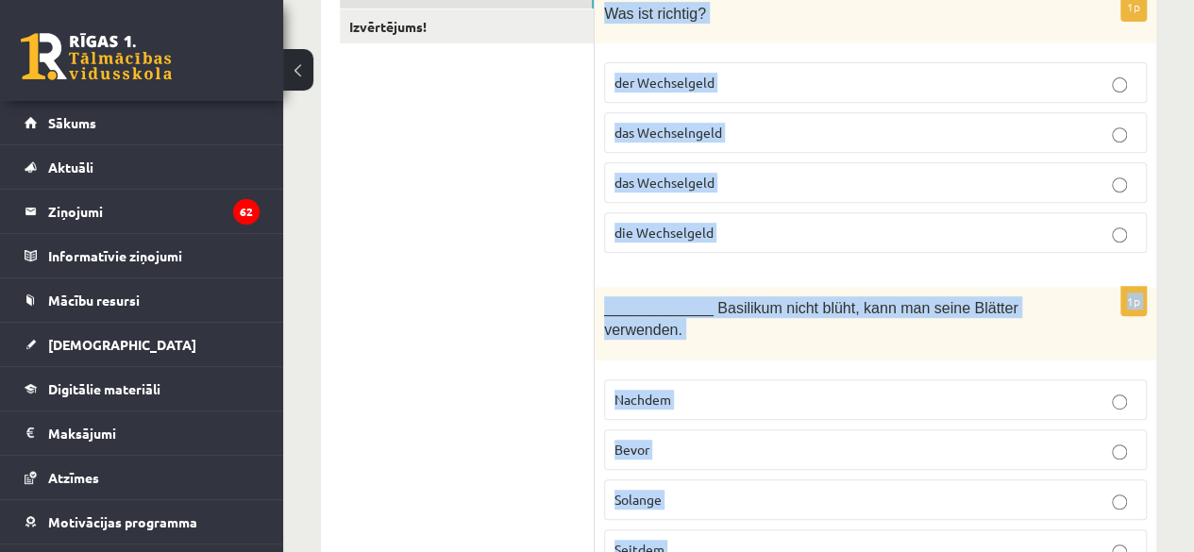
scroll to position [366, 0]
click at [736, 117] on label "das Wechselngeld" at bounding box center [875, 131] width 543 height 41
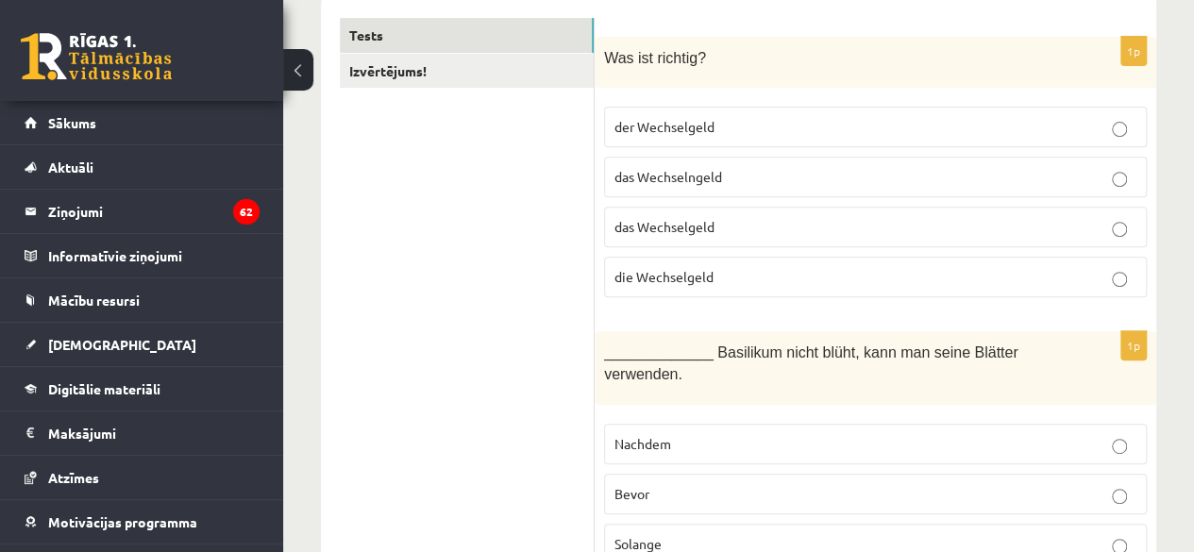
scroll to position [319, 0]
click at [725, 131] on p "der Wechselgeld" at bounding box center [875, 129] width 522 height 20
click at [744, 226] on p "das Wechselgeld" at bounding box center [875, 229] width 522 height 20
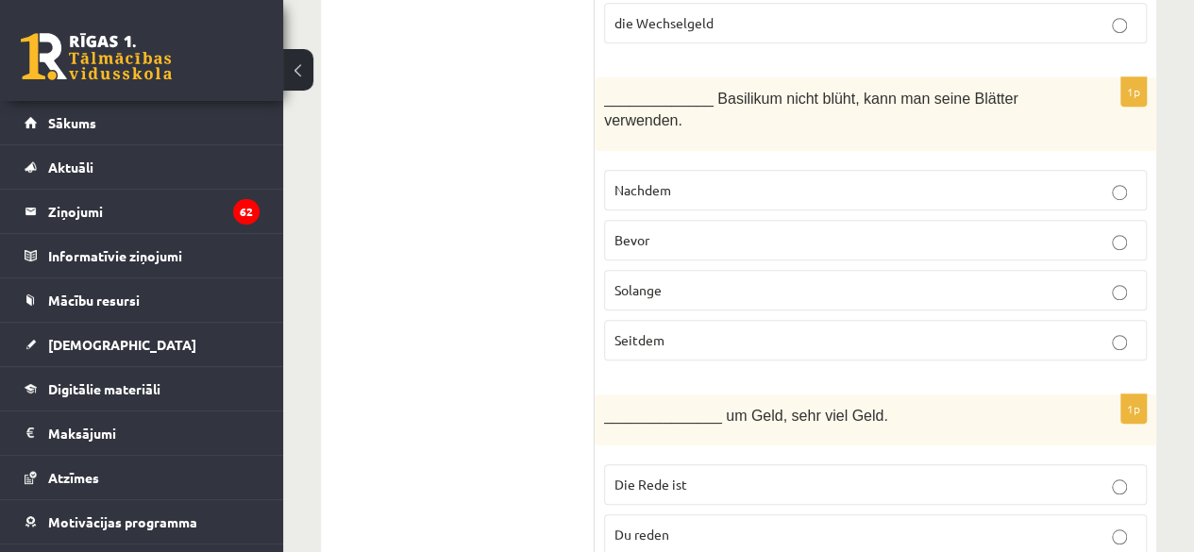
scroll to position [577, 0]
click at [651, 242] on p "Bevor" at bounding box center [875, 238] width 522 height 20
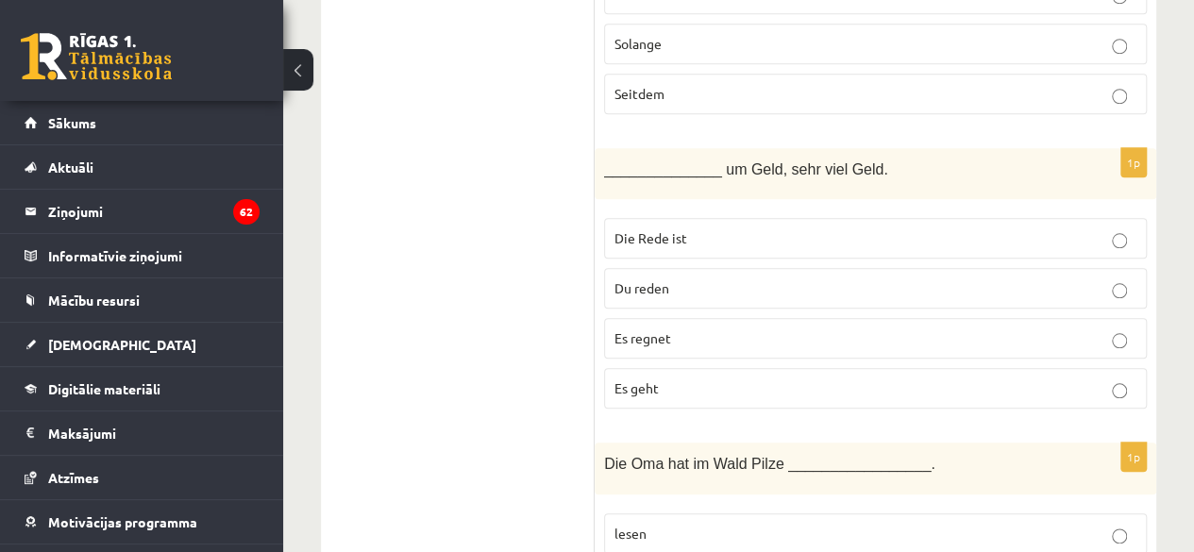
scroll to position [827, 0]
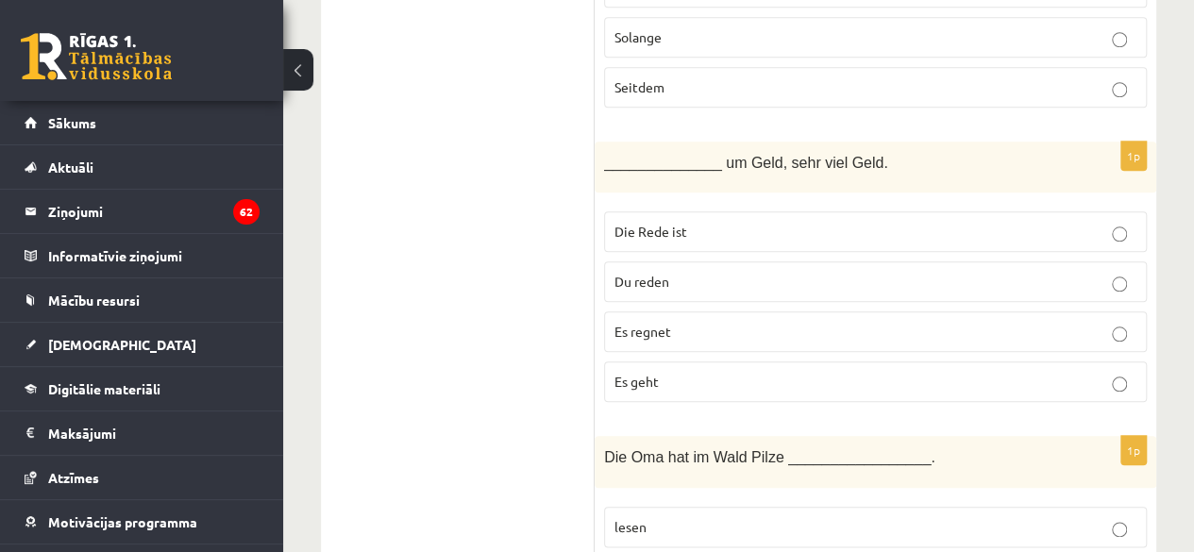
click at [694, 376] on p "Es geht" at bounding box center [875, 382] width 522 height 20
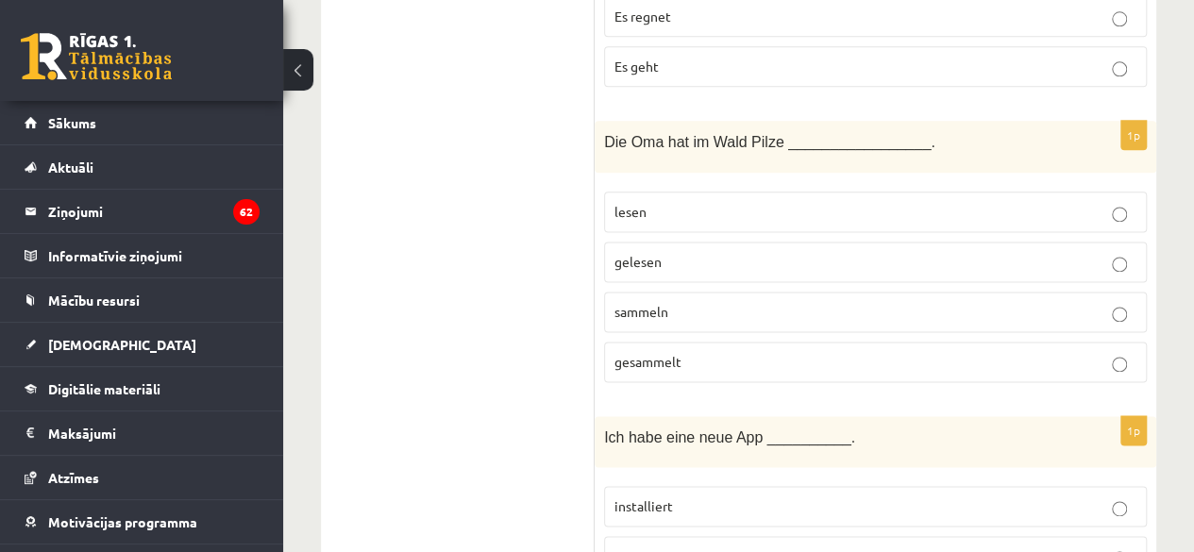
scroll to position [1145, 0]
click at [696, 361] on label "gesammelt" at bounding box center [875, 360] width 543 height 41
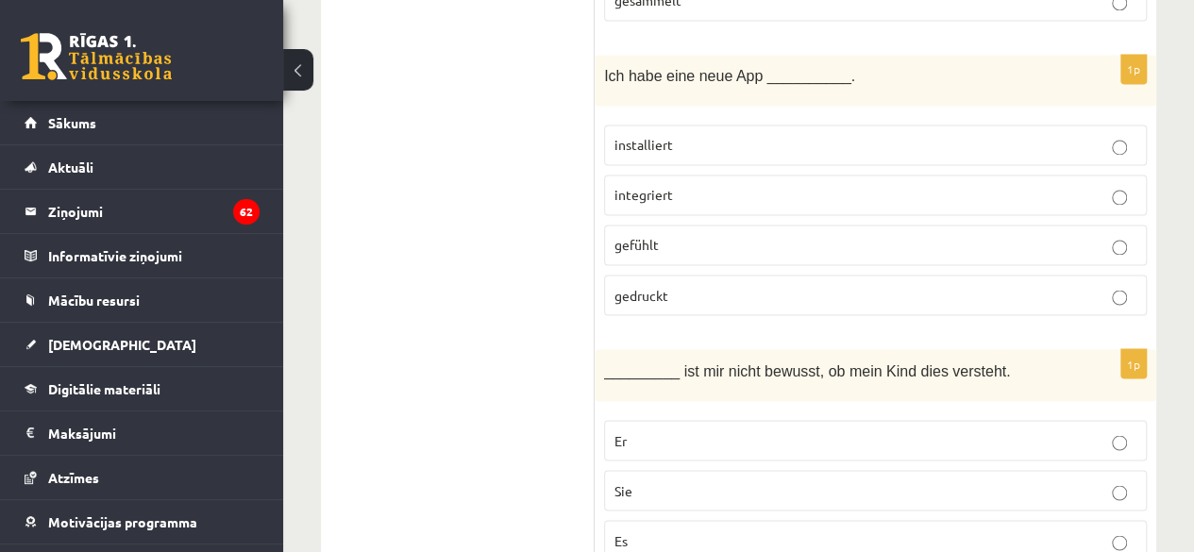
scroll to position [1505, 0]
click at [713, 134] on p "installiert" at bounding box center [875, 144] width 522 height 20
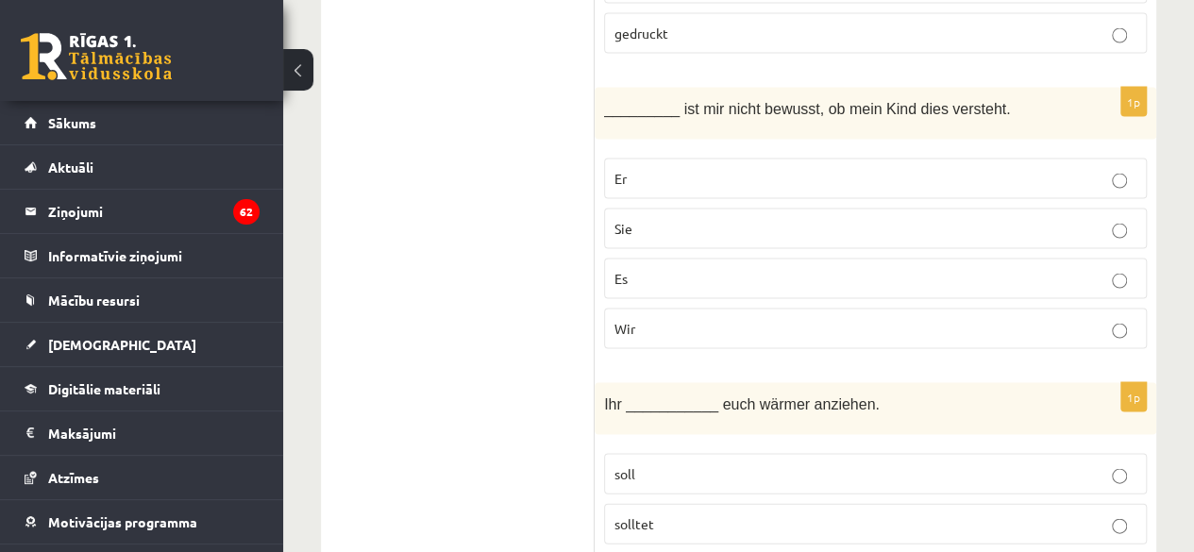
scroll to position [1768, 0]
click at [650, 266] on p "Es" at bounding box center [875, 276] width 522 height 20
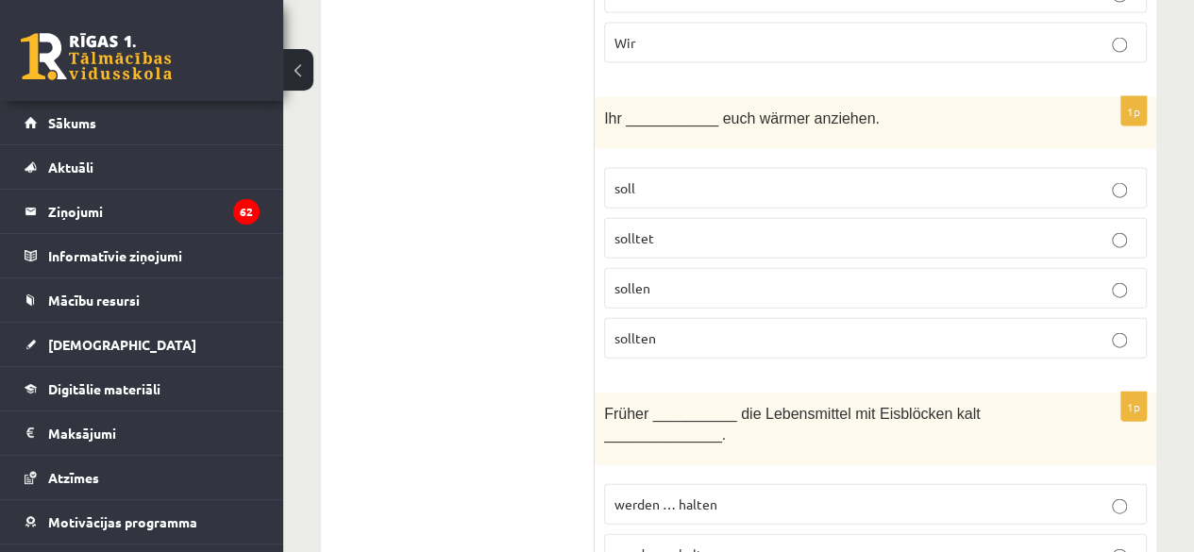
scroll to position [2053, 0]
click at [677, 326] on p "sollten" at bounding box center [875, 336] width 522 height 20
click at [668, 226] on p "solltet" at bounding box center [875, 236] width 522 height 20
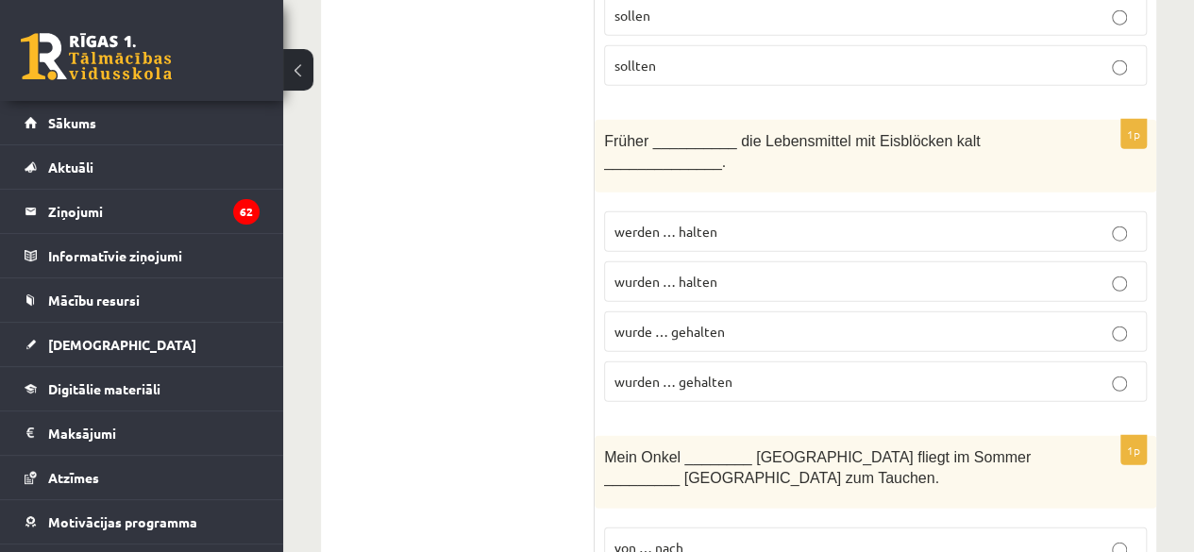
scroll to position [2325, 0]
click at [701, 371] on p "wurden … gehalten" at bounding box center [875, 381] width 522 height 20
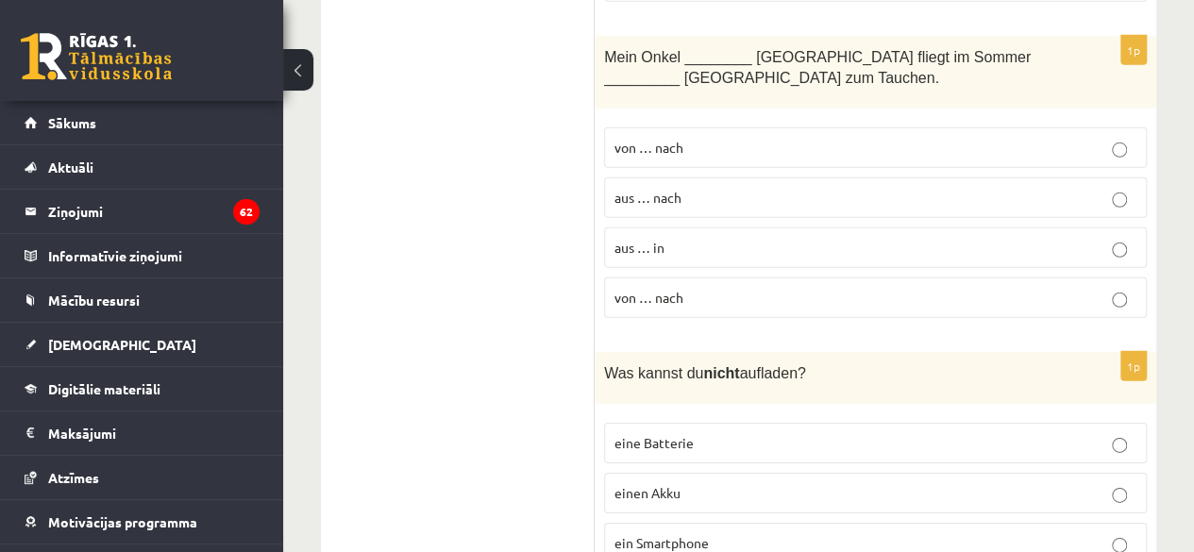
scroll to position [2736, 0]
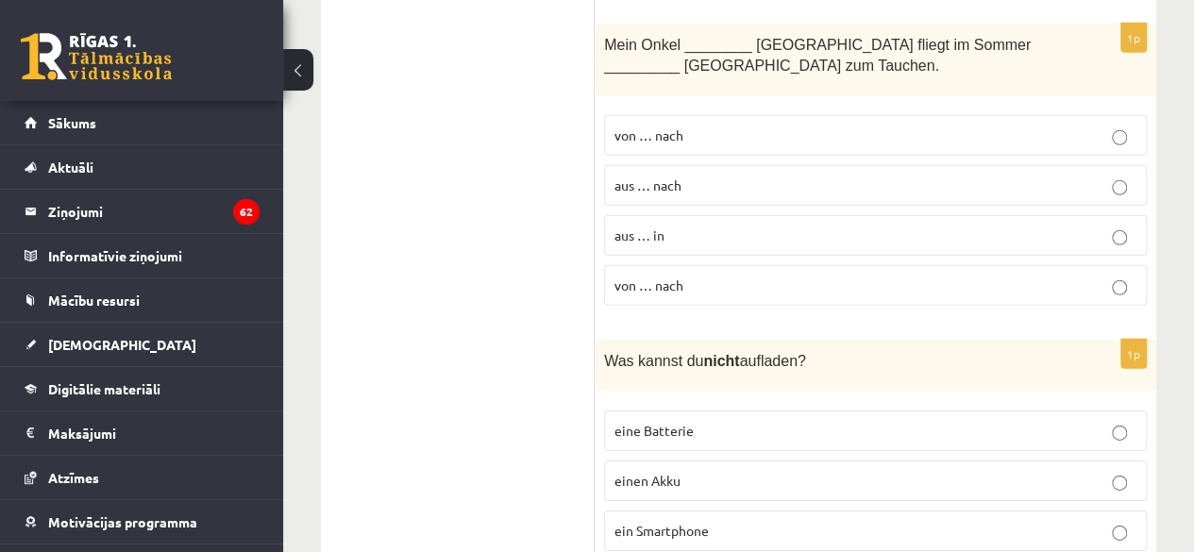
click at [683, 125] on p "von … nach" at bounding box center [875, 135] width 522 height 20
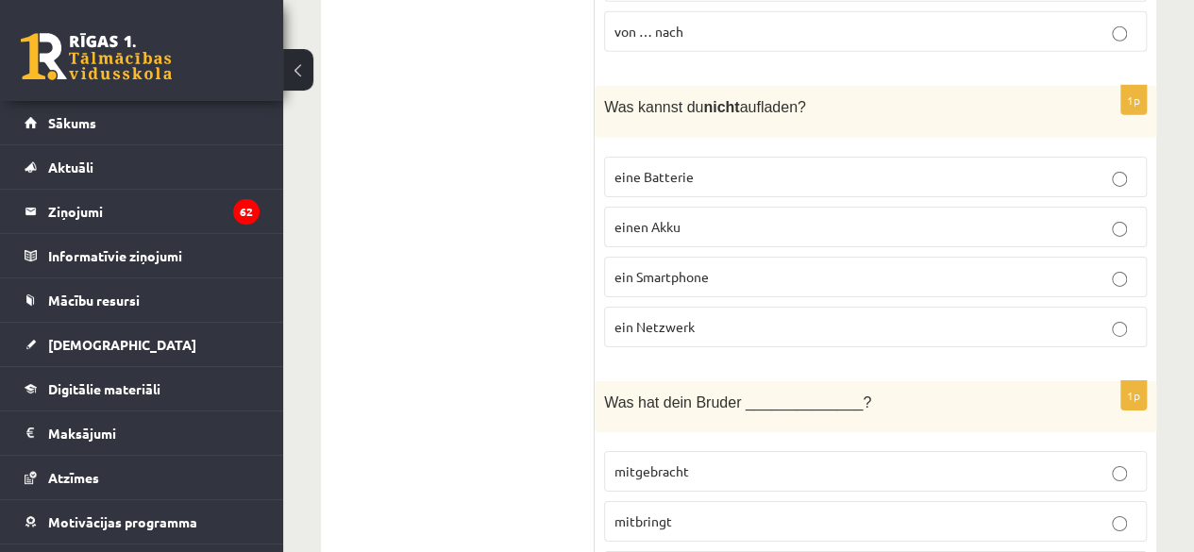
scroll to position [2993, 0]
click at [657, 315] on span "ein Netzwerk" at bounding box center [654, 323] width 80 height 17
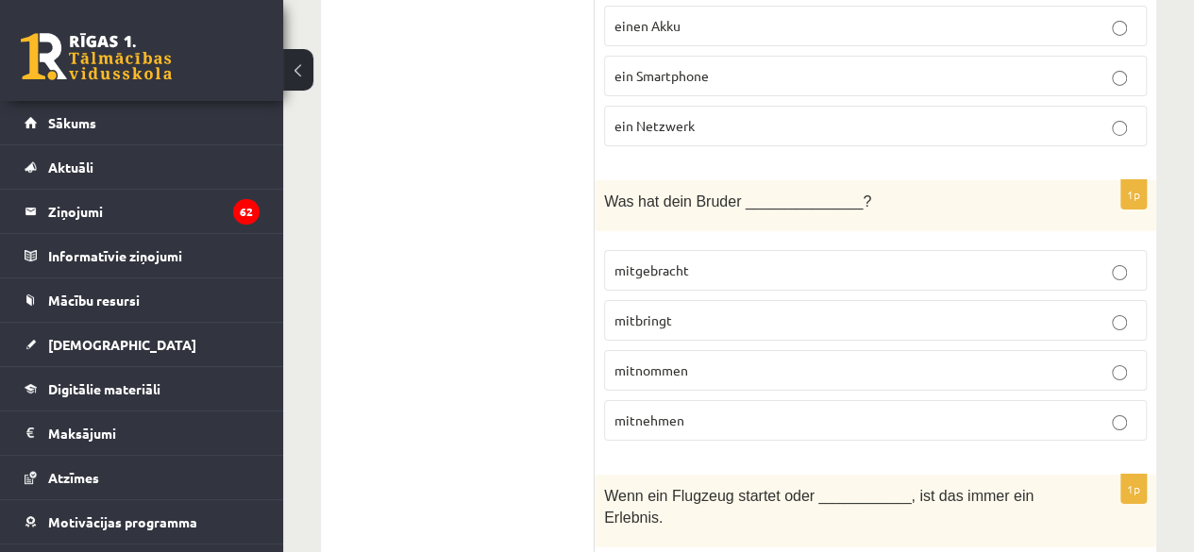
scroll to position [3195, 0]
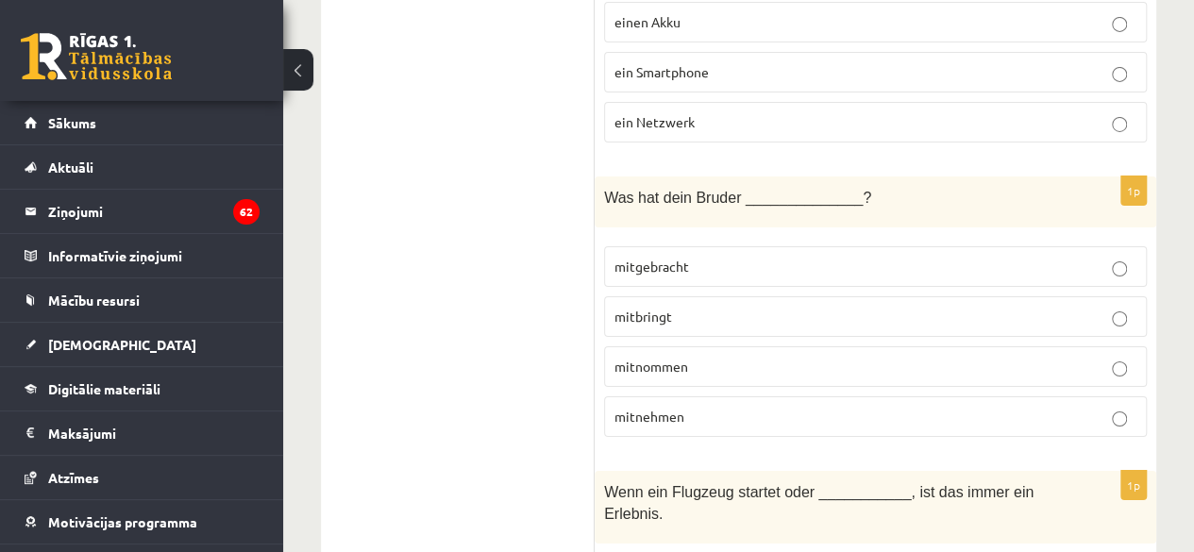
click at [672, 258] on span "mitgebracht" at bounding box center [651, 266] width 75 height 17
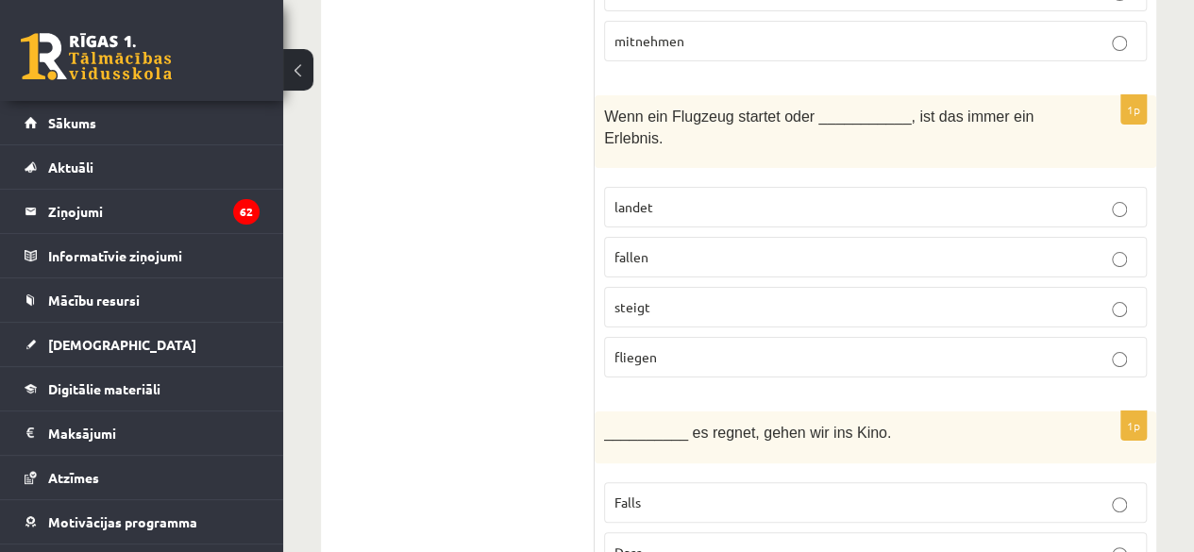
scroll to position [3571, 0]
click at [667, 196] on p "landet" at bounding box center [875, 206] width 522 height 20
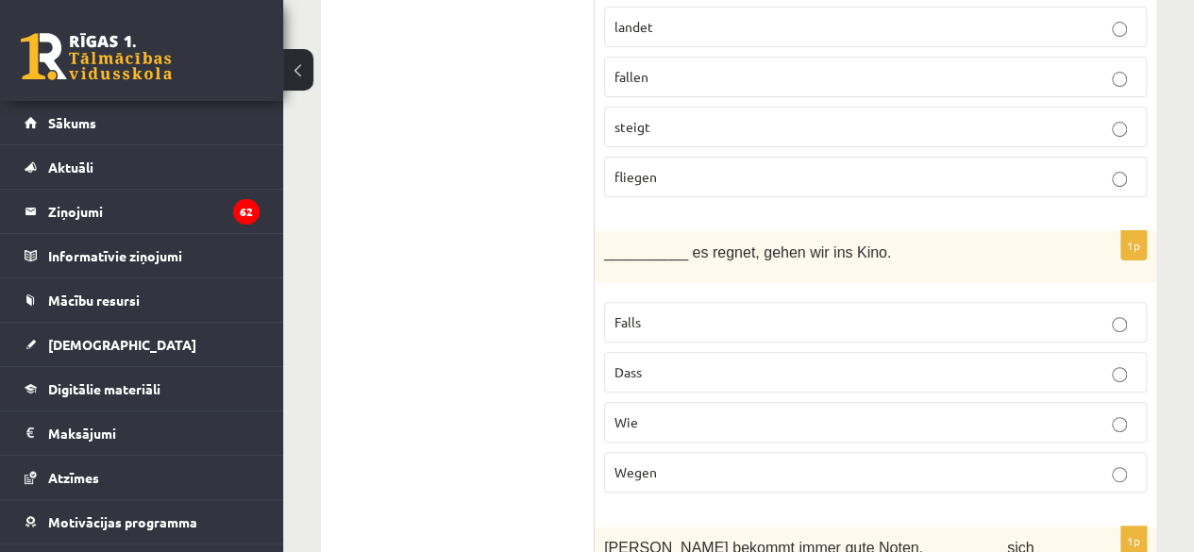
click at [642, 312] on p "Falls" at bounding box center [875, 322] width 522 height 20
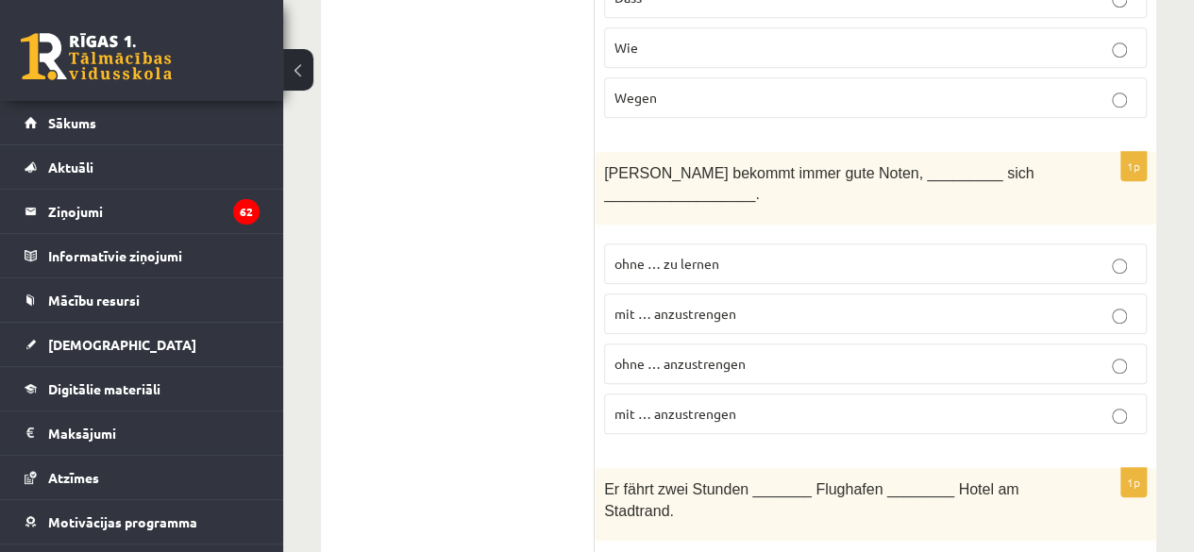
scroll to position [4126, 0]
click at [685, 242] on label "ohne … zu lernen" at bounding box center [875, 262] width 543 height 41
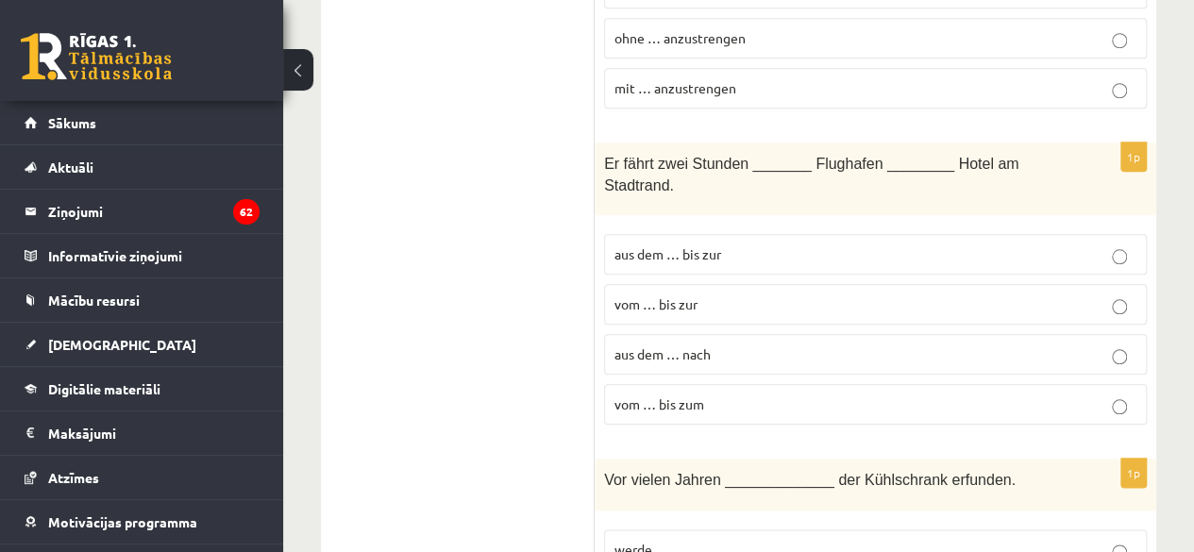
scroll to position [4457, 0]
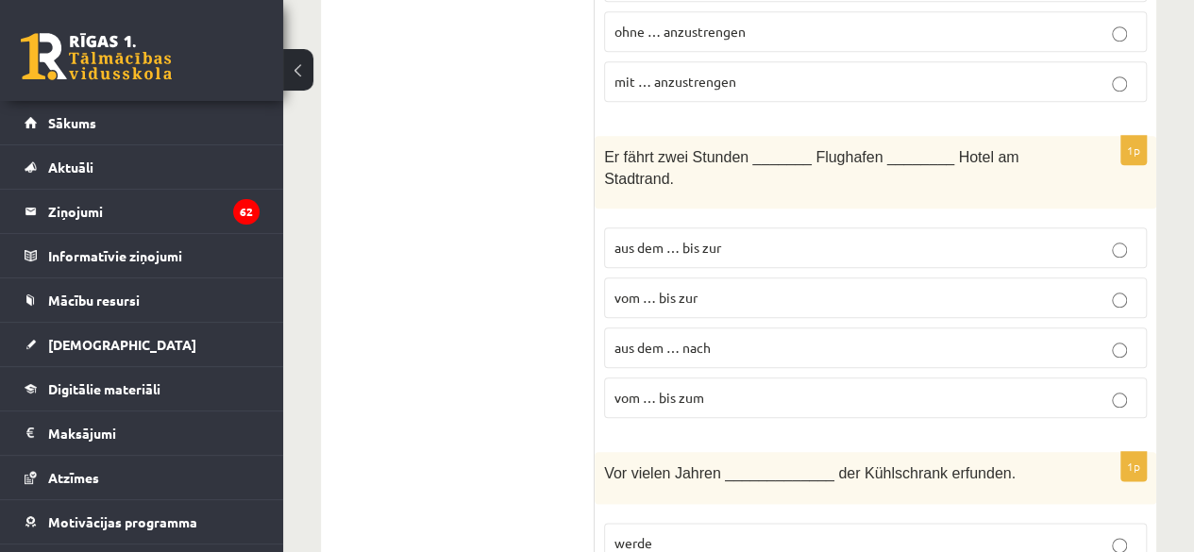
click at [701, 288] on p "vom … bis zur" at bounding box center [875, 298] width 522 height 20
click at [713, 388] on p "vom … bis zum" at bounding box center [875, 398] width 522 height 20
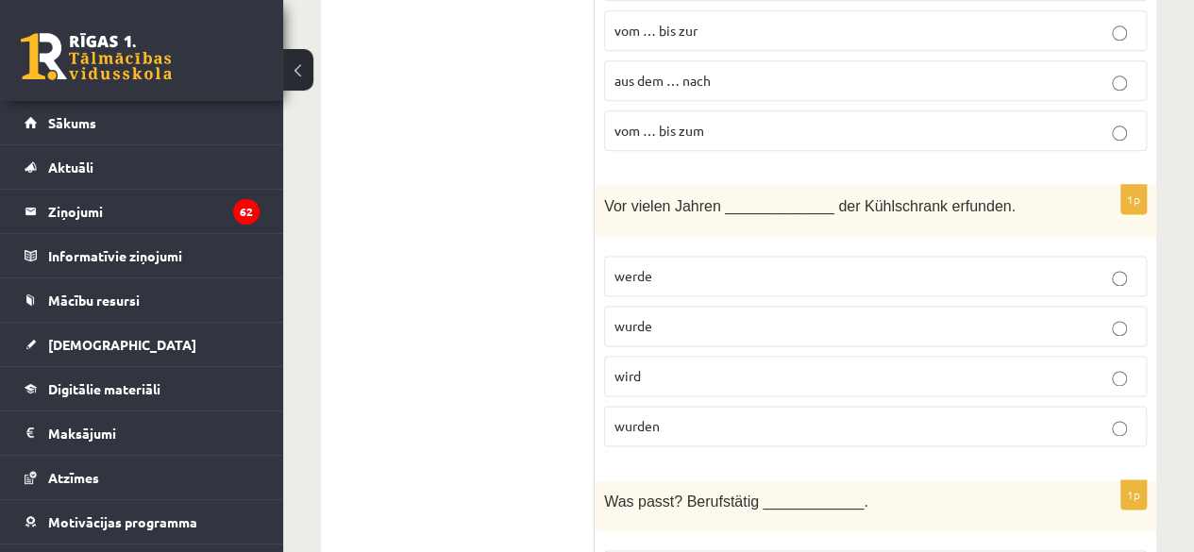
scroll to position [4725, 0]
click at [659, 305] on label "wurde" at bounding box center [875, 325] width 543 height 41
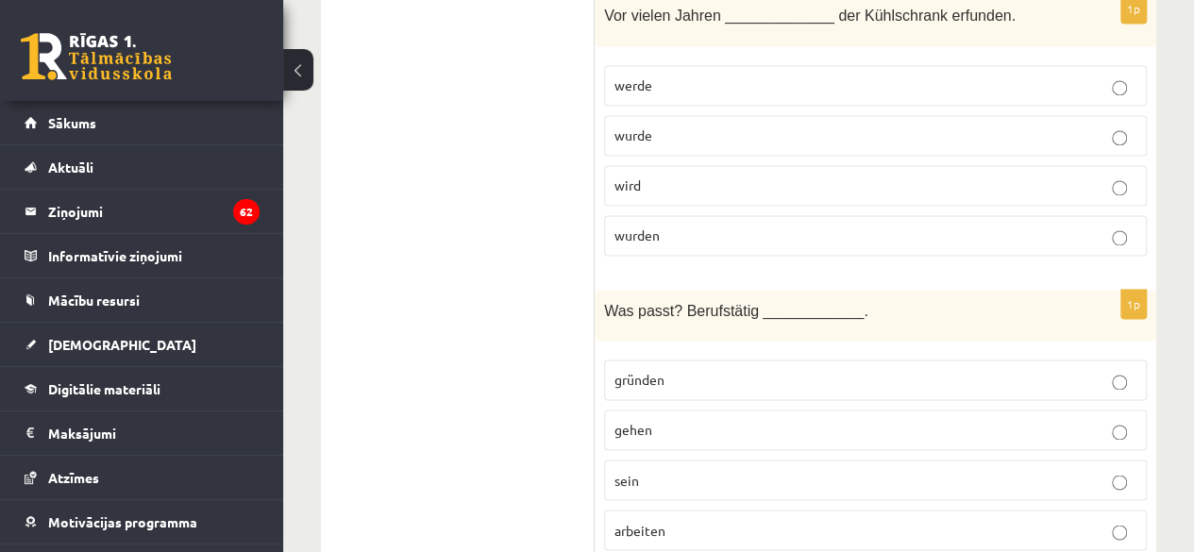
scroll to position [4942, 0]
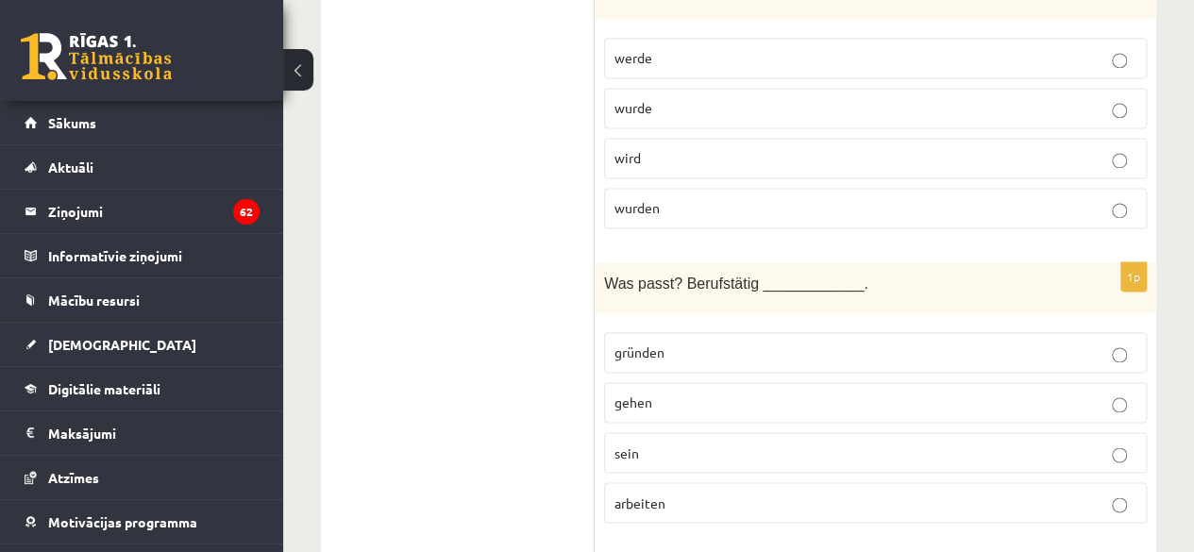
click at [628, 443] on p "sein" at bounding box center [875, 453] width 522 height 20
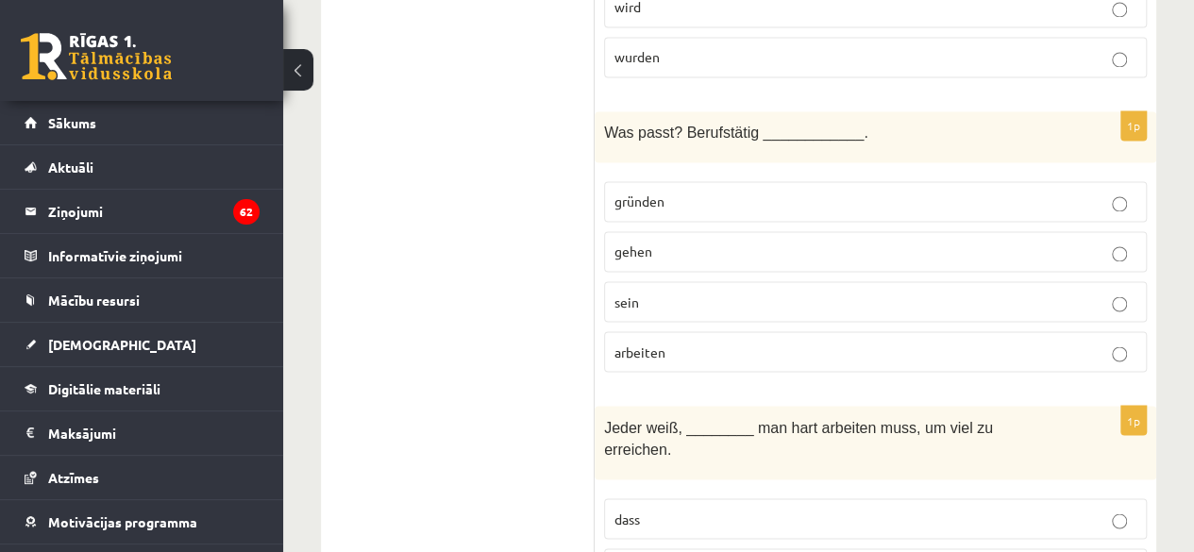
scroll to position [5180, 0]
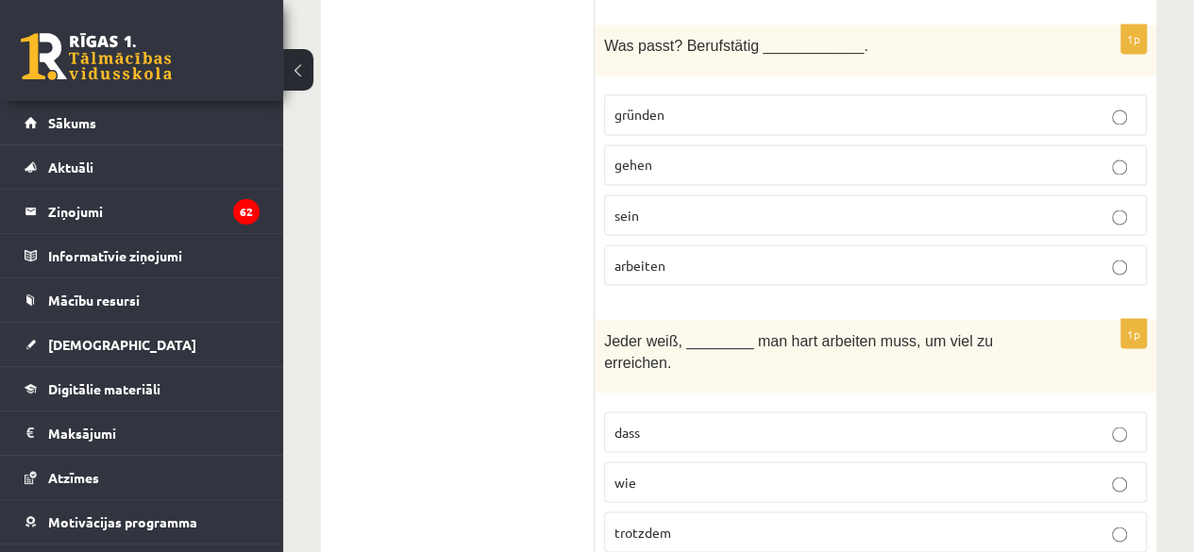
click at [678, 402] on fieldset "dass wie trotzdem wegen" at bounding box center [875, 505] width 543 height 206
drag, startPoint x: 677, startPoint y: 276, endPoint x: 660, endPoint y: 324, distance: 51.0
click at [660, 402] on fieldset "dass wie trotzdem wegen" at bounding box center [875, 505] width 543 height 206
click at [655, 422] on p "dass" at bounding box center [875, 432] width 522 height 20
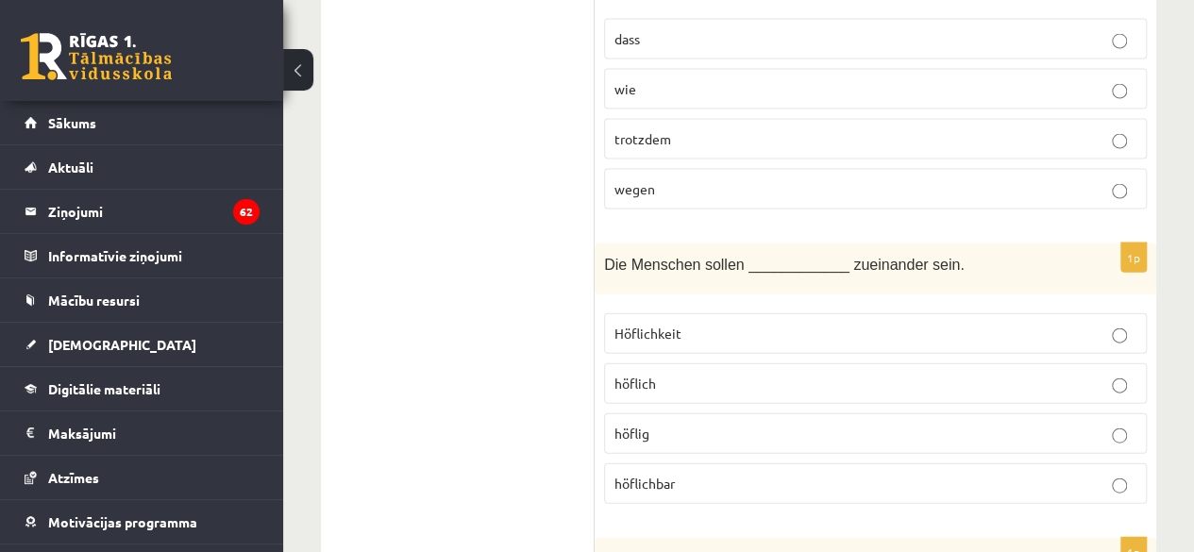
scroll to position [5573, 0]
click at [665, 373] on p "höflich" at bounding box center [875, 383] width 522 height 20
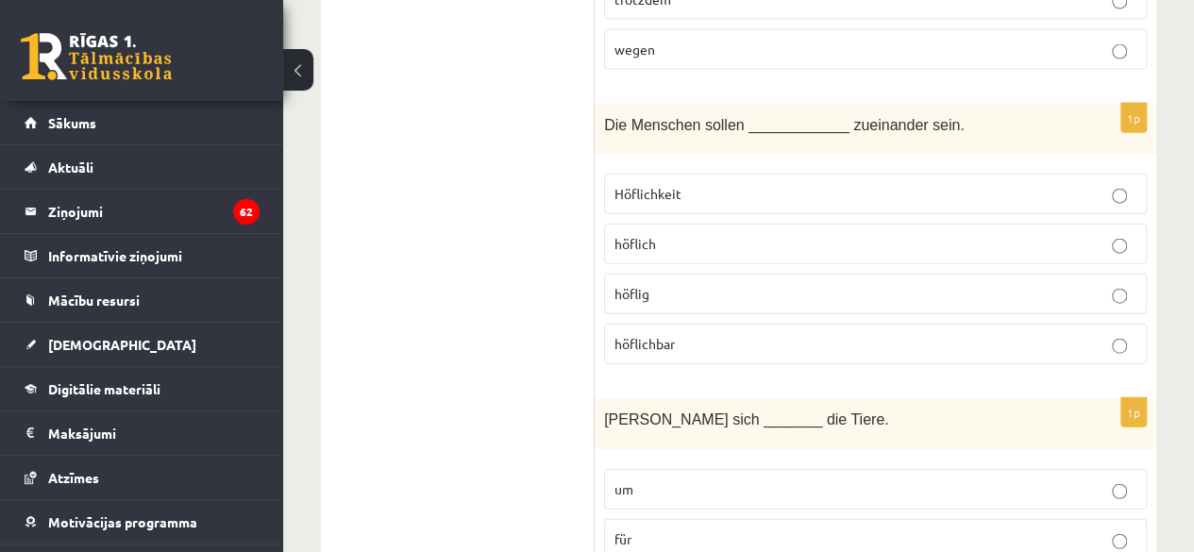
scroll to position [5714, 0]
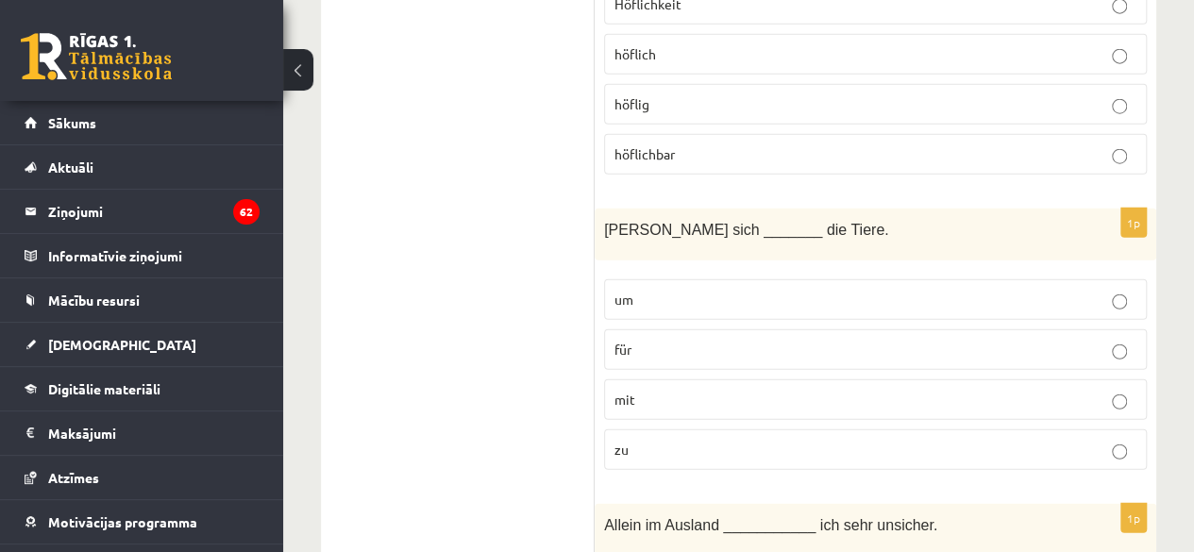
click at [649, 290] on p "um" at bounding box center [875, 300] width 522 height 20
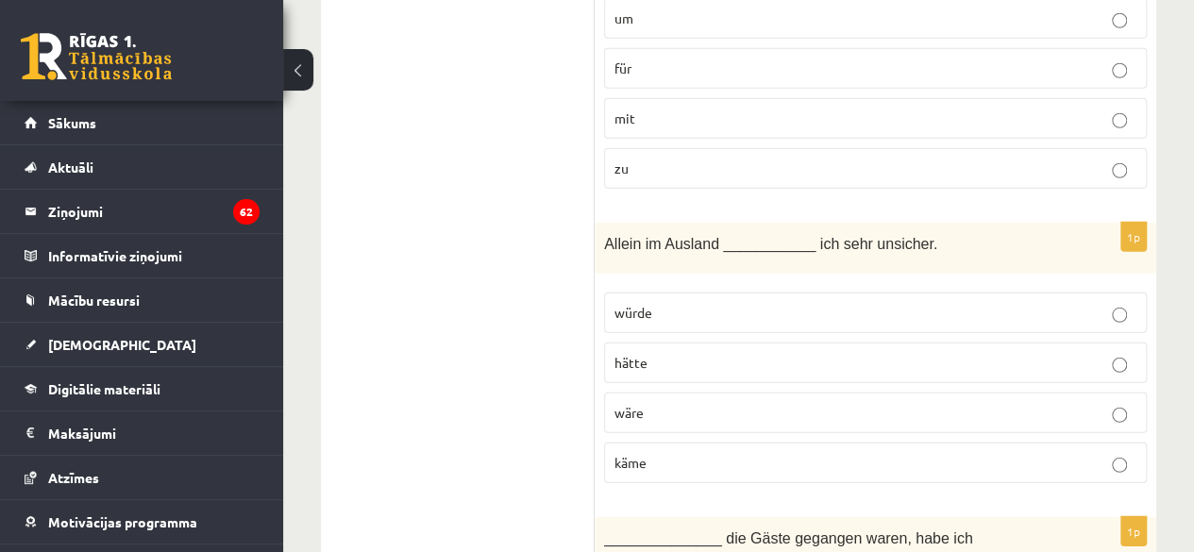
scroll to position [6186, 0]
click at [641, 390] on label "wäre" at bounding box center [875, 410] width 543 height 41
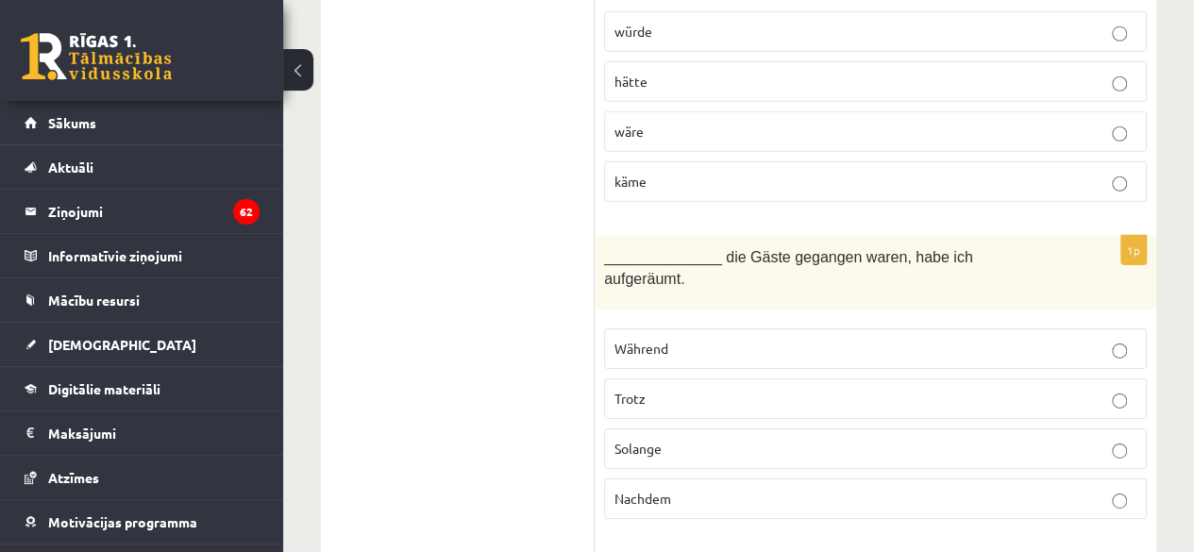
scroll to position [6486, 0]
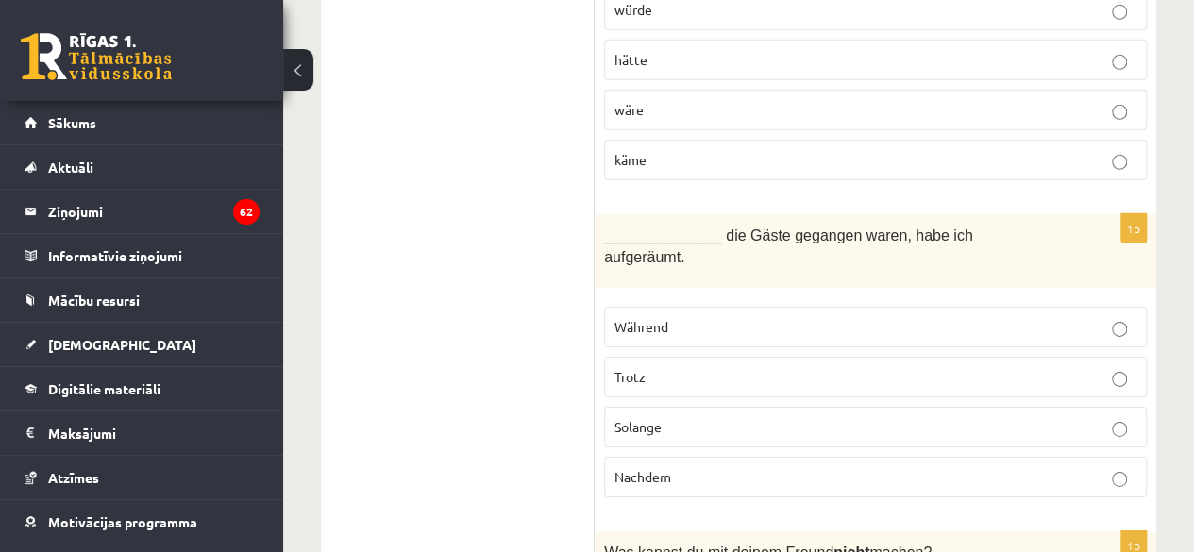
click at [645, 468] on span "Nachdem" at bounding box center [642, 476] width 57 height 17
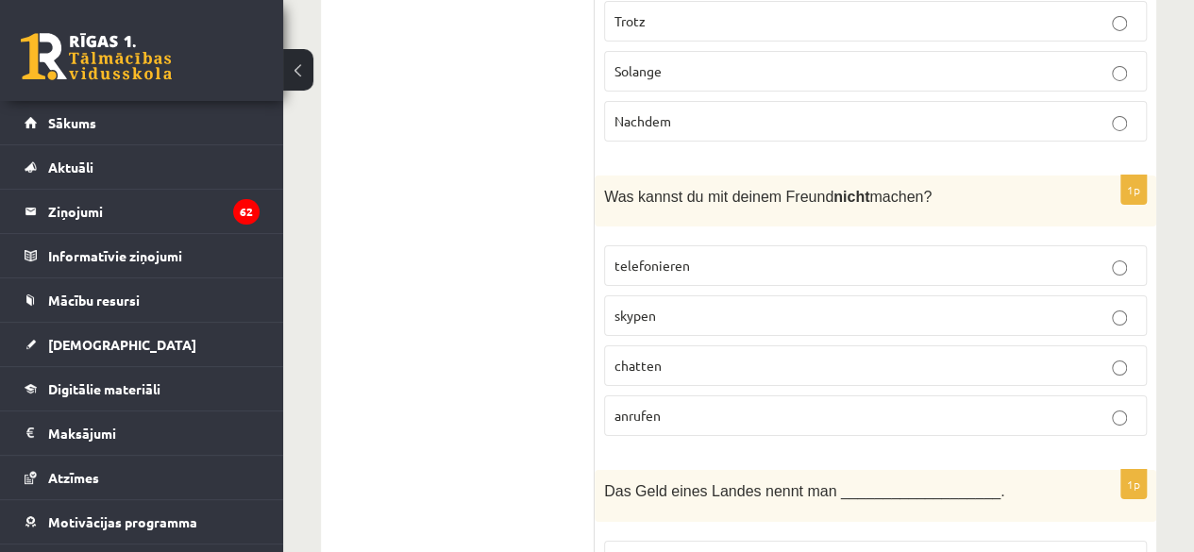
scroll to position [6853, 0]
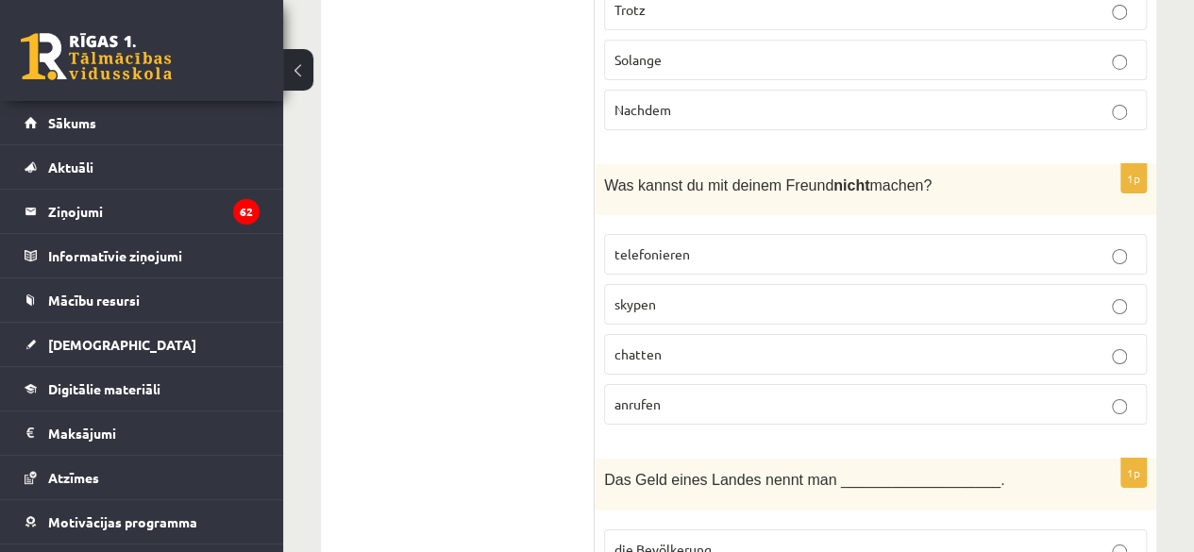
click at [645, 395] on span "anrufen" at bounding box center [637, 403] width 46 height 17
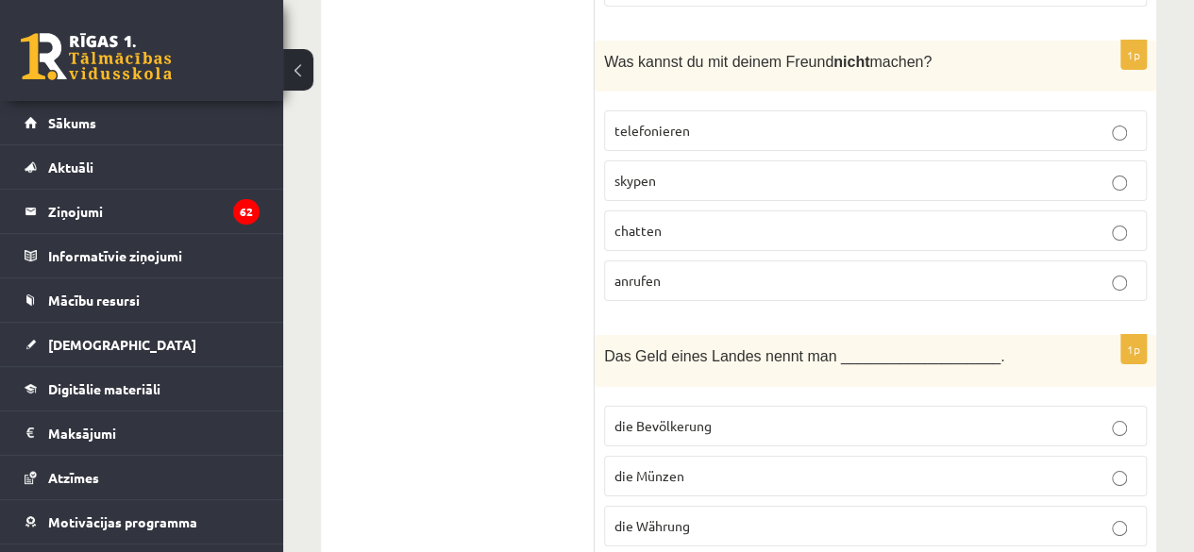
scroll to position [6978, 0]
click at [635, 504] on label "die Währung" at bounding box center [875, 524] width 543 height 41
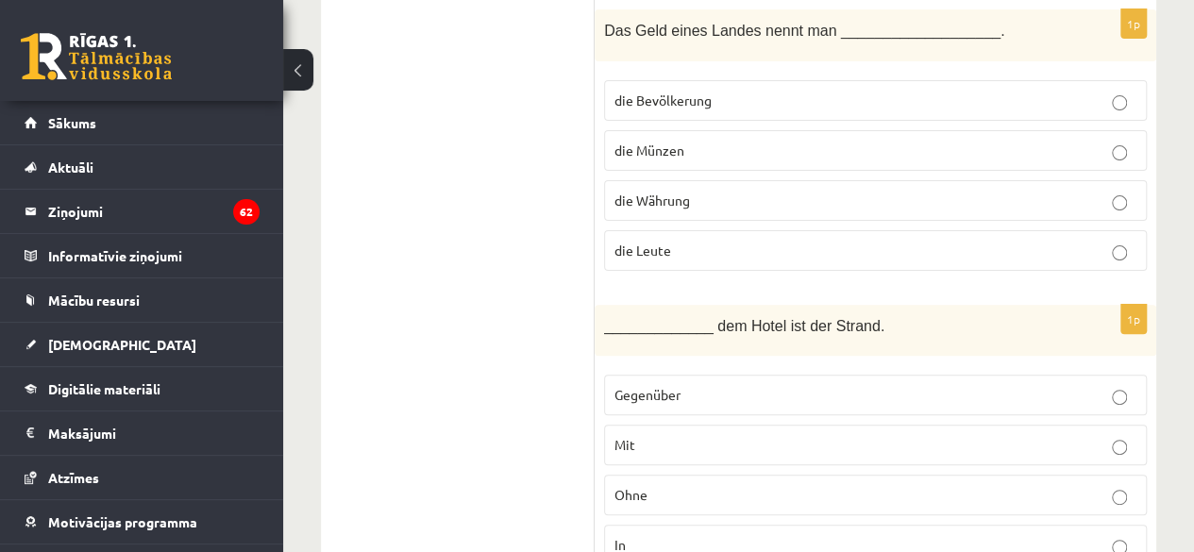
scroll to position [7303, 0]
click at [708, 384] on p "Gegenüber" at bounding box center [875, 394] width 522 height 20
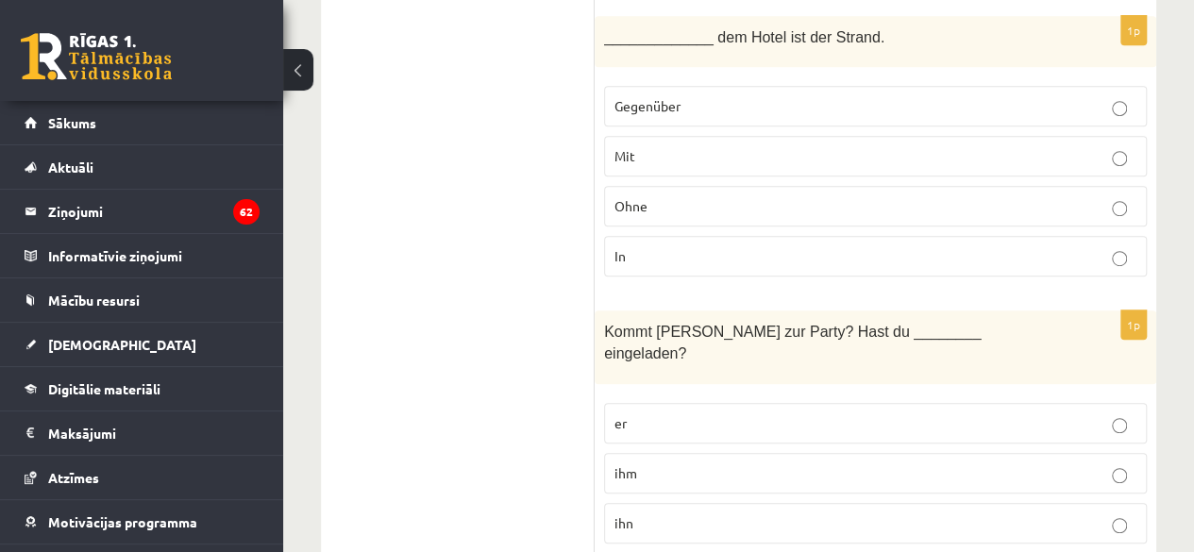
scroll to position [7592, 0]
click at [652, 502] on label "ihn" at bounding box center [875, 522] width 543 height 41
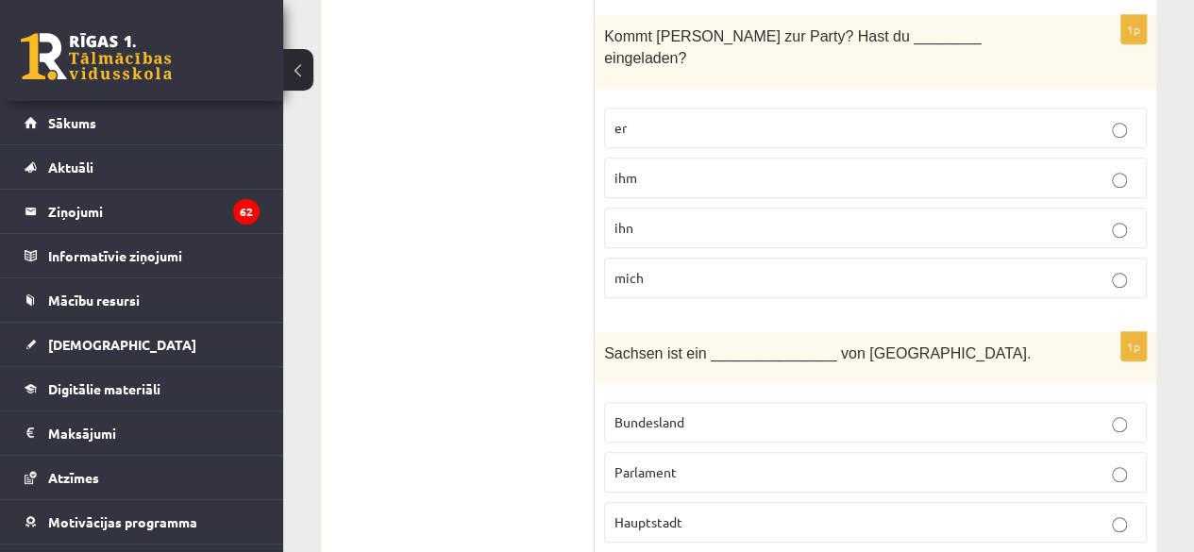
scroll to position [7887, 0]
click at [698, 401] on label "Bundesland" at bounding box center [875, 421] width 543 height 41
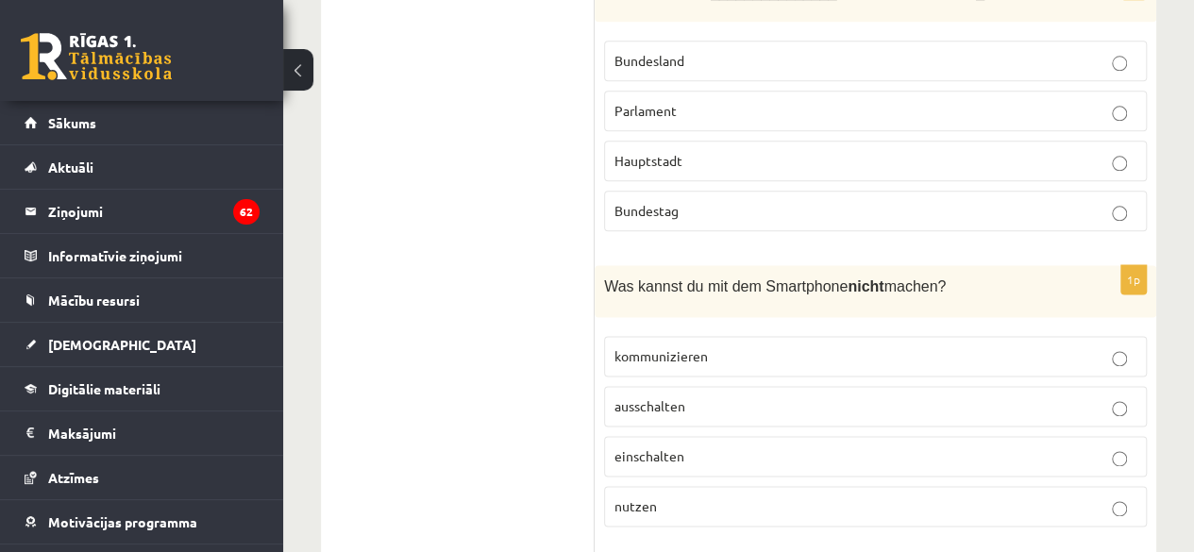
scroll to position [8283, 0]
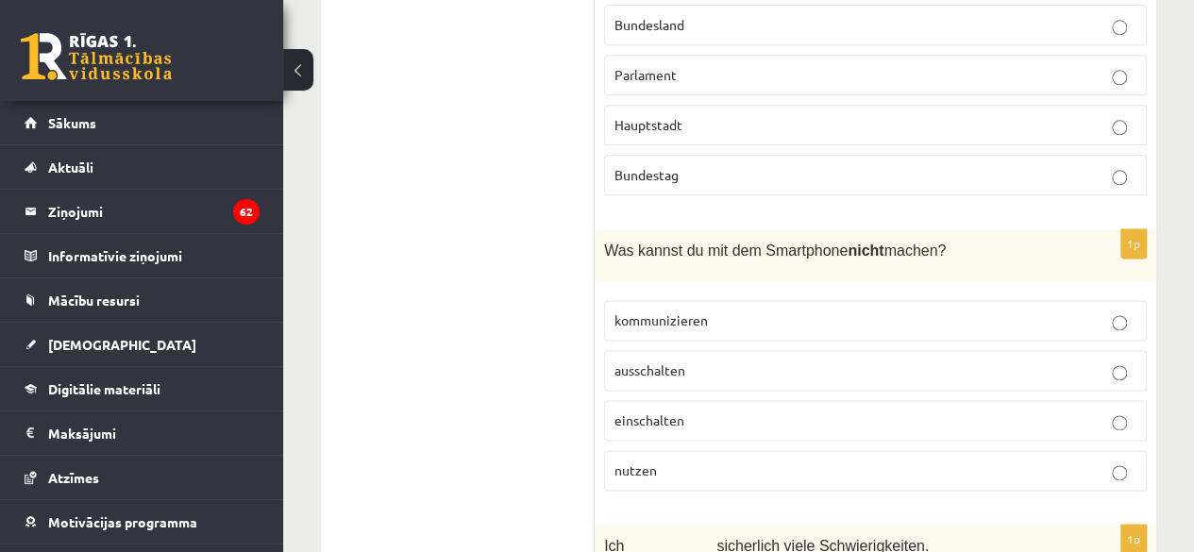
click at [651, 350] on label "ausschalten" at bounding box center [875, 370] width 543 height 41
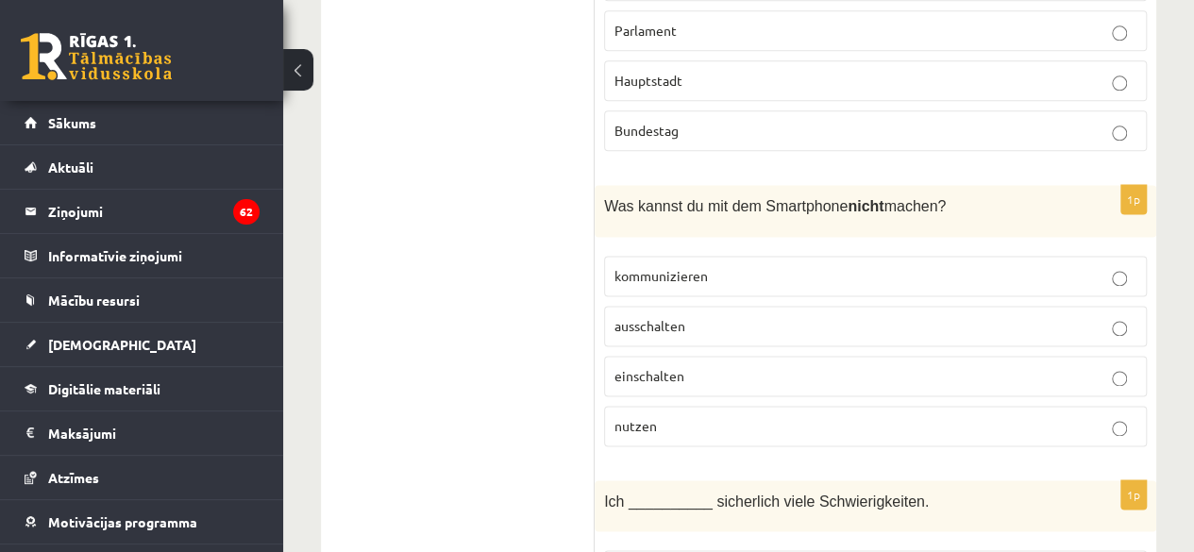
scroll to position [8381, 0]
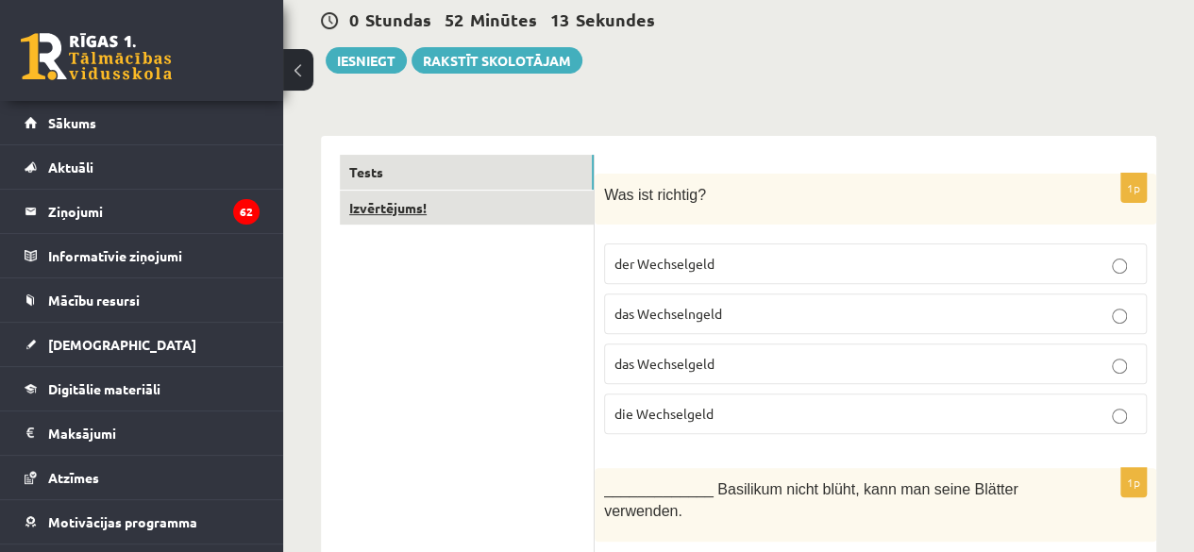
scroll to position [183, 0]
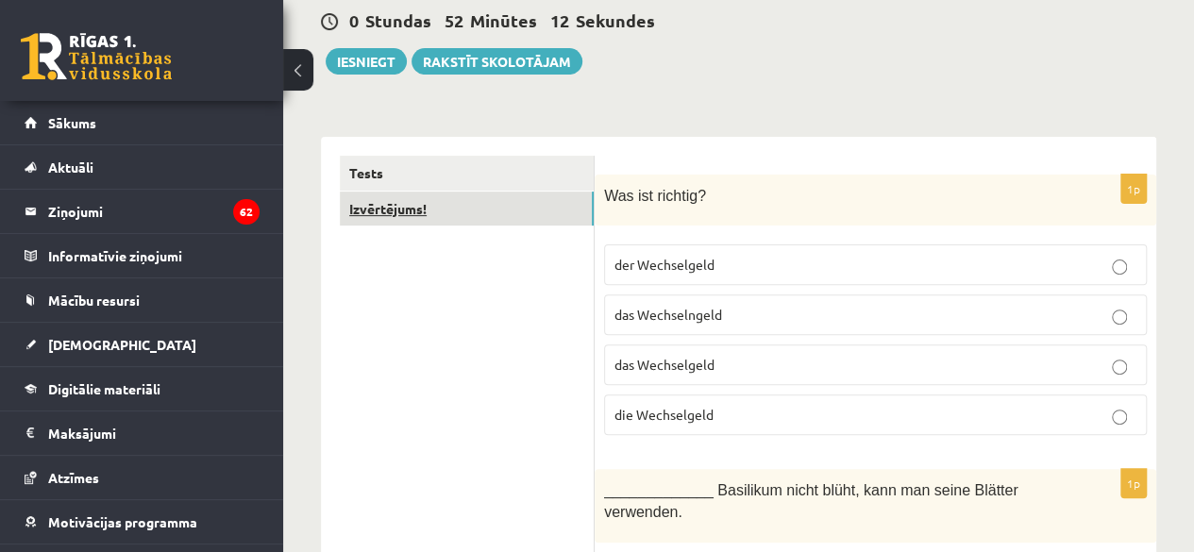
click at [457, 202] on link "Izvērtējums!" at bounding box center [467, 209] width 254 height 35
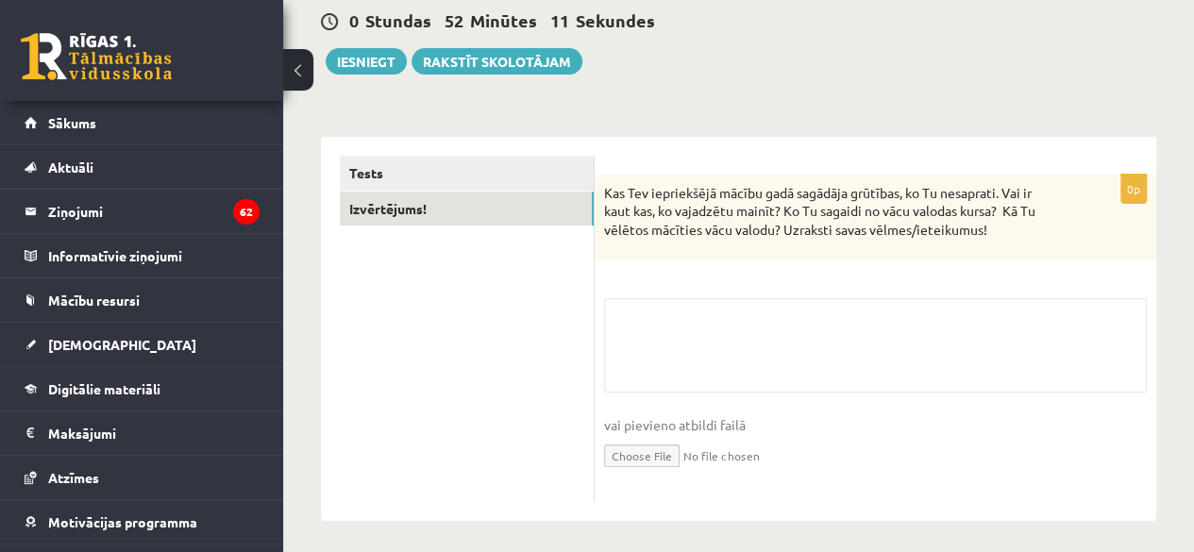
scroll to position [189, 0]
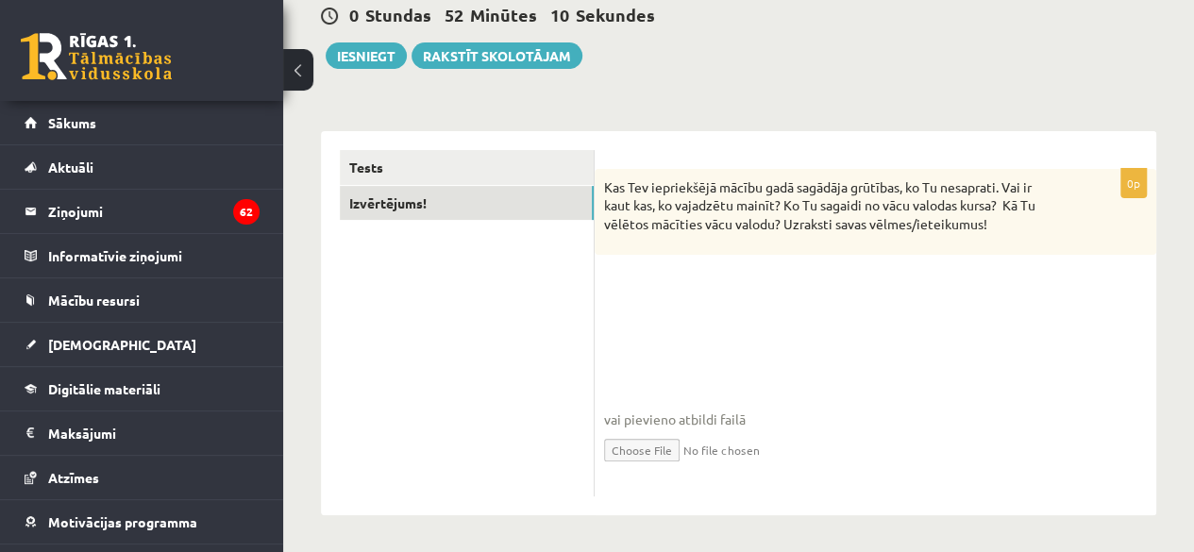
click at [682, 310] on fieldset "vai pievieno atbildi failā Iesniegtā atbilde" at bounding box center [875, 389] width 543 height 194
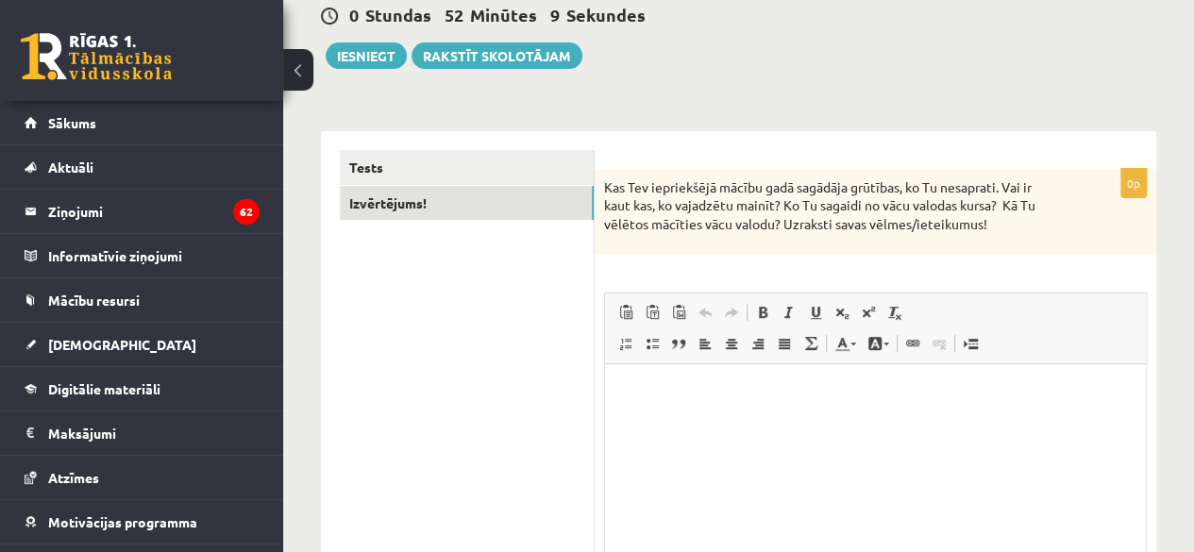
scroll to position [0, 0]
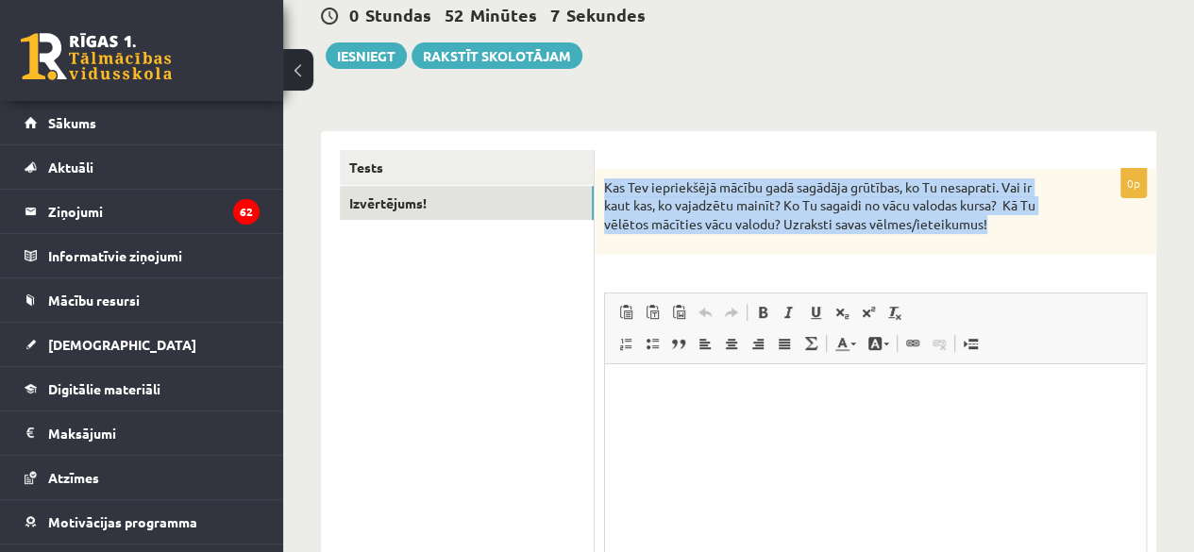
drag, startPoint x: 603, startPoint y: 181, endPoint x: 1006, endPoint y: 230, distance: 405.9
click at [1006, 230] on div "Kas Tev iepriekšējā mācību gadā sagādāja grūtības, ko Tu nesaprati. Vai ir kaut…" at bounding box center [874, 212] width 561 height 86
copy p "Kas Tev iepriekšējā mācību gadā sagādāja grūtības, ko Tu nesaprati. Vai ir kaut…"
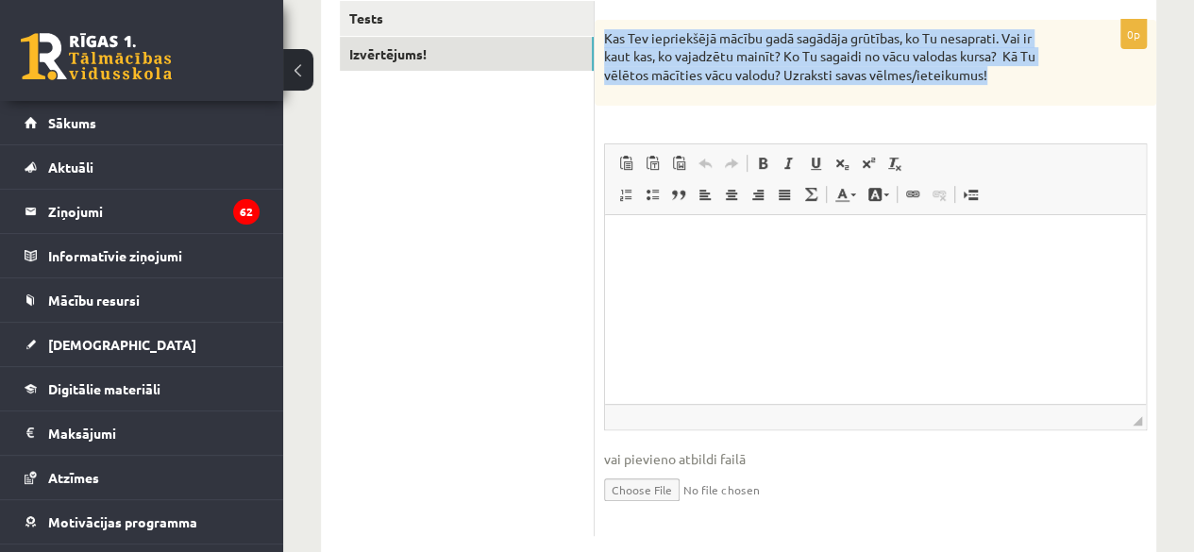
scroll to position [377, 0]
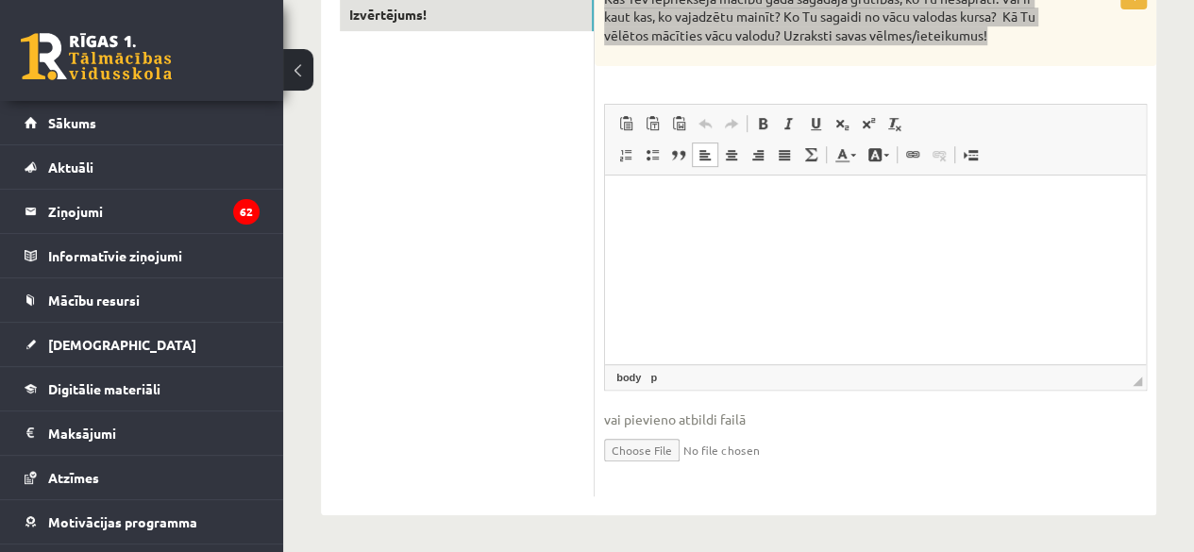
click at [754, 205] on p "Rich Text Editor, wiswyg-editor-user-answer-47433885217920" at bounding box center [875, 203] width 503 height 20
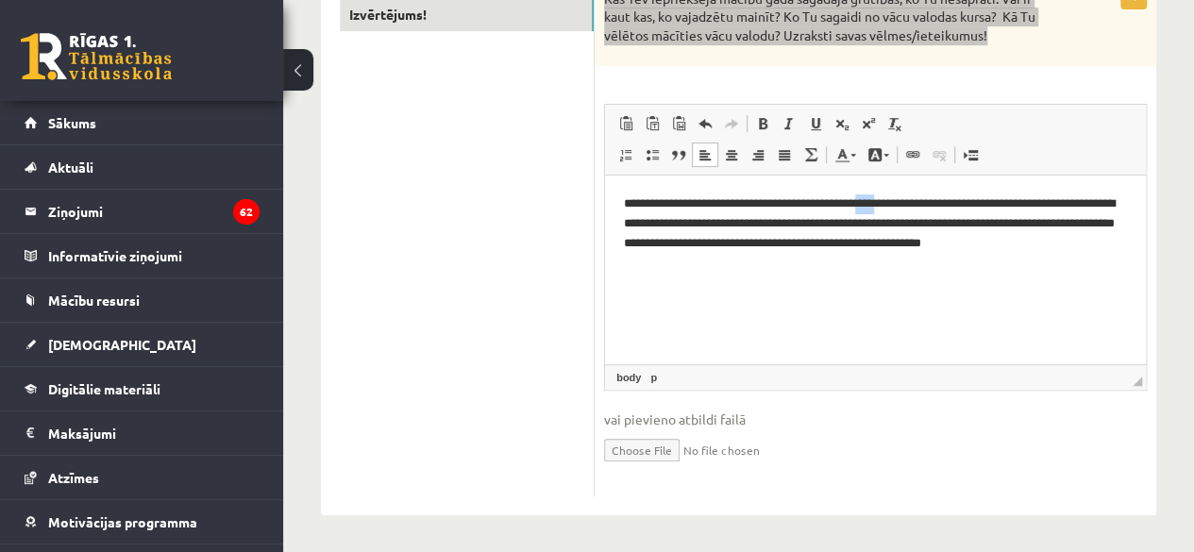
drag, startPoint x: 910, startPoint y: 203, endPoint x: 928, endPoint y: 198, distance: 19.5
click at [928, 198] on p "**********" at bounding box center [875, 232] width 503 height 78
drag, startPoint x: 899, startPoint y: 207, endPoint x: 933, endPoint y: 207, distance: 34.0
click at [933, 207] on p "**********" at bounding box center [875, 232] width 503 height 78
drag, startPoint x: 897, startPoint y: 201, endPoint x: 947, endPoint y: 210, distance: 50.9
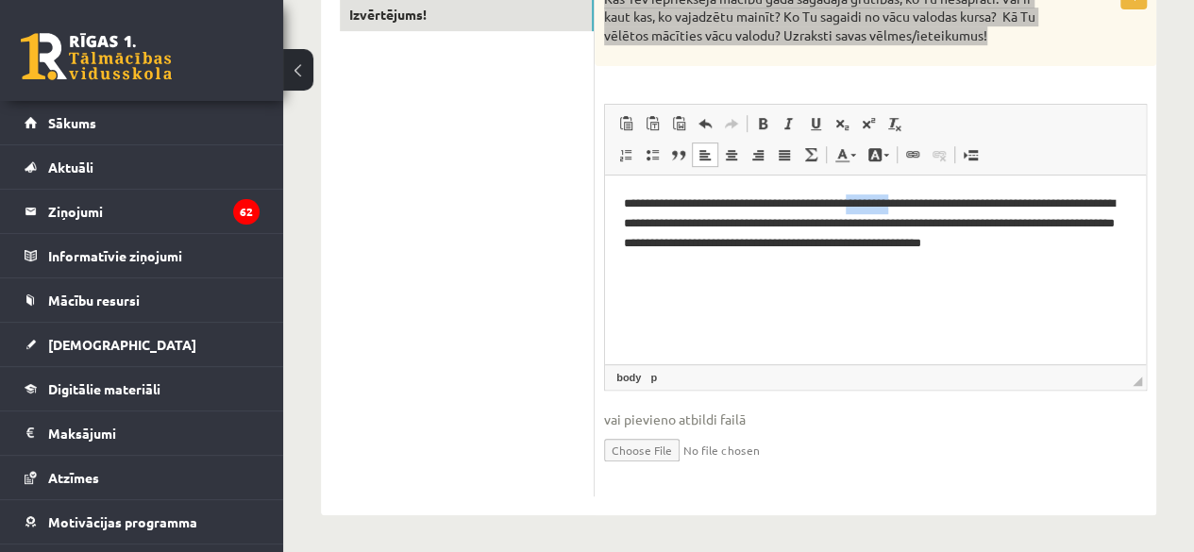
click at [947, 210] on p "**********" at bounding box center [875, 232] width 503 height 78
drag, startPoint x: 745, startPoint y: 208, endPoint x: 1020, endPoint y: 209, distance: 274.6
click at [1020, 209] on p "**********" at bounding box center [875, 232] width 503 height 78
click at [814, 209] on p "**********" at bounding box center [875, 222] width 503 height 58
click at [837, 205] on p "**********" at bounding box center [875, 222] width 503 height 58
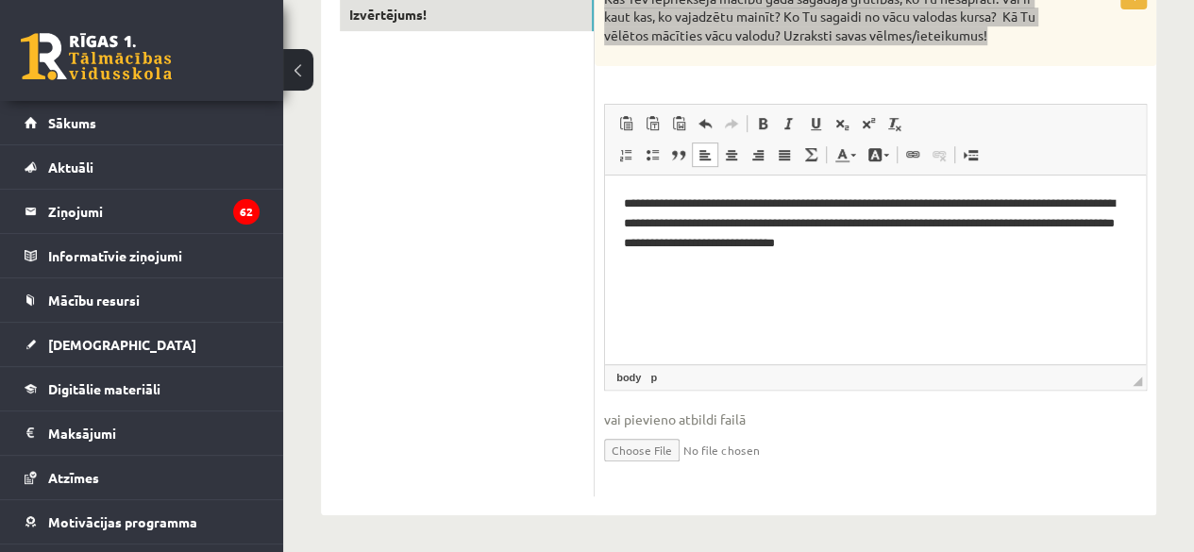
click at [860, 210] on p "**********" at bounding box center [875, 222] width 503 height 58
drag, startPoint x: 622, startPoint y: 226, endPoint x: 833, endPoint y: 227, distance: 211.4
click at [833, 227] on html "**********" at bounding box center [875, 223] width 541 height 96
drag, startPoint x: 925, startPoint y: 224, endPoint x: 849, endPoint y: 230, distance: 75.8
click at [849, 230] on p "**********" at bounding box center [875, 222] width 503 height 58
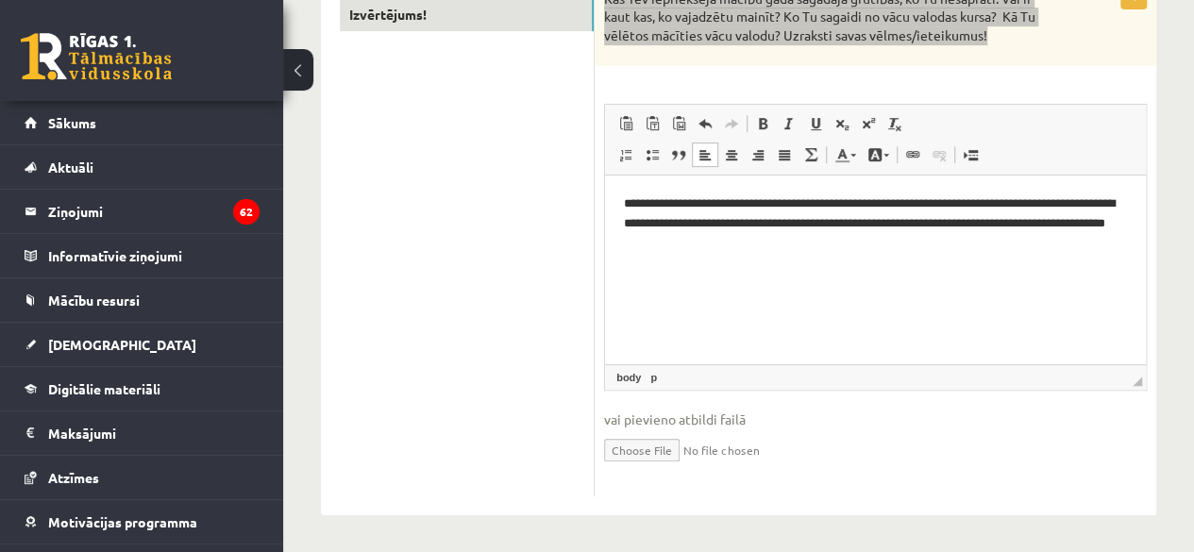
click at [844, 257] on html "**********" at bounding box center [875, 223] width 541 height 96
click at [841, 230] on p "**********" at bounding box center [875, 222] width 503 height 58
click at [1012, 226] on p "**********" at bounding box center [875, 222] width 503 height 58
drag, startPoint x: 1012, startPoint y: 226, endPoint x: 1048, endPoint y: 227, distance: 35.9
click at [1048, 227] on p "**********" at bounding box center [875, 222] width 503 height 58
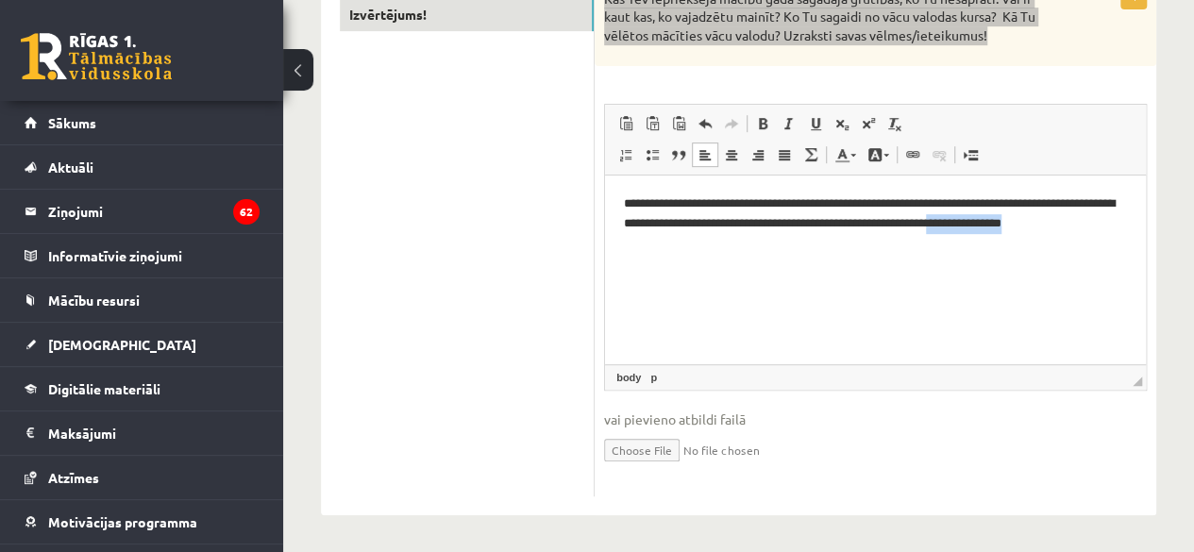
drag, startPoint x: 716, startPoint y: 246, endPoint x: 623, endPoint y: 242, distance: 93.5
click at [623, 242] on html "**********" at bounding box center [875, 223] width 541 height 96
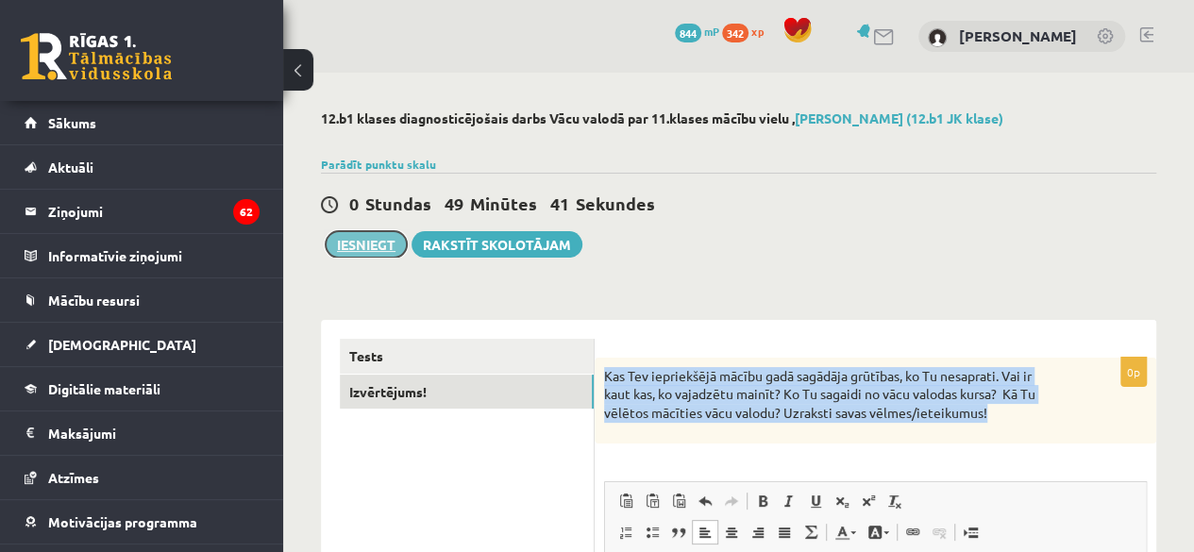
click at [373, 248] on button "Iesniegt" at bounding box center [366, 244] width 81 height 26
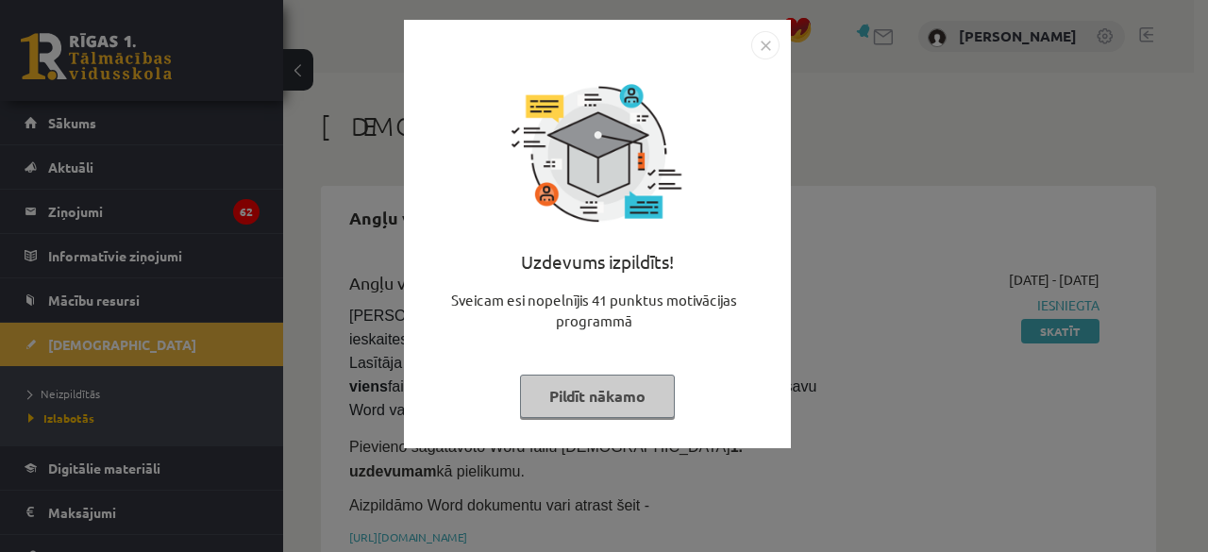
click at [629, 405] on button "Pildīt nākamo" at bounding box center [597, 396] width 155 height 43
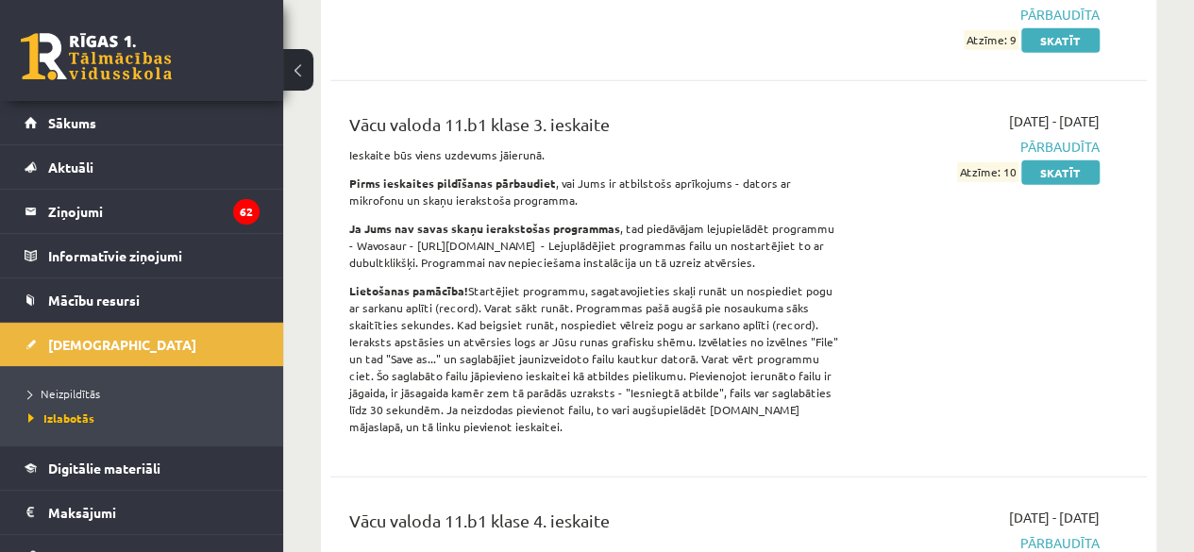
scroll to position [6258, 0]
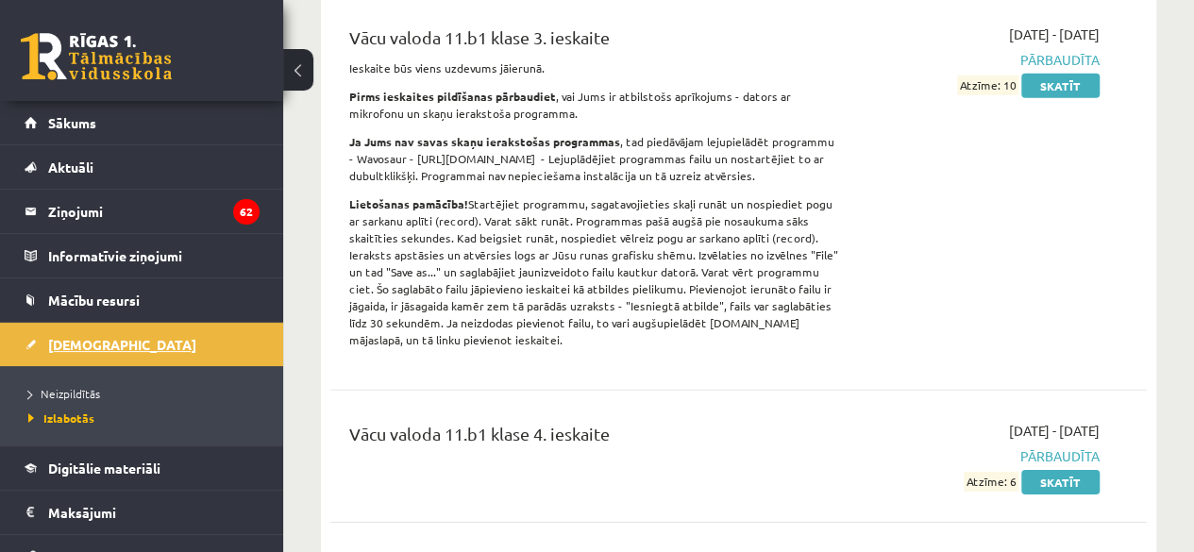
click at [89, 351] on link "[DEMOGRAPHIC_DATA]" at bounding box center [142, 344] width 235 height 43
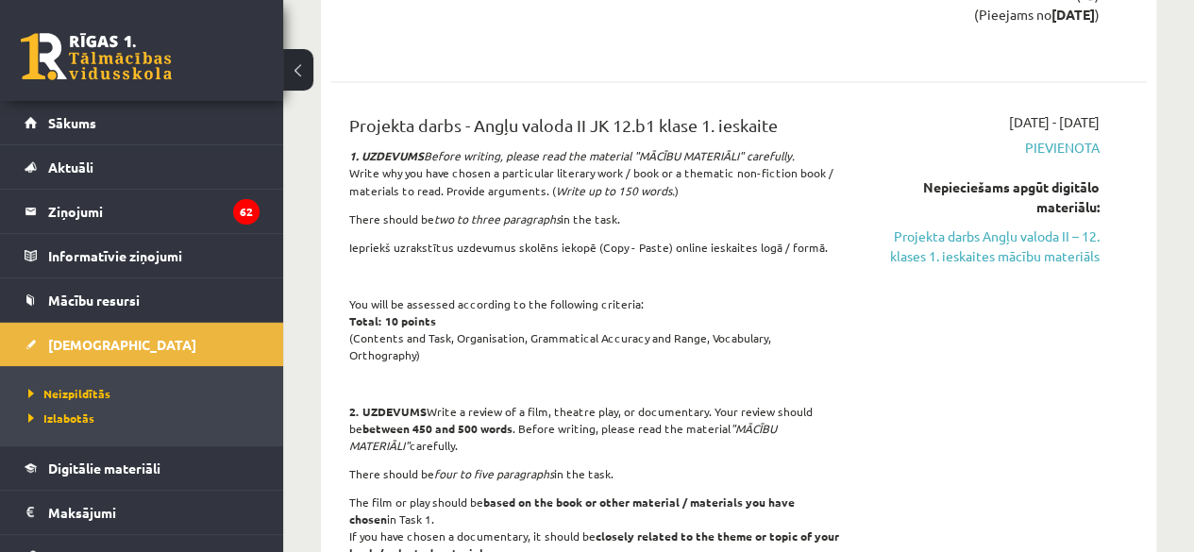
scroll to position [1599, 0]
click at [921, 226] on link "Projekta darbs Angļu valoda II – 12. klases 1. ieskaites mācību materiāls" at bounding box center [983, 246] width 231 height 40
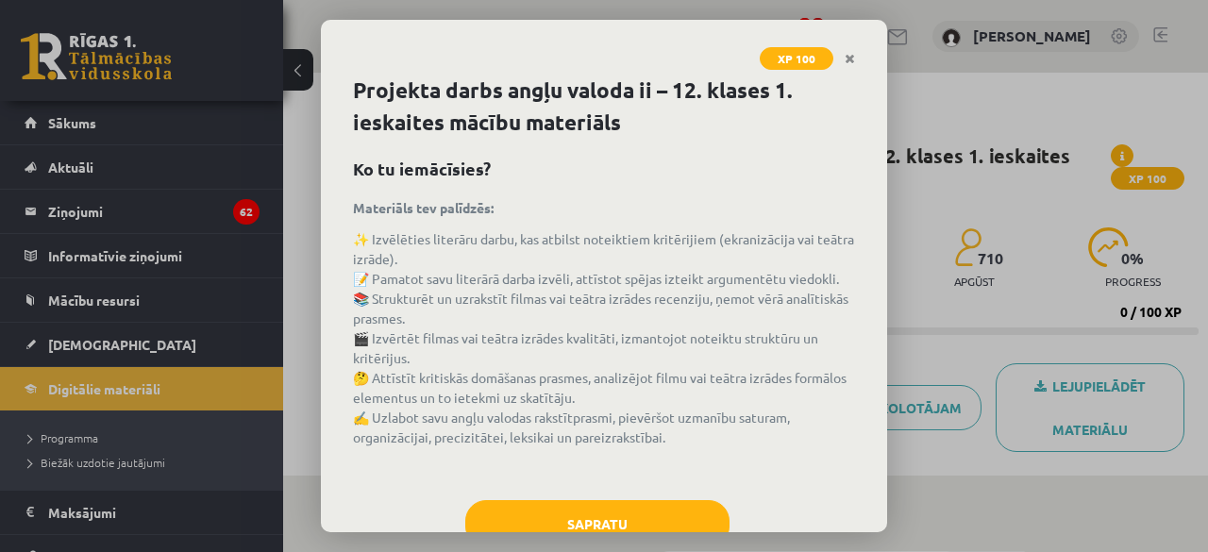
click at [614, 496] on div "Projekta darbs angļu valoda ii – 12. klases 1. ieskaites mācību materiāls Ko tu…" at bounding box center [604, 304] width 566 height 458
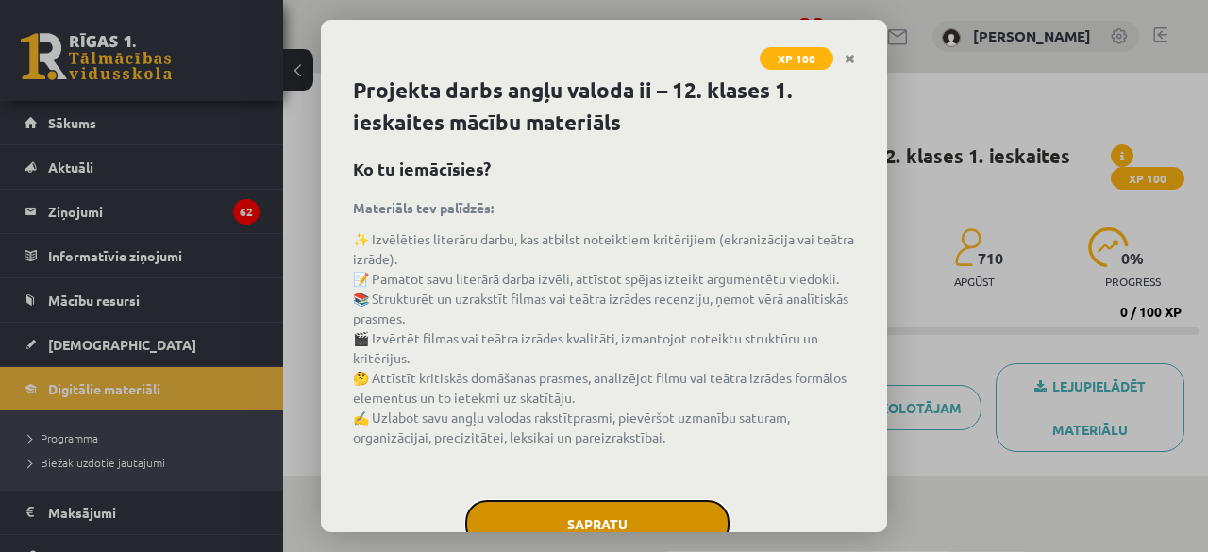
click at [619, 522] on button "Sapratu" at bounding box center [597, 523] width 264 height 47
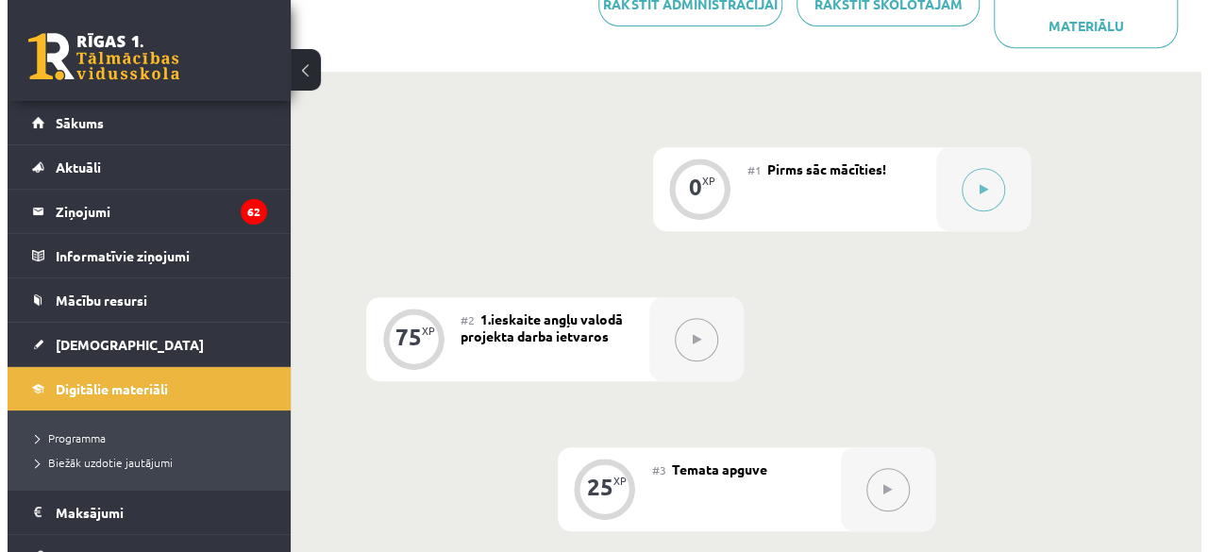
scroll to position [405, 0]
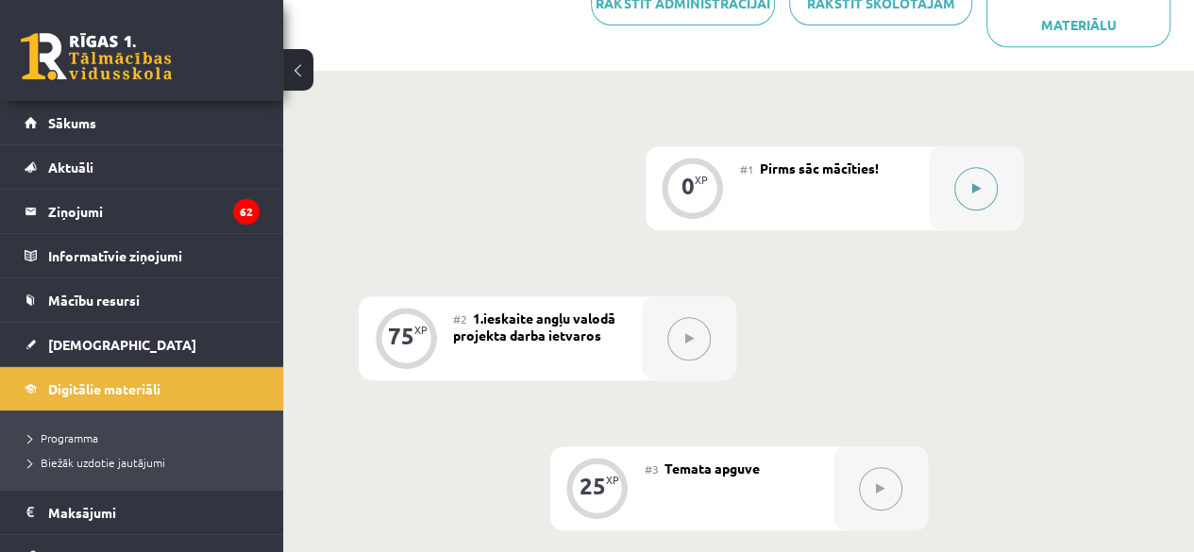
click at [987, 187] on button at bounding box center [975, 188] width 43 height 43
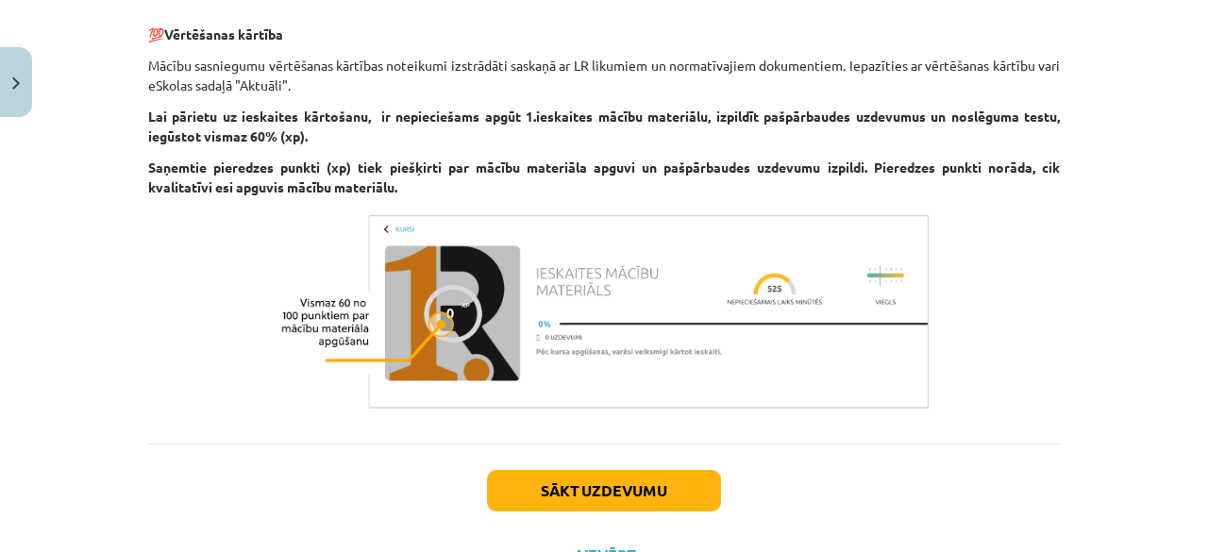
scroll to position [766, 0]
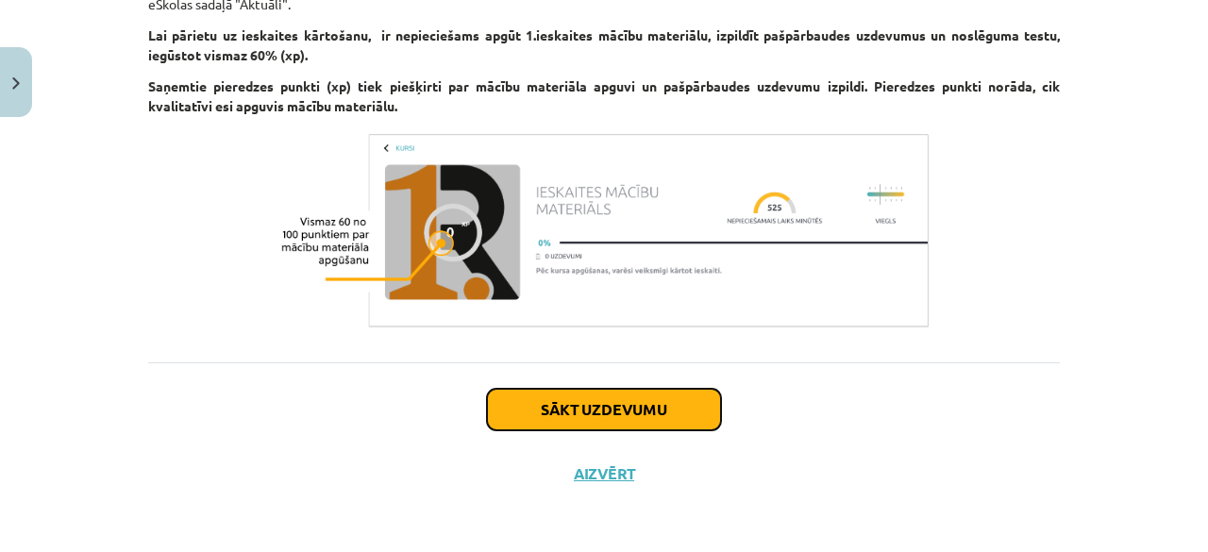
click at [530, 409] on button "Sākt uzdevumu" at bounding box center [604, 410] width 234 height 42
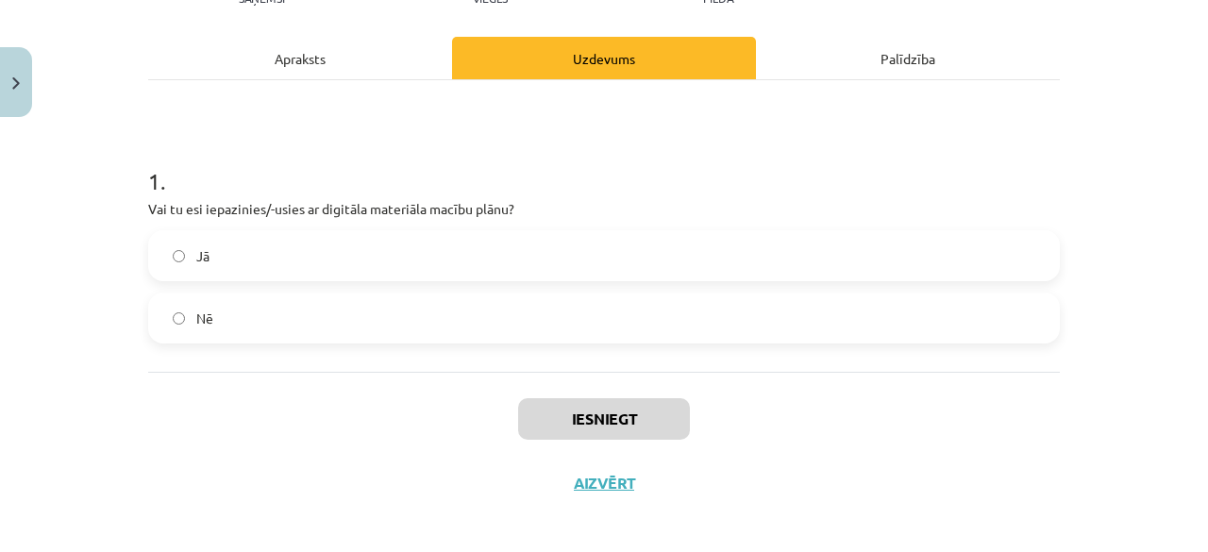
scroll to position [246, 0]
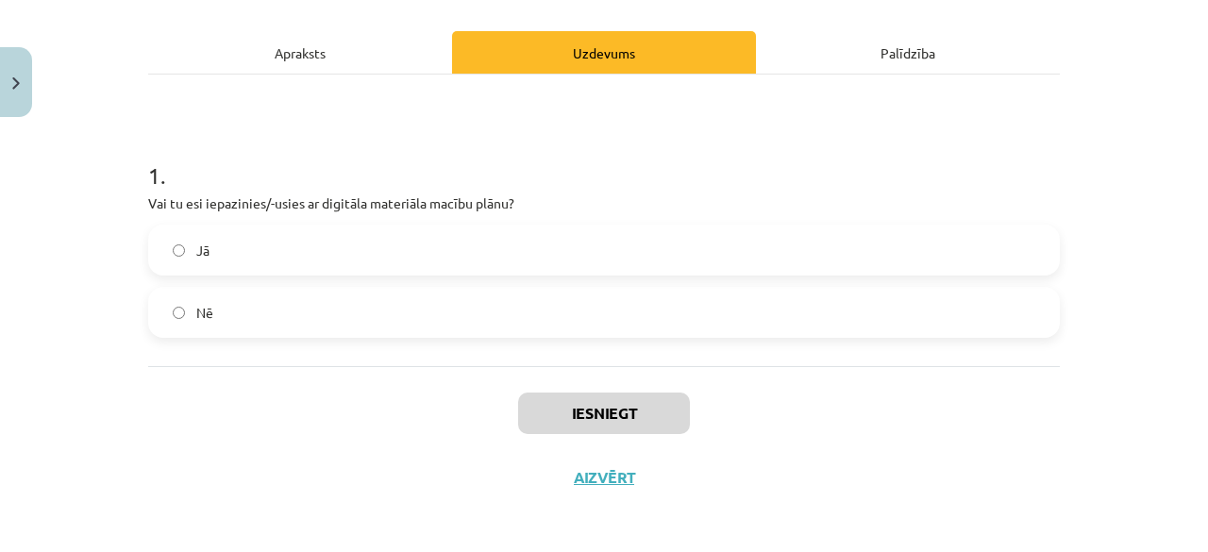
click at [280, 56] on div "Apraksts" at bounding box center [300, 52] width 304 height 42
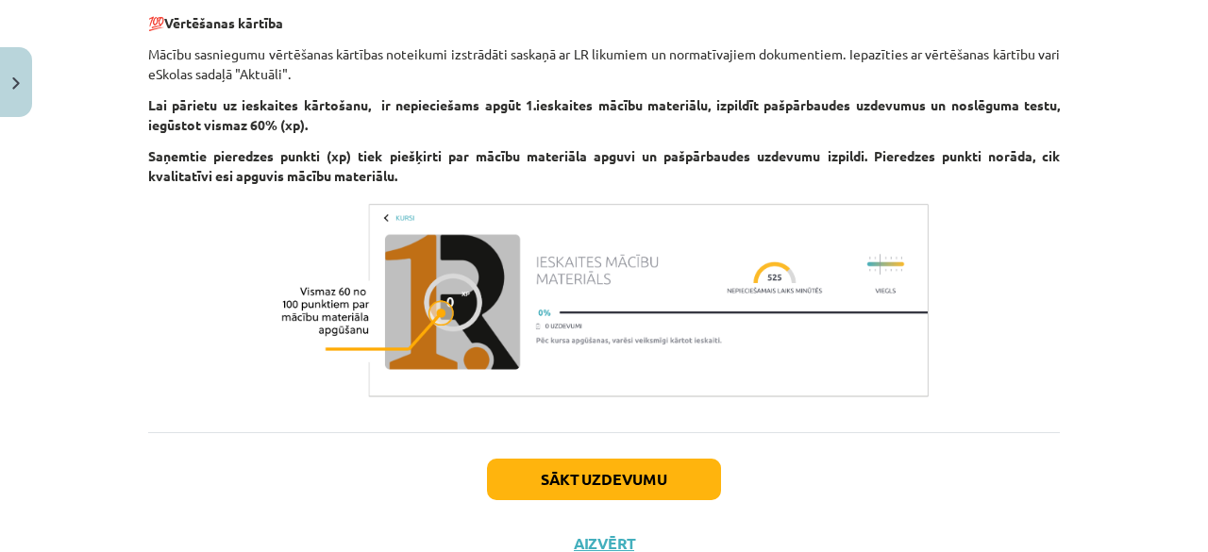
scroll to position [766, 0]
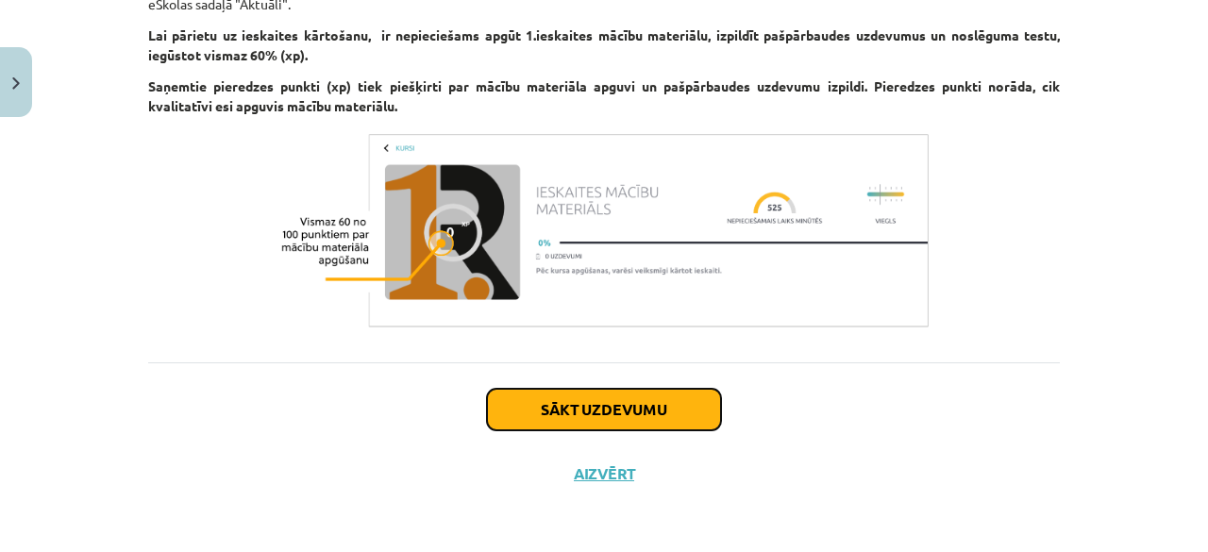
click at [568, 417] on button "Sākt uzdevumu" at bounding box center [604, 410] width 234 height 42
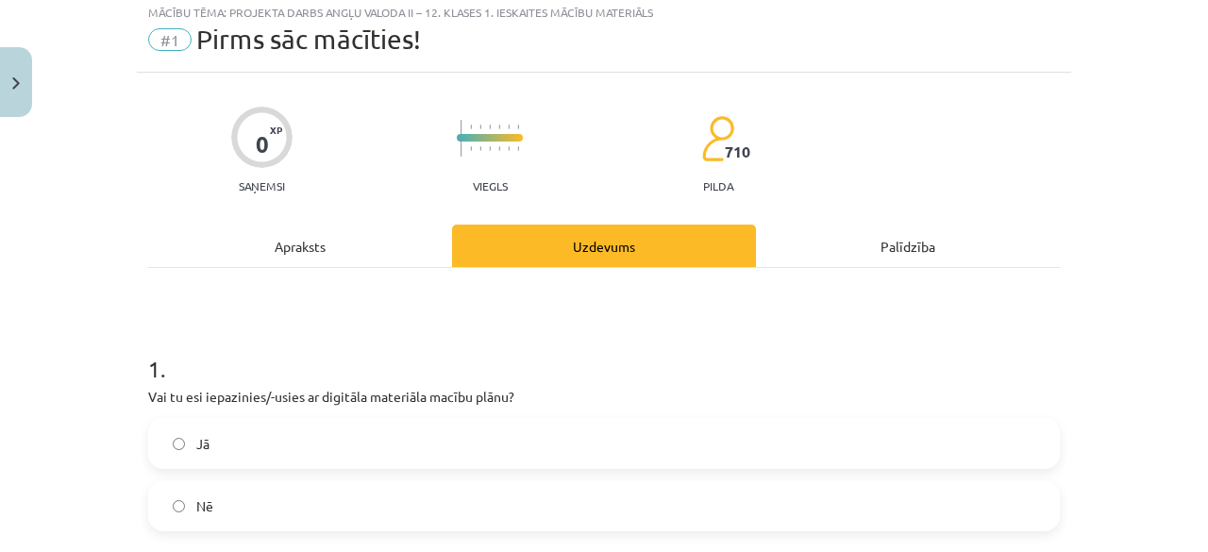
scroll to position [47, 0]
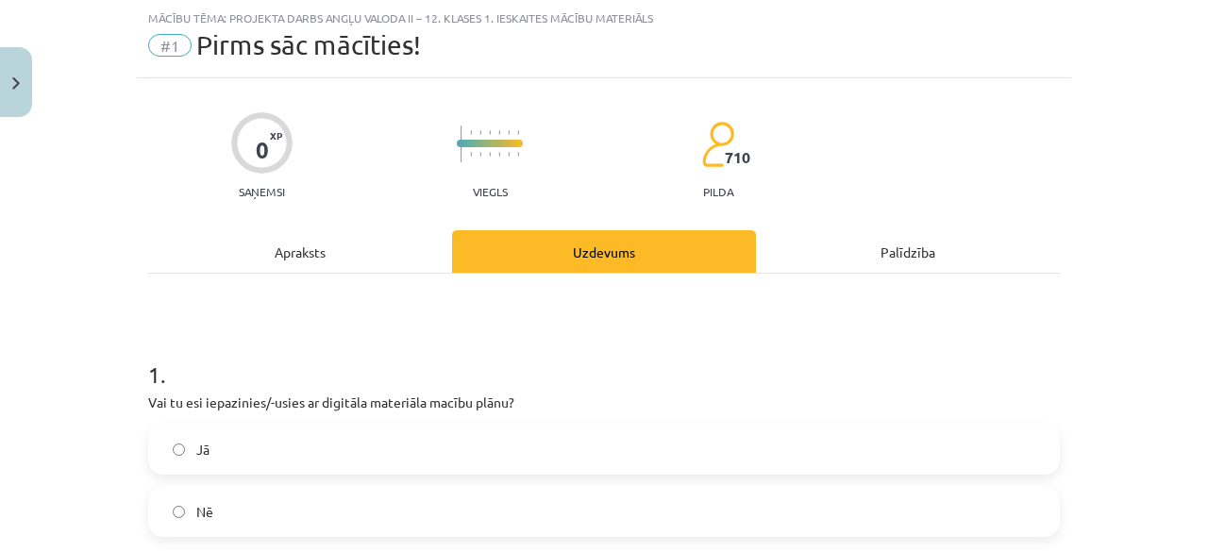
click at [297, 445] on label "Jā" at bounding box center [604, 449] width 908 height 47
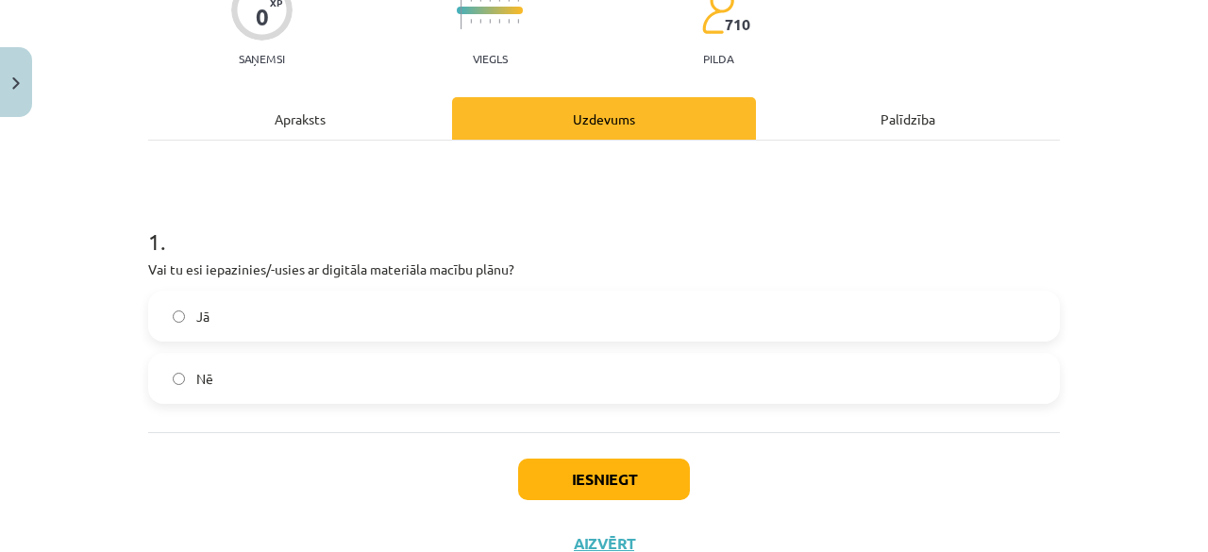
scroll to position [249, 0]
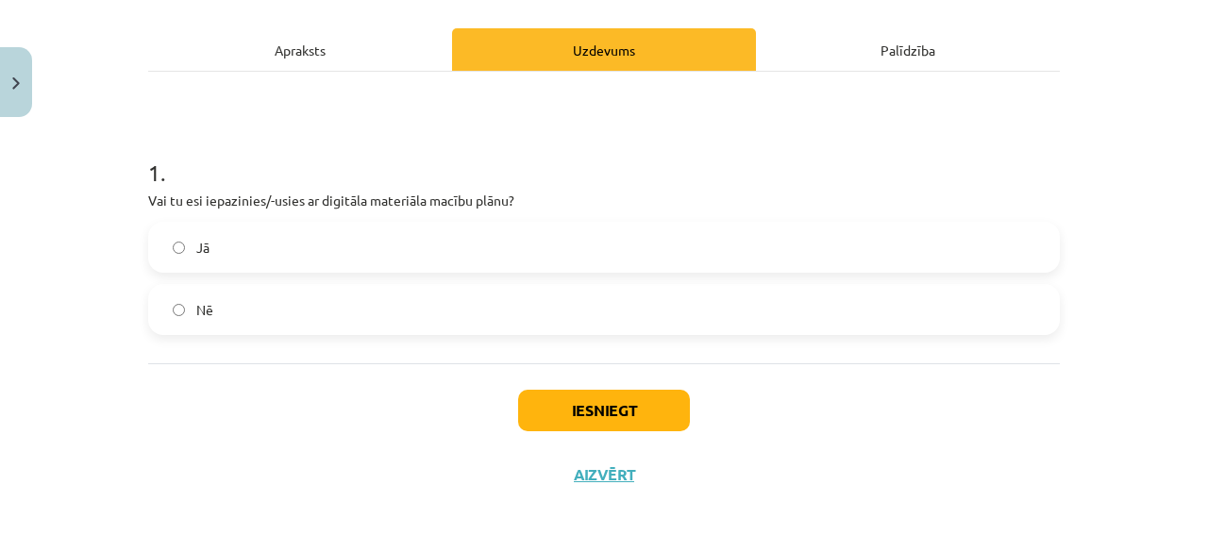
click at [506, 413] on div "Iesniegt Aizvērt" at bounding box center [603, 429] width 911 height 132
click at [555, 403] on button "Iesniegt" at bounding box center [604, 411] width 172 height 42
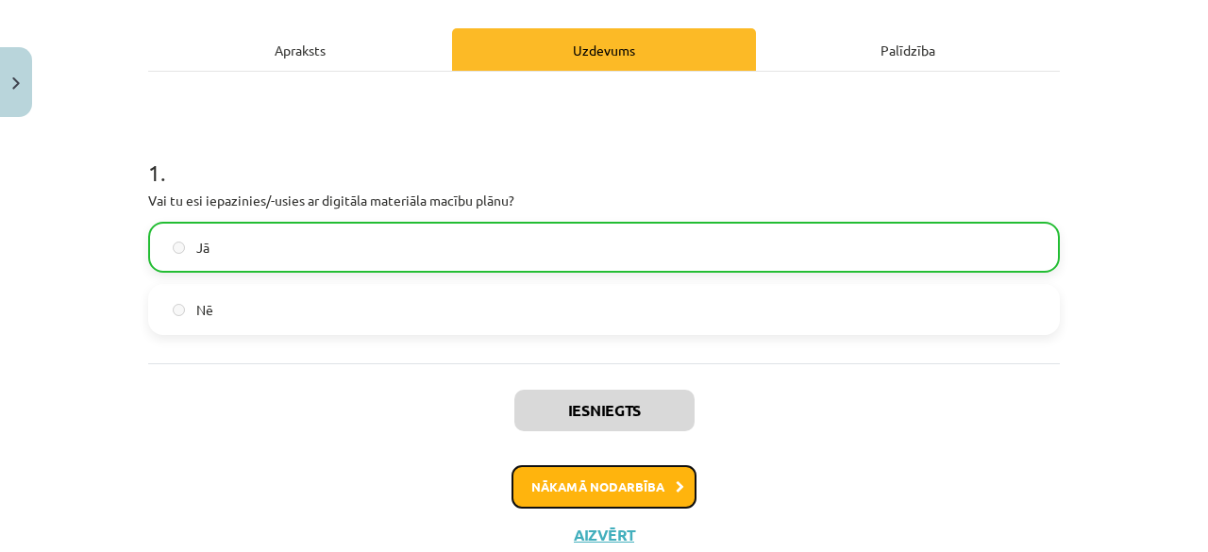
click at [576, 466] on button "Nākamā nodarbība" at bounding box center [603, 486] width 185 height 43
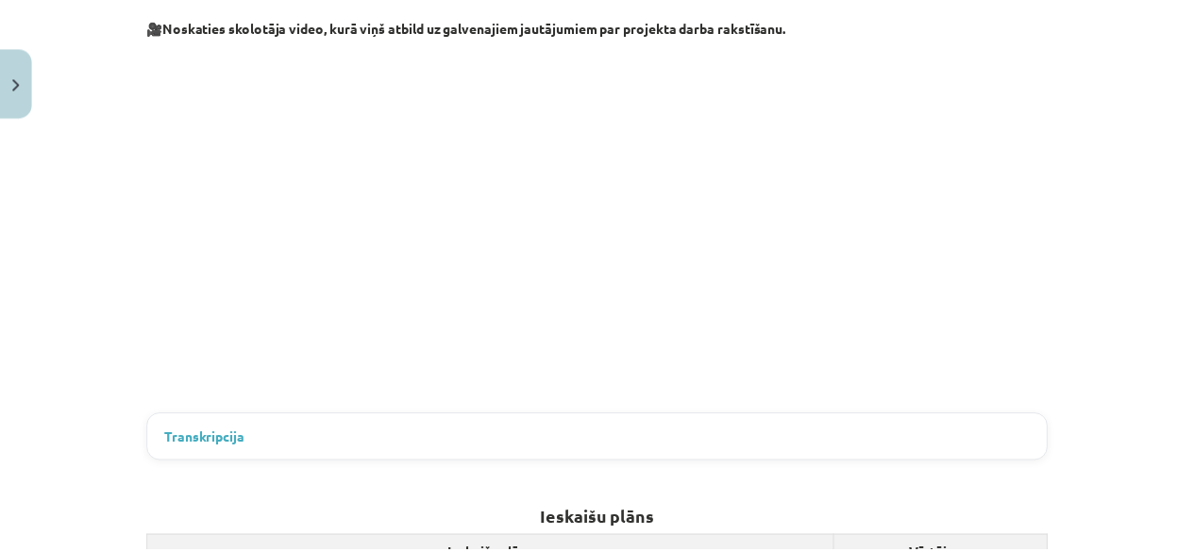
scroll to position [544, 0]
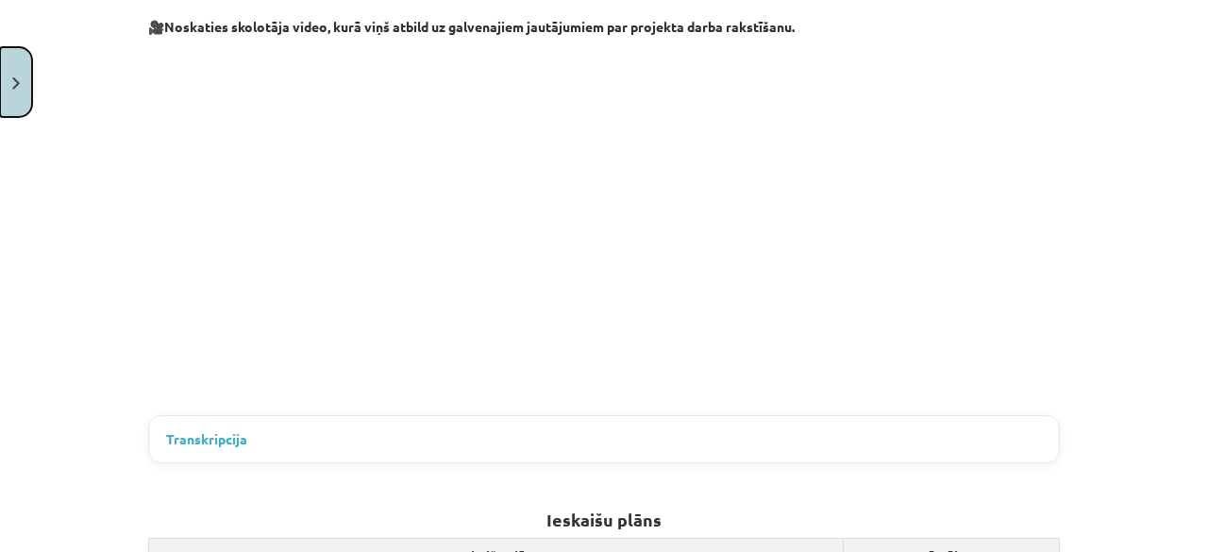
click at [18, 68] on button "Close" at bounding box center [16, 82] width 32 height 70
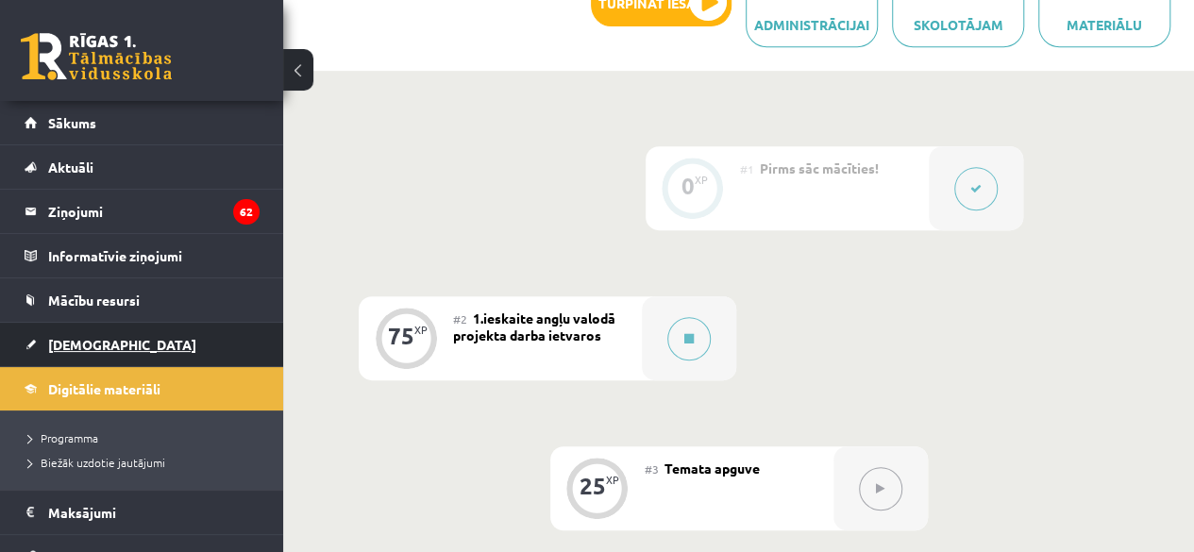
click at [64, 353] on link "[DEMOGRAPHIC_DATA]" at bounding box center [142, 344] width 235 height 43
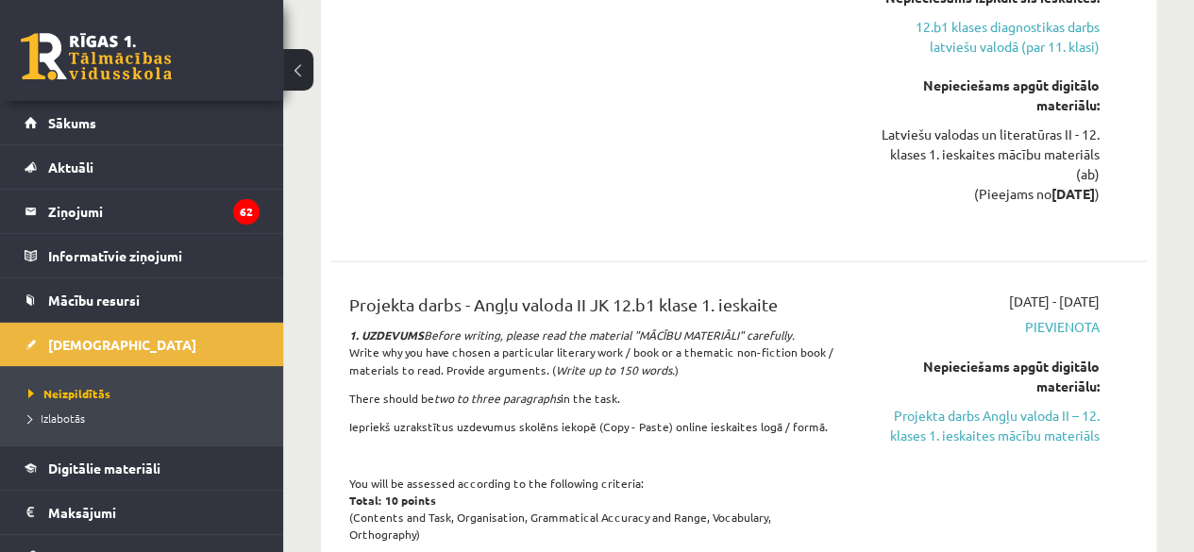
scroll to position [1422, 0]
click at [949, 404] on link "Projekta darbs Angļu valoda II – 12. klases 1. ieskaites mācību materiāls" at bounding box center [983, 424] width 231 height 40
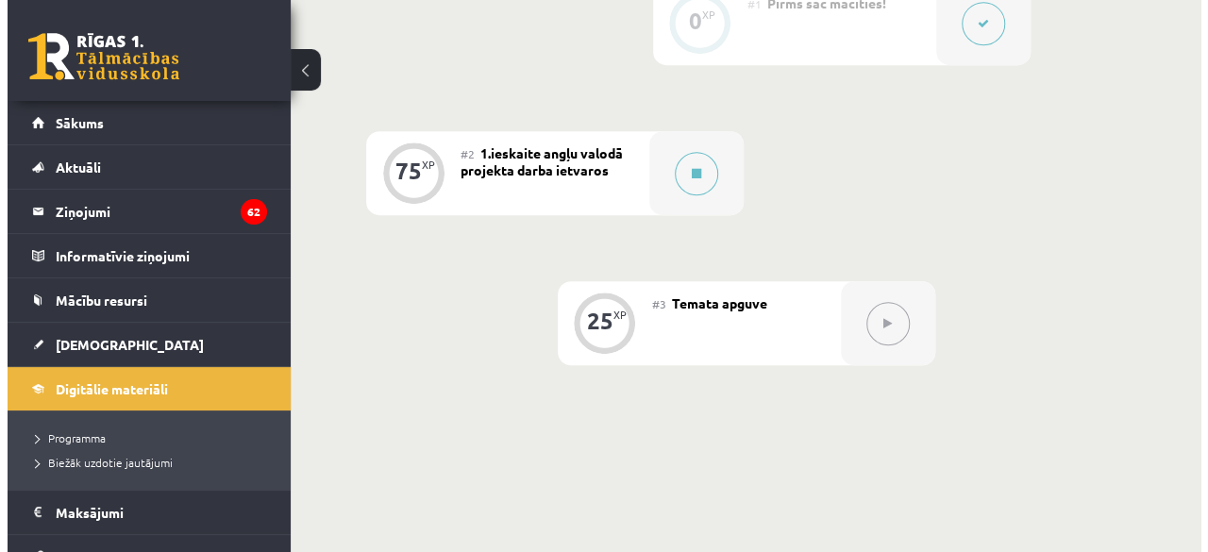
scroll to position [571, 0]
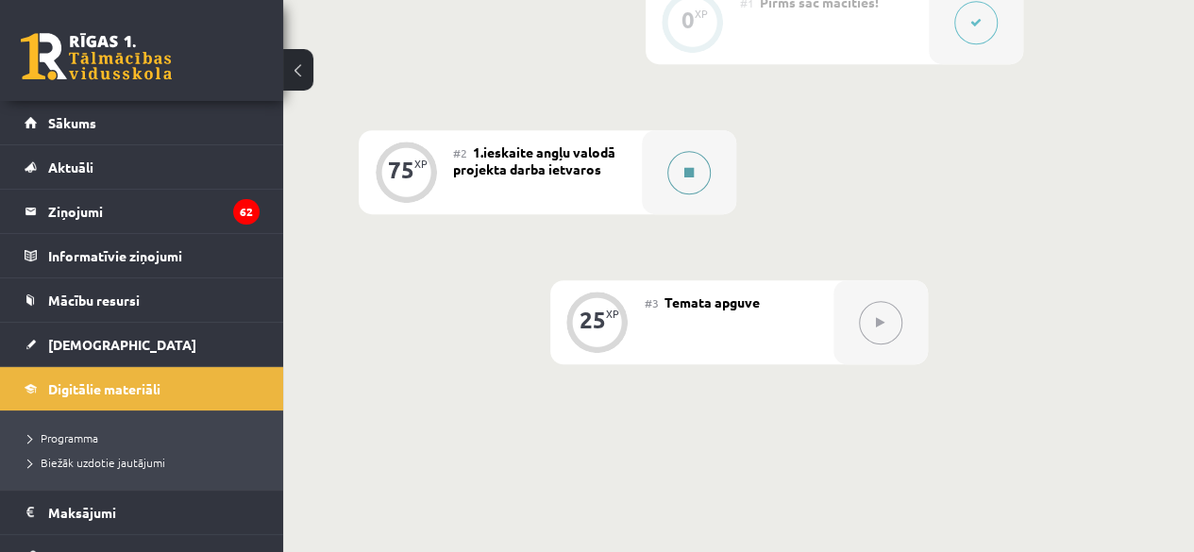
click at [690, 188] on button at bounding box center [688, 172] width 43 height 43
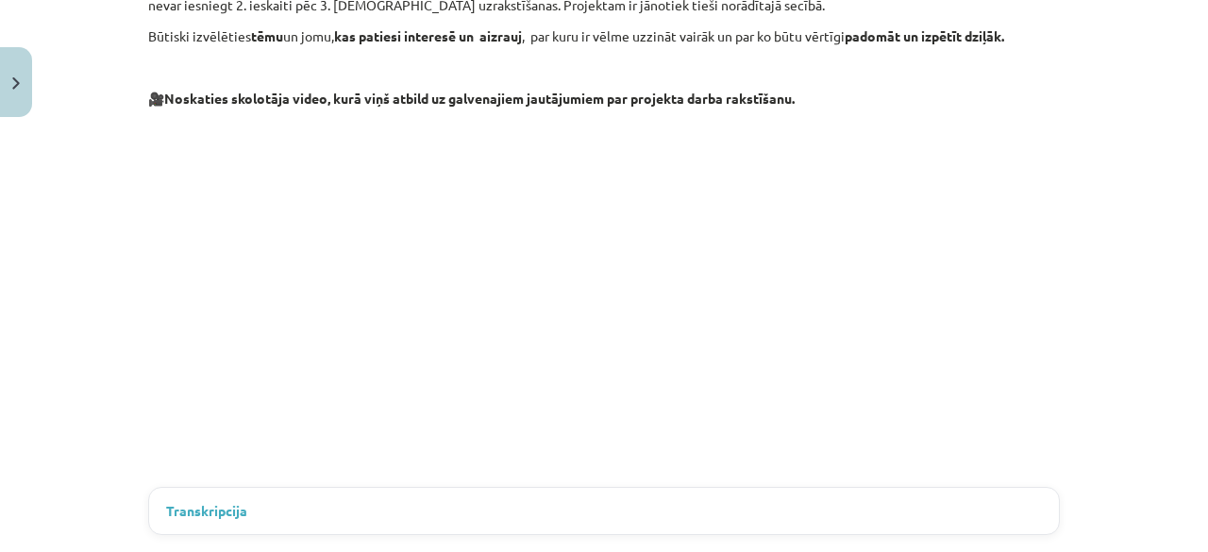
scroll to position [491, 0]
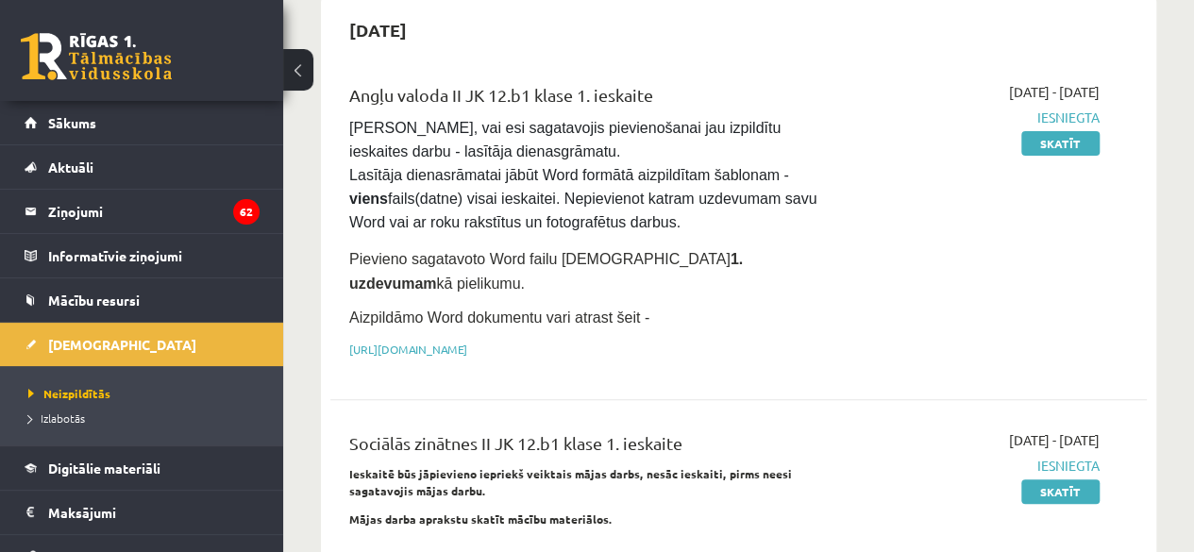
scroll to position [199, 0]
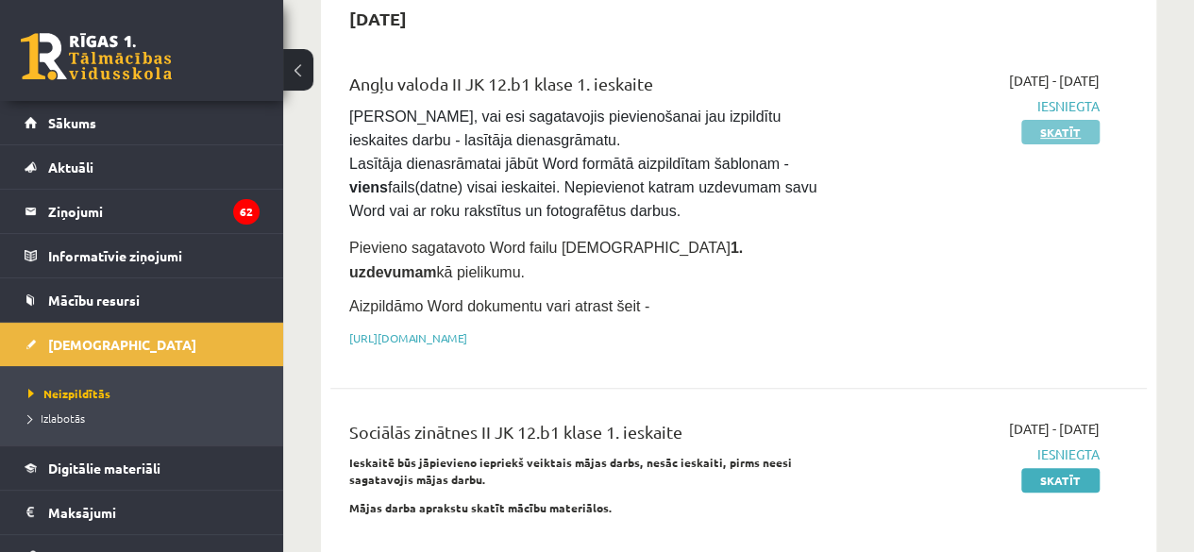
click at [1064, 135] on link "Skatīt" at bounding box center [1060, 132] width 78 height 25
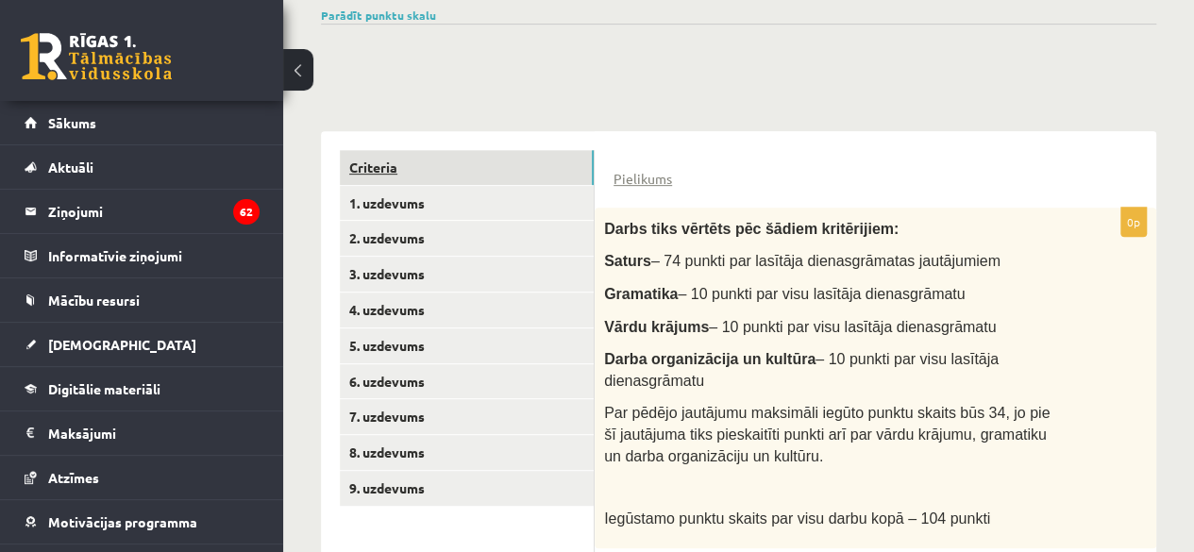
scroll to position [328, 0]
click at [663, 175] on link "Pielikums" at bounding box center [642, 180] width 58 height 20
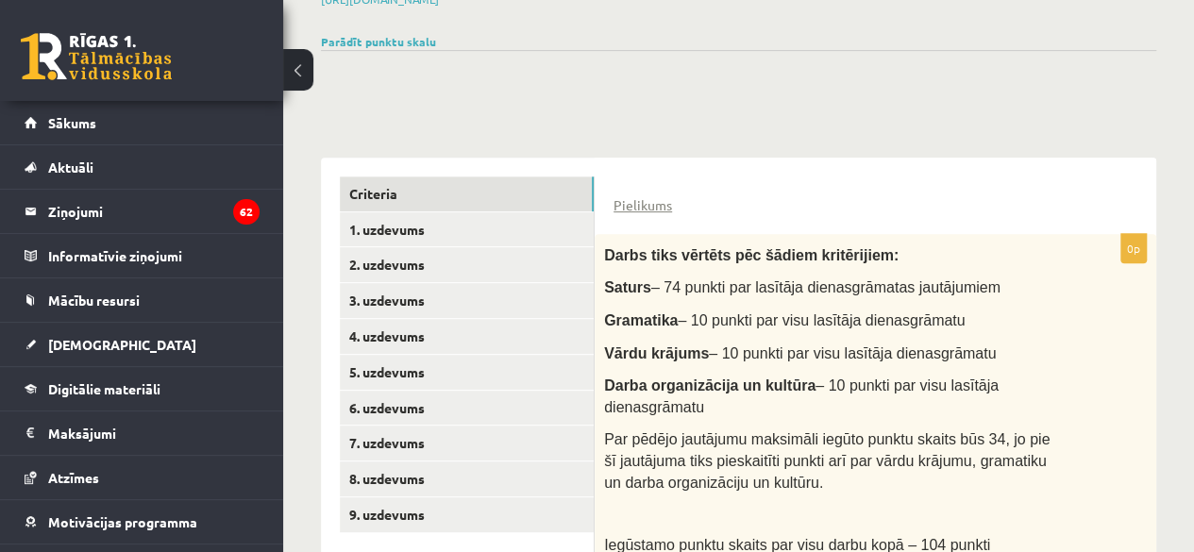
scroll to position [295, 0]
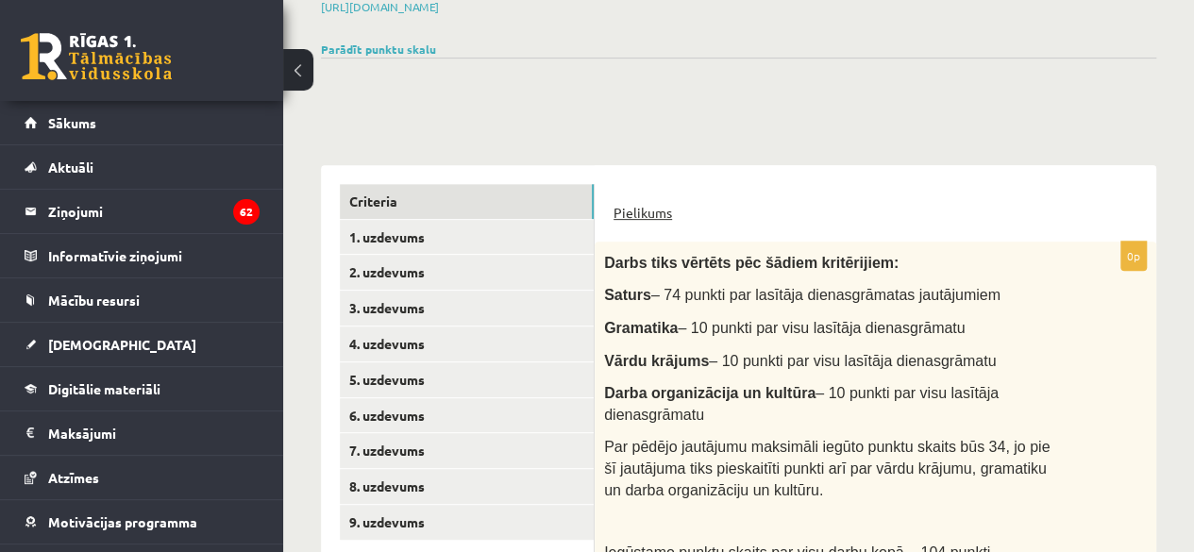
click at [642, 203] on link "Pielikums" at bounding box center [642, 213] width 58 height 20
drag, startPoint x: 635, startPoint y: 207, endPoint x: 692, endPoint y: 133, distance: 92.9
click at [692, 133] on div "**********" at bounding box center [738, 341] width 911 height 1129
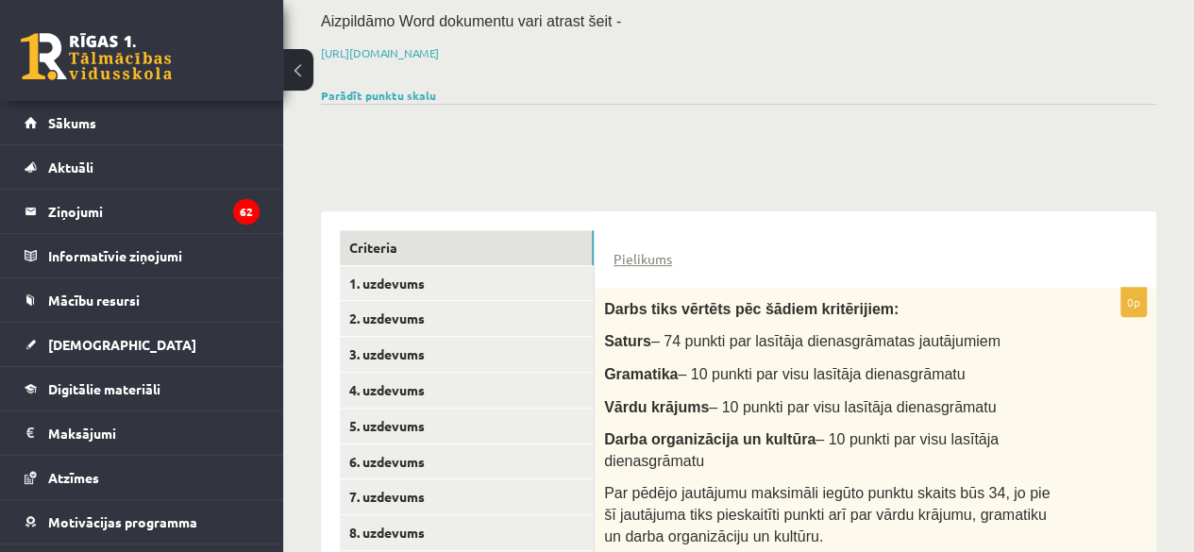
scroll to position [247, 0]
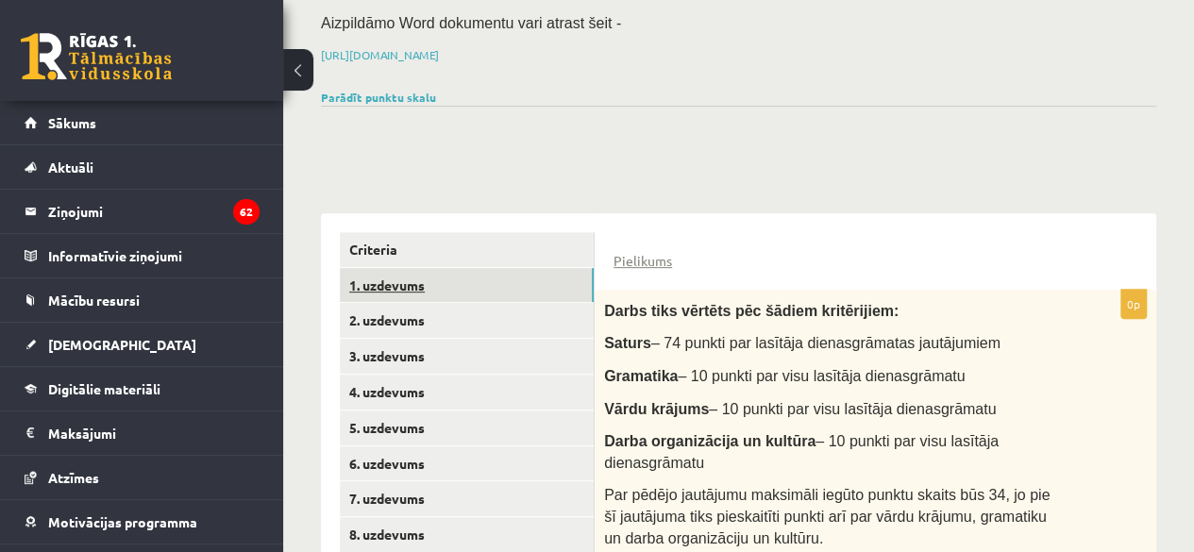
click at [422, 276] on link "1. uzdevums" at bounding box center [467, 285] width 254 height 35
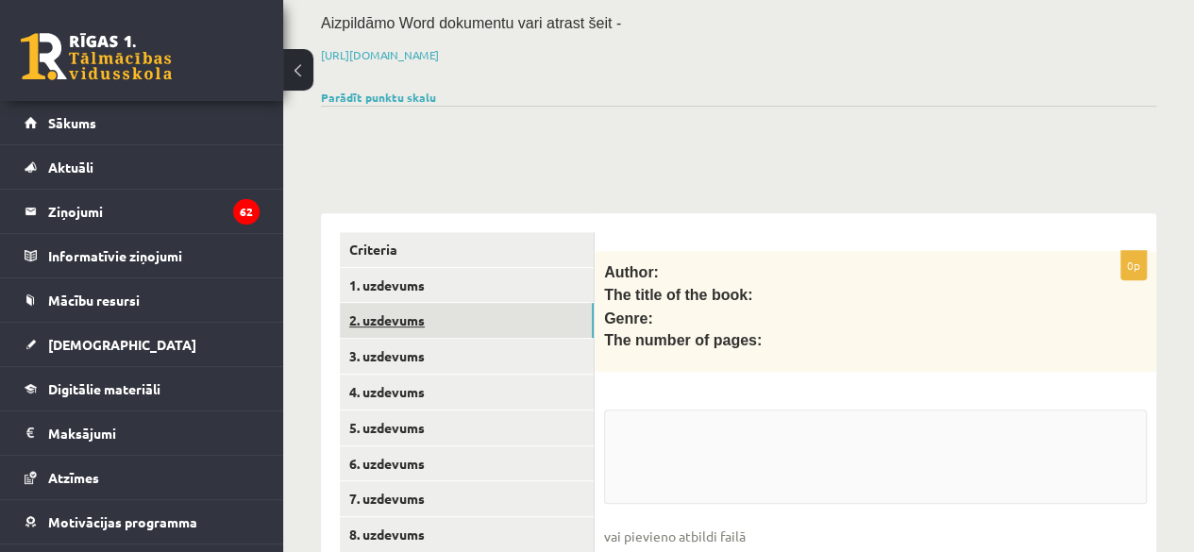
click at [434, 303] on link "2. uzdevums" at bounding box center [467, 320] width 254 height 35
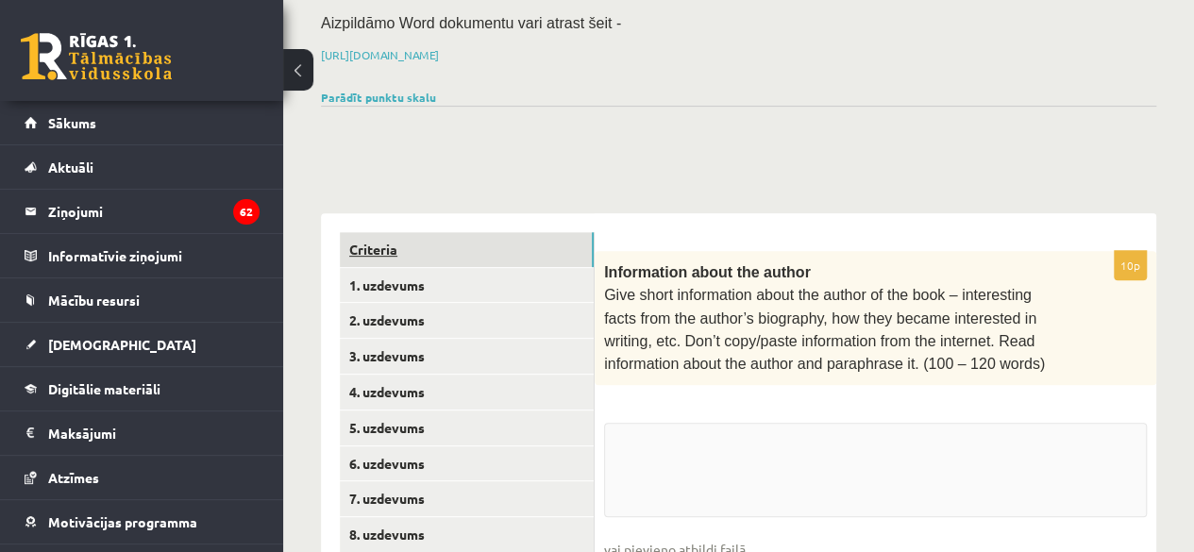
click at [424, 232] on link "Criteria" at bounding box center [467, 249] width 254 height 35
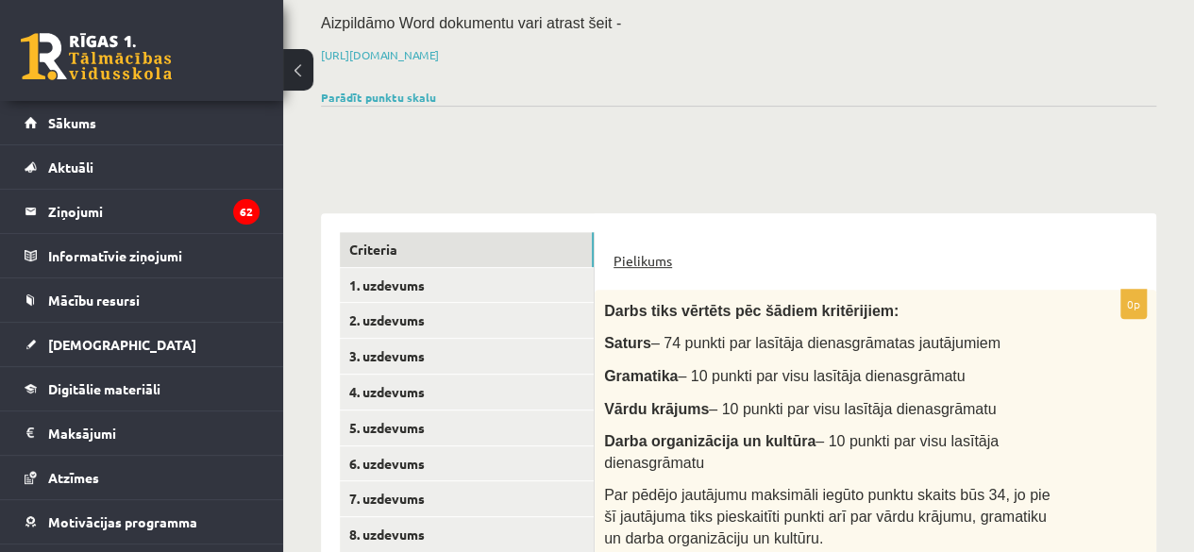
click at [651, 259] on link "Pielikums" at bounding box center [642, 261] width 58 height 20
